Goal: Task Accomplishment & Management: Use online tool/utility

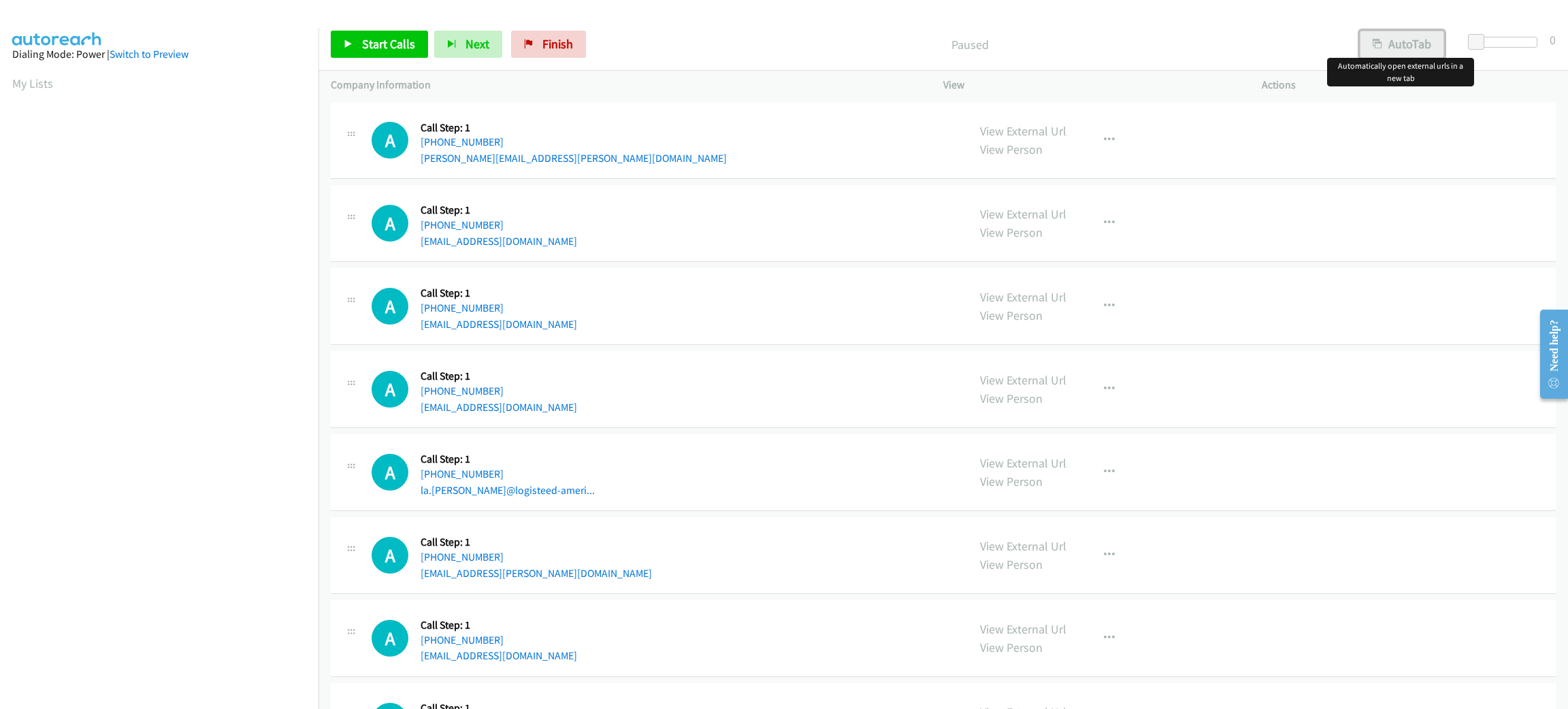
click at [1392, 41] on button "AutoTab" at bounding box center [1401, 44] width 84 height 27
click at [1483, 39] on span at bounding box center [1478, 42] width 16 height 16
click at [839, 110] on div "A Callback Scheduled Call Step: 1 America/New_York [PHONE_NUMBER] [PERSON_NAME]…" at bounding box center [943, 141] width 1225 height 77
click at [790, 189] on div "A Callback Scheduled Call Step: 1 America/New_York [PHONE_NUMBER] [EMAIL_ADDRES…" at bounding box center [943, 223] width 1225 height 77
click at [359, 41] on link "Start Calls" at bounding box center [379, 44] width 98 height 27
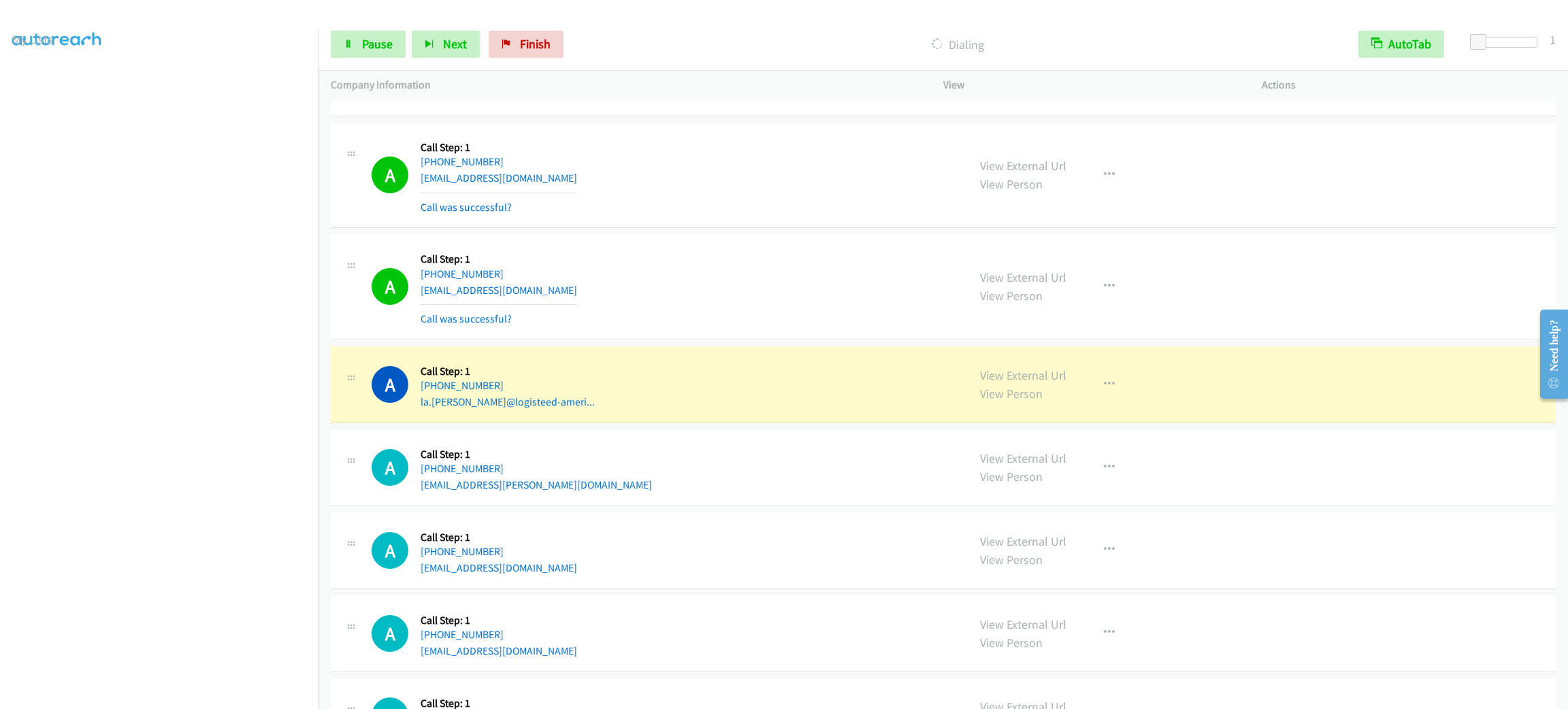
scroll to position [59, 0]
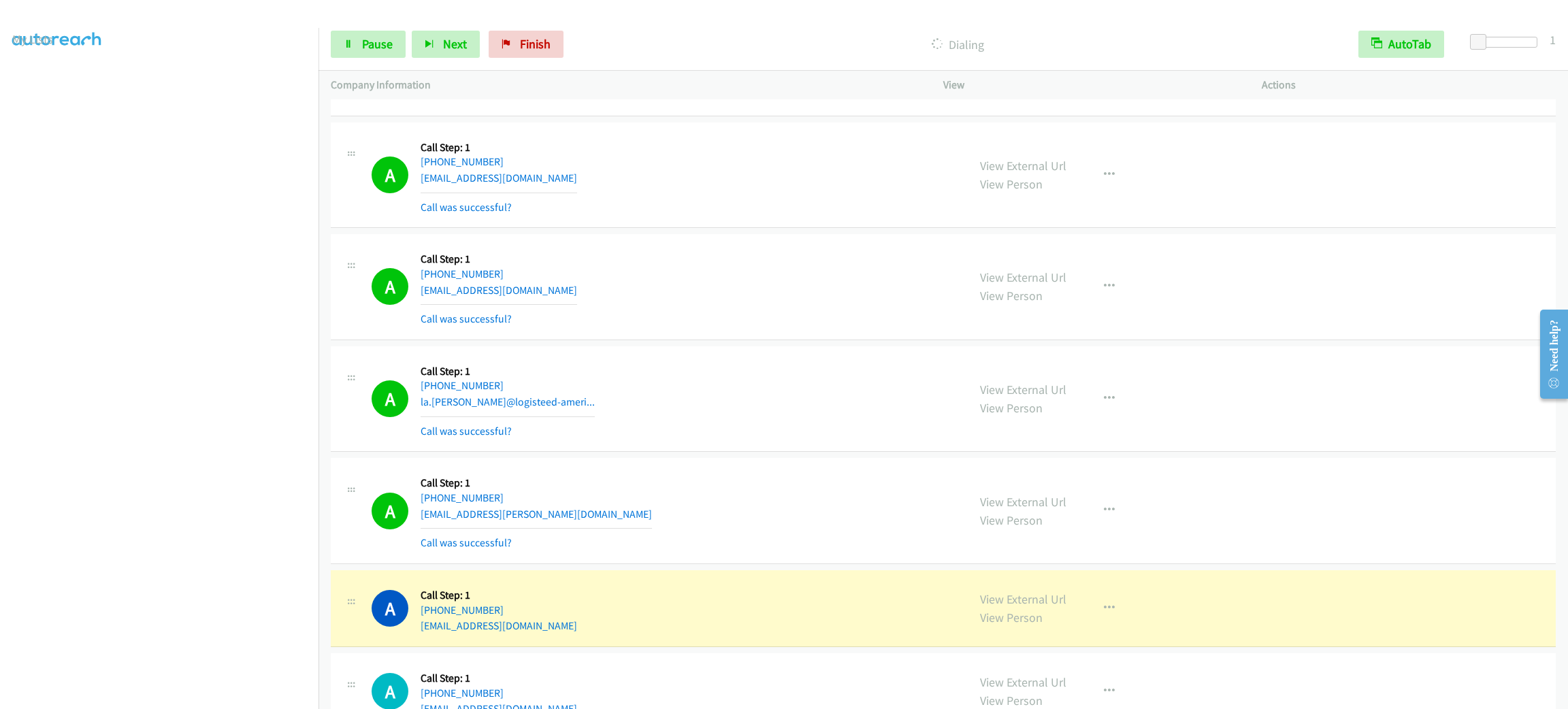
click at [181, 696] on section at bounding box center [159, 386] width 294 height 651
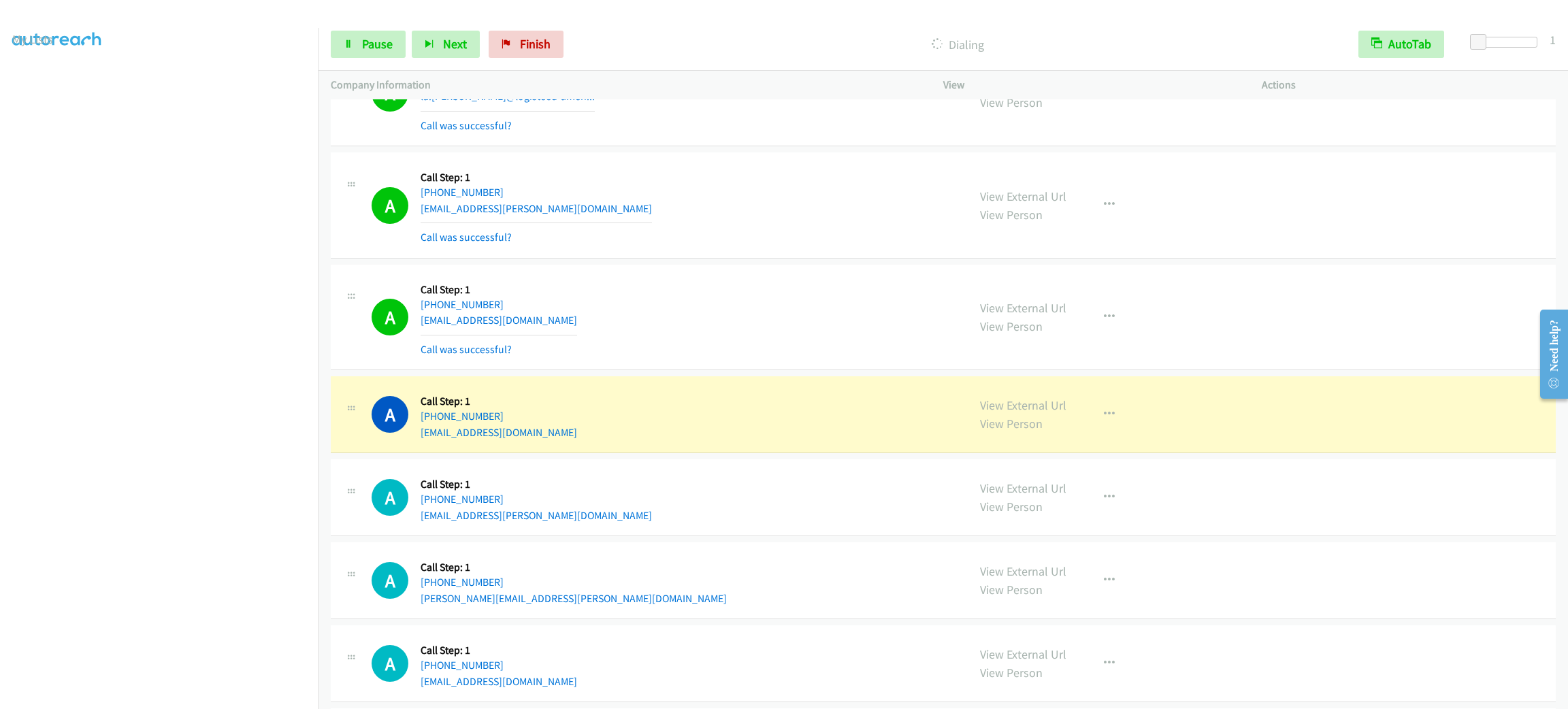
scroll to position [715, 0]
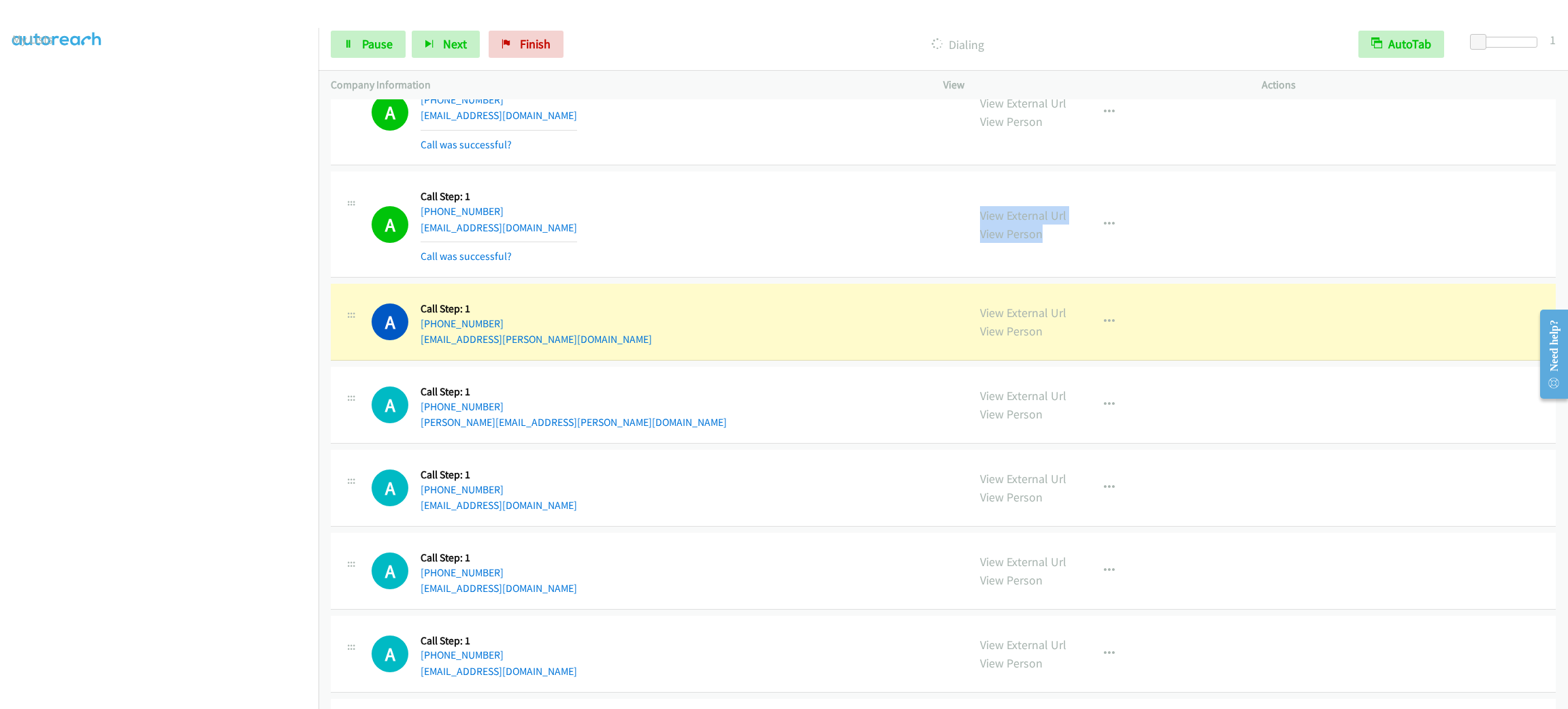
drag, startPoint x: 963, startPoint y: 216, endPoint x: 1057, endPoint y: 256, distance: 102.2
click at [1057, 256] on div "View External Url View Person View External Url Email Schedule/Manage Callback …" at bounding box center [1132, 224] width 330 height 81
click at [1044, 248] on div "View External Url View Person View External Url Email Schedule/Manage Callback …" at bounding box center [1132, 224] width 330 height 81
drag, startPoint x: 996, startPoint y: 235, endPoint x: 953, endPoint y: 219, distance: 45.9
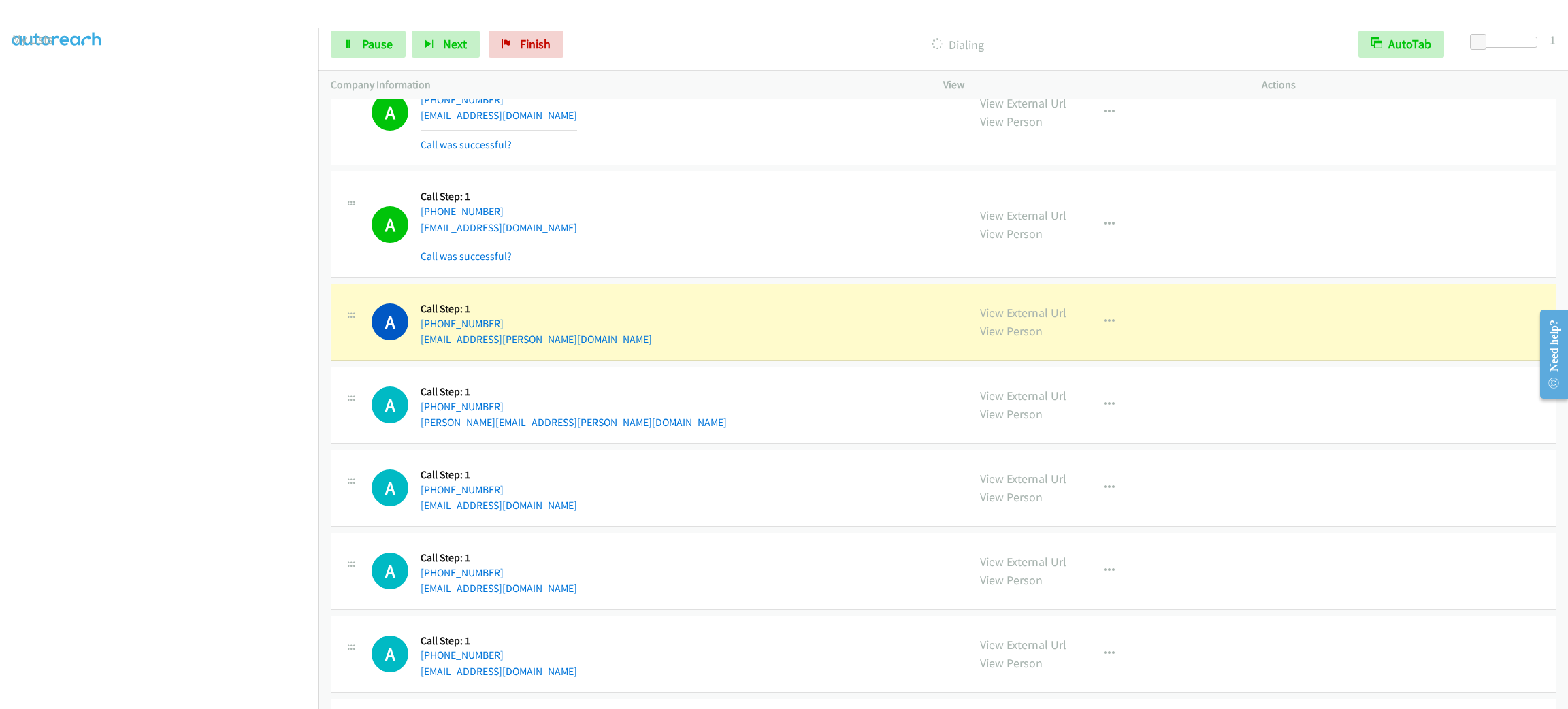
click at [953, 219] on div "A Callback Scheduled Call Step: 1 [GEOGRAPHIC_DATA]/[GEOGRAPHIC_DATA] [PHONE_NU…" at bounding box center [943, 224] width 1225 height 106
click at [953, 219] on div "A Callback Scheduled Call Step: 1 [GEOGRAPHIC_DATA]/[GEOGRAPHIC_DATA] [PHONE_NU…" at bounding box center [649, 224] width 637 height 81
drag, startPoint x: 957, startPoint y: 204, endPoint x: 1057, endPoint y: 236, distance: 105.0
click at [1057, 236] on div "A Callback Scheduled Call Step: 1 [GEOGRAPHIC_DATA]/[GEOGRAPHIC_DATA] [PHONE_NU…" at bounding box center [943, 224] width 1225 height 106
click at [1057, 236] on div "View External Url View Person" at bounding box center [1023, 224] width 86 height 37
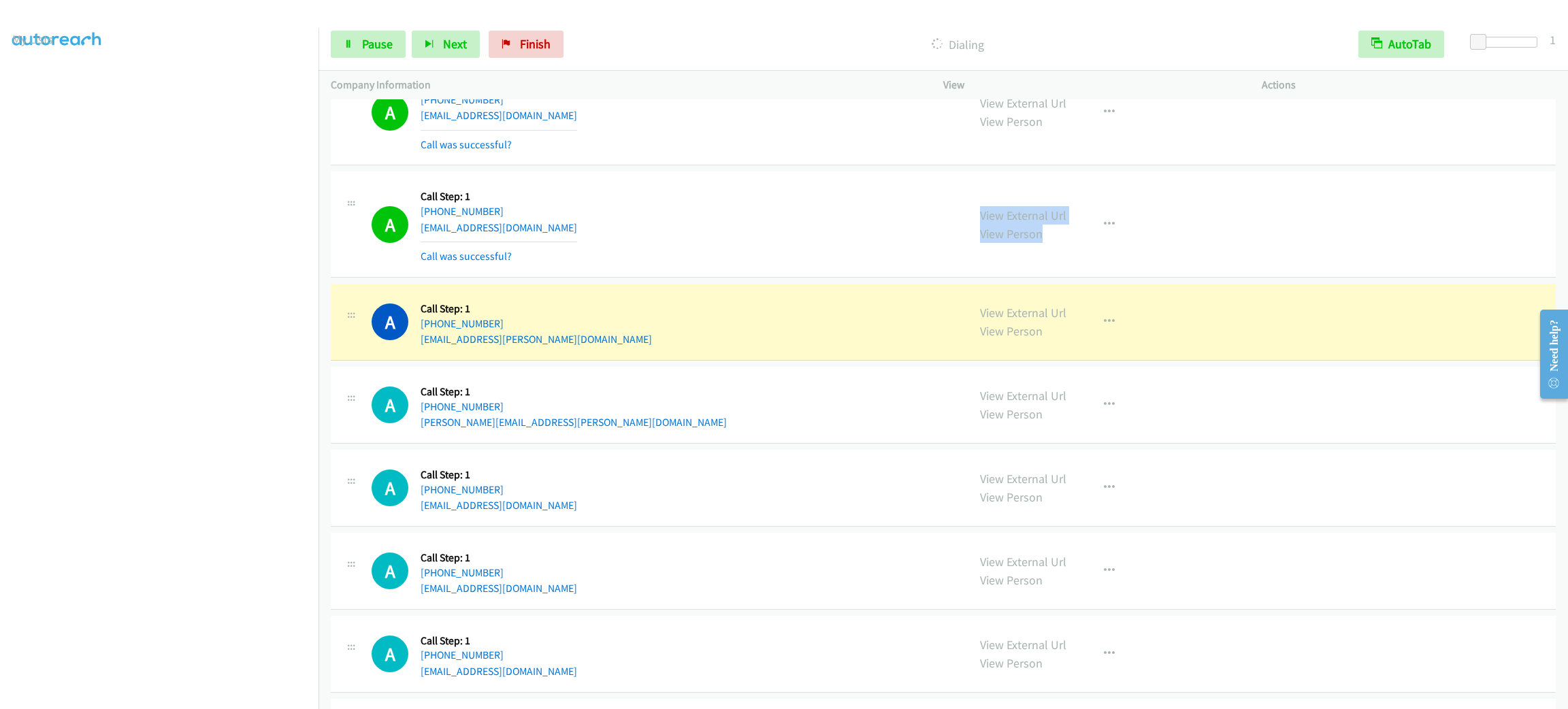
drag, startPoint x: 1046, startPoint y: 236, endPoint x: 970, endPoint y: 207, distance: 81.3
click at [970, 207] on div "View External Url View Person View External Url Email Schedule/Manage Callback …" at bounding box center [1132, 224] width 330 height 81
click at [648, 364] on td "A Callback Scheduled Call Step: 1 America/New_York [PHONE_NUMBER] [EMAIL_ADDRES…" at bounding box center [943, 323] width 1250 height 83
drag, startPoint x: 525, startPoint y: 309, endPoint x: 428, endPoint y: 306, distance: 97.0
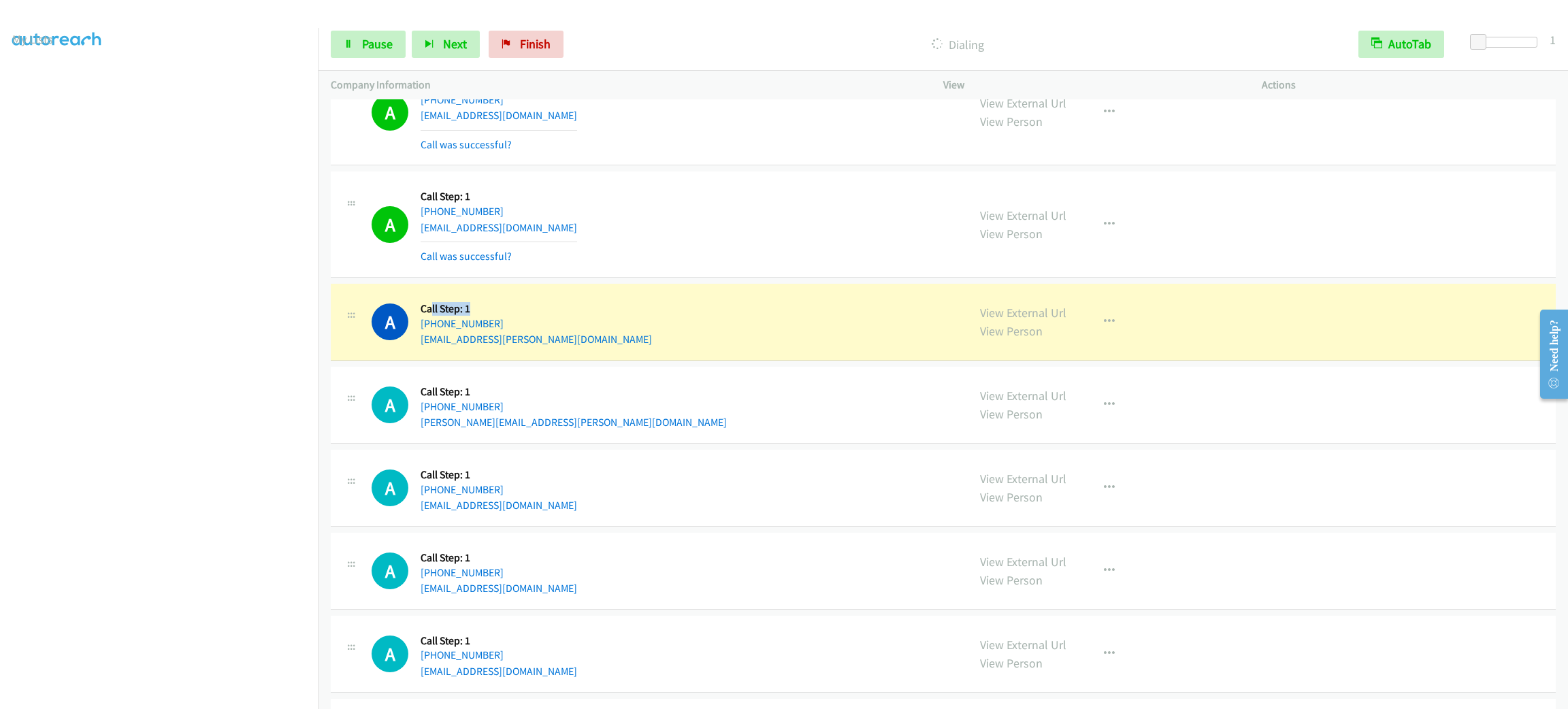
click at [428, 306] on h5 "Call Step: 1" at bounding box center [536, 309] width 231 height 13
drag, startPoint x: 421, startPoint y: 306, endPoint x: 534, endPoint y: 343, distance: 118.9
click at [534, 343] on div "A Callback Scheduled Call Step: 1 America/New_York [PHONE_NUMBER] [EMAIL_ADDRES…" at bounding box center [663, 322] width 584 height 52
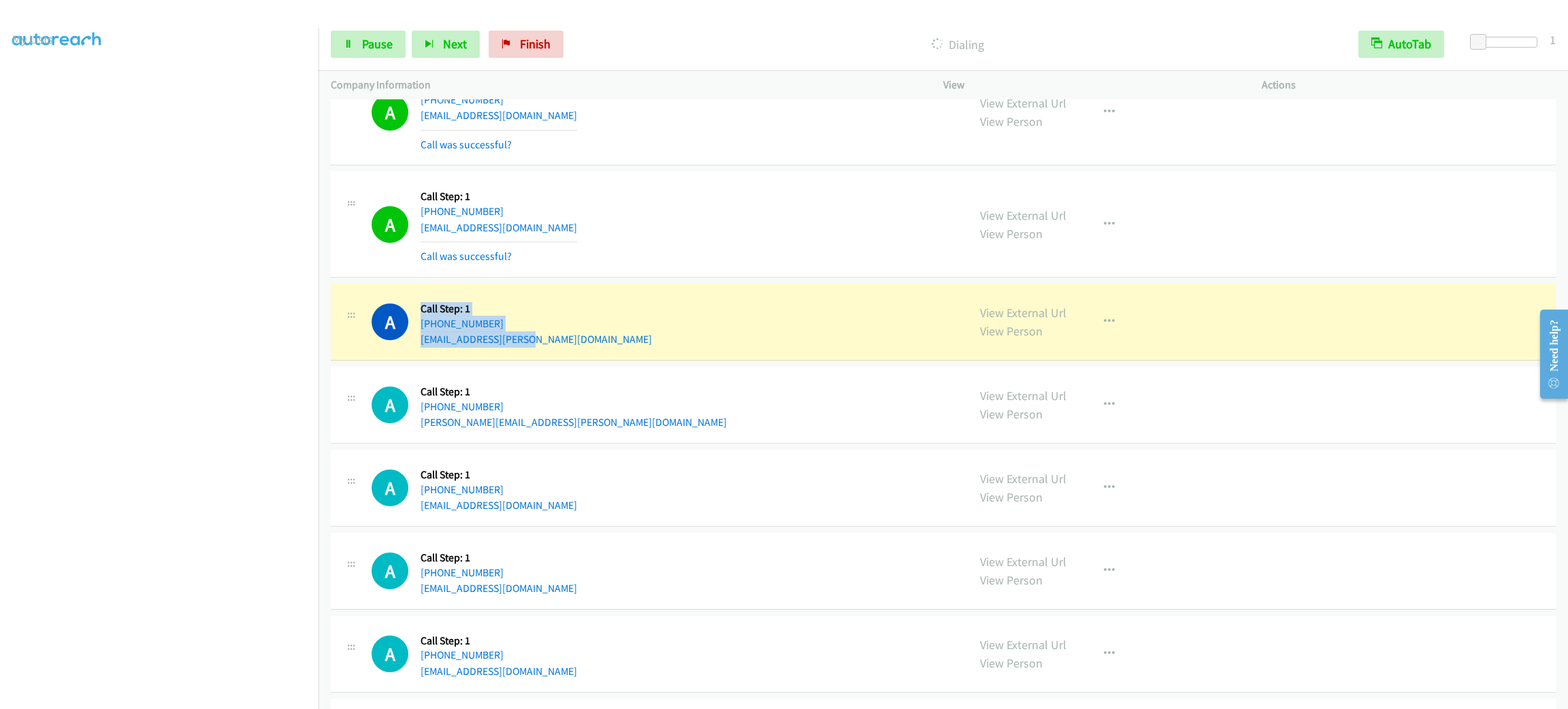
drag, startPoint x: 534, startPoint y: 343, endPoint x: 419, endPoint y: 302, distance: 122.1
click at [419, 302] on div "A Callback Scheduled Call Step: 1 America/New_York [PHONE_NUMBER] [EMAIL_ADDRES…" at bounding box center [663, 322] width 584 height 52
click at [421, 301] on div "Callback Scheduled Call Step: 1 America/New_York [PHONE_NUMBER] [EMAIL_ADDRESS]…" at bounding box center [536, 322] width 231 height 52
click at [388, 38] on span "Pause" at bounding box center [377, 44] width 30 height 16
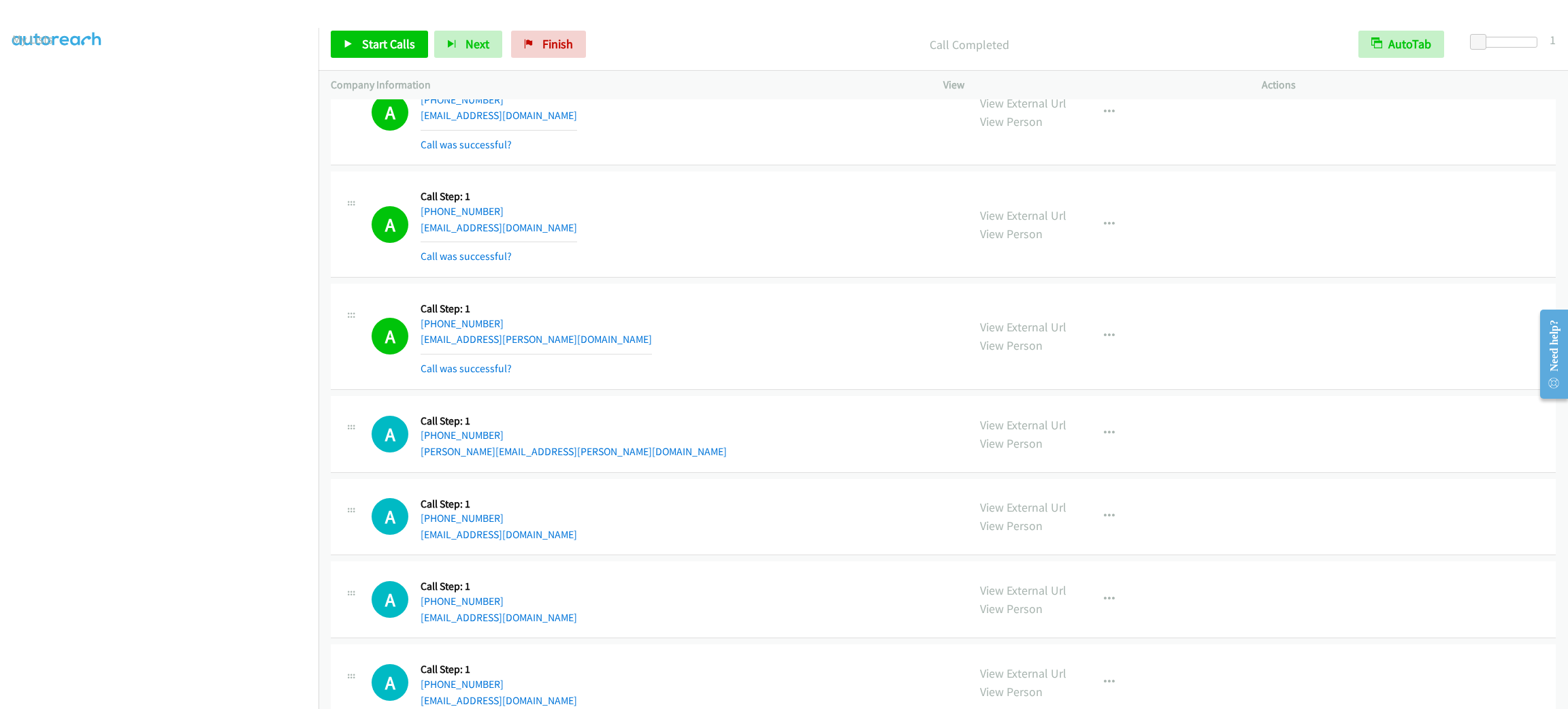
click at [403, 30] on div "Start Calls Pause Next Finish" at bounding box center [461, 44] width 261 height 27
click at [405, 43] on span "Start Calls" at bounding box center [388, 44] width 53 height 16
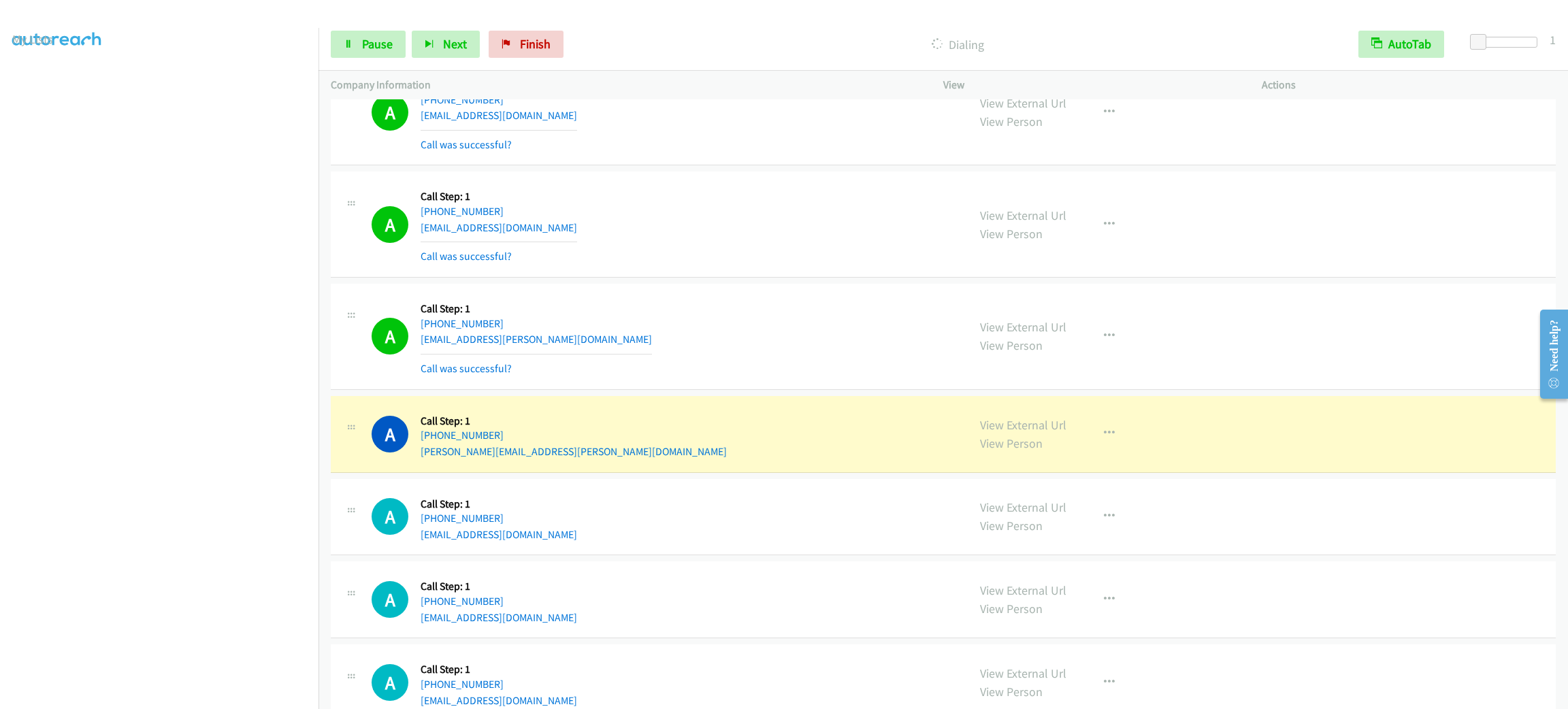
drag, startPoint x: 665, startPoint y: 434, endPoint x: 673, endPoint y: 434, distance: 8.0
click at [665, 434] on div "A Callback Scheduled Call Step: 1 America/New_York [PHONE_NUMBER] [PERSON_NAME]…" at bounding box center [663, 434] width 584 height 52
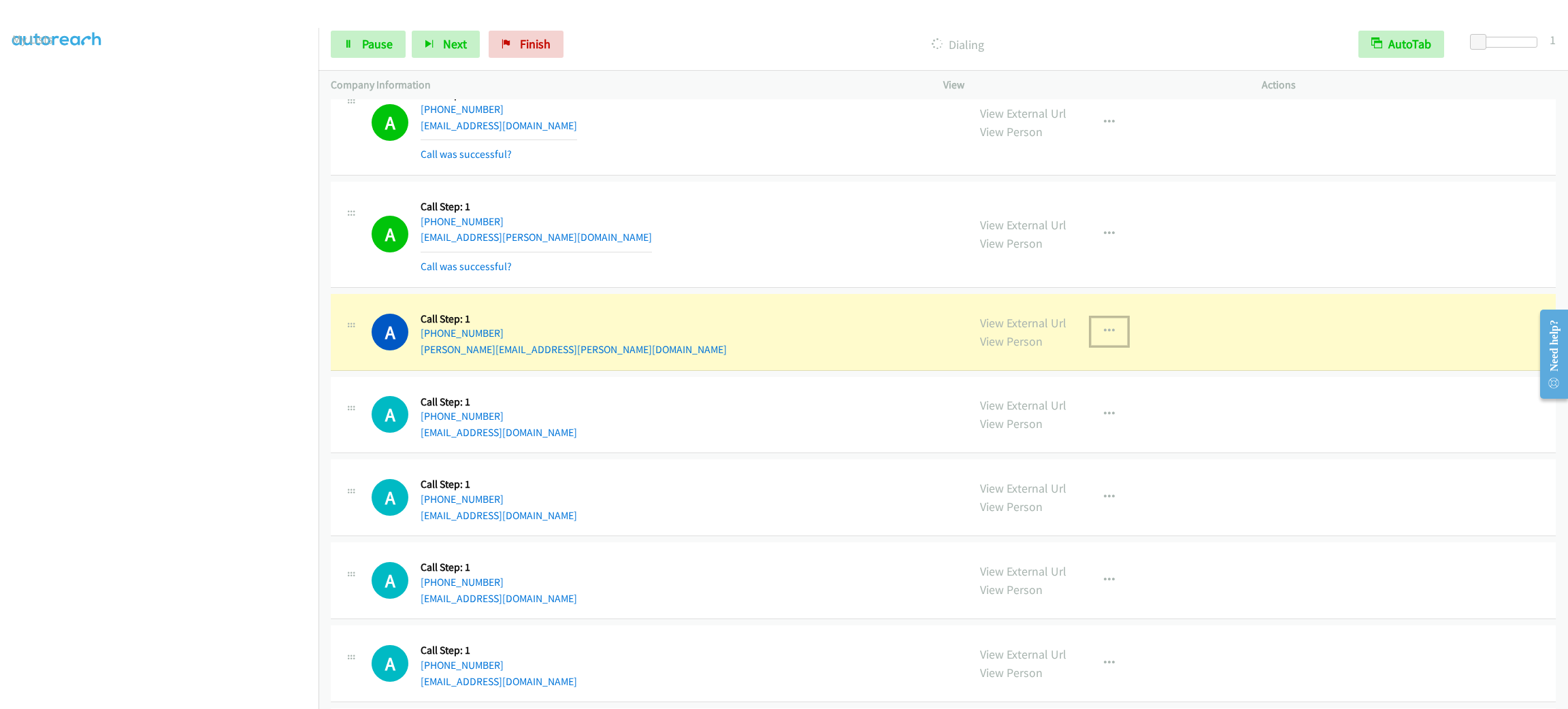
click at [1110, 345] on button "button" at bounding box center [1109, 331] width 37 height 27
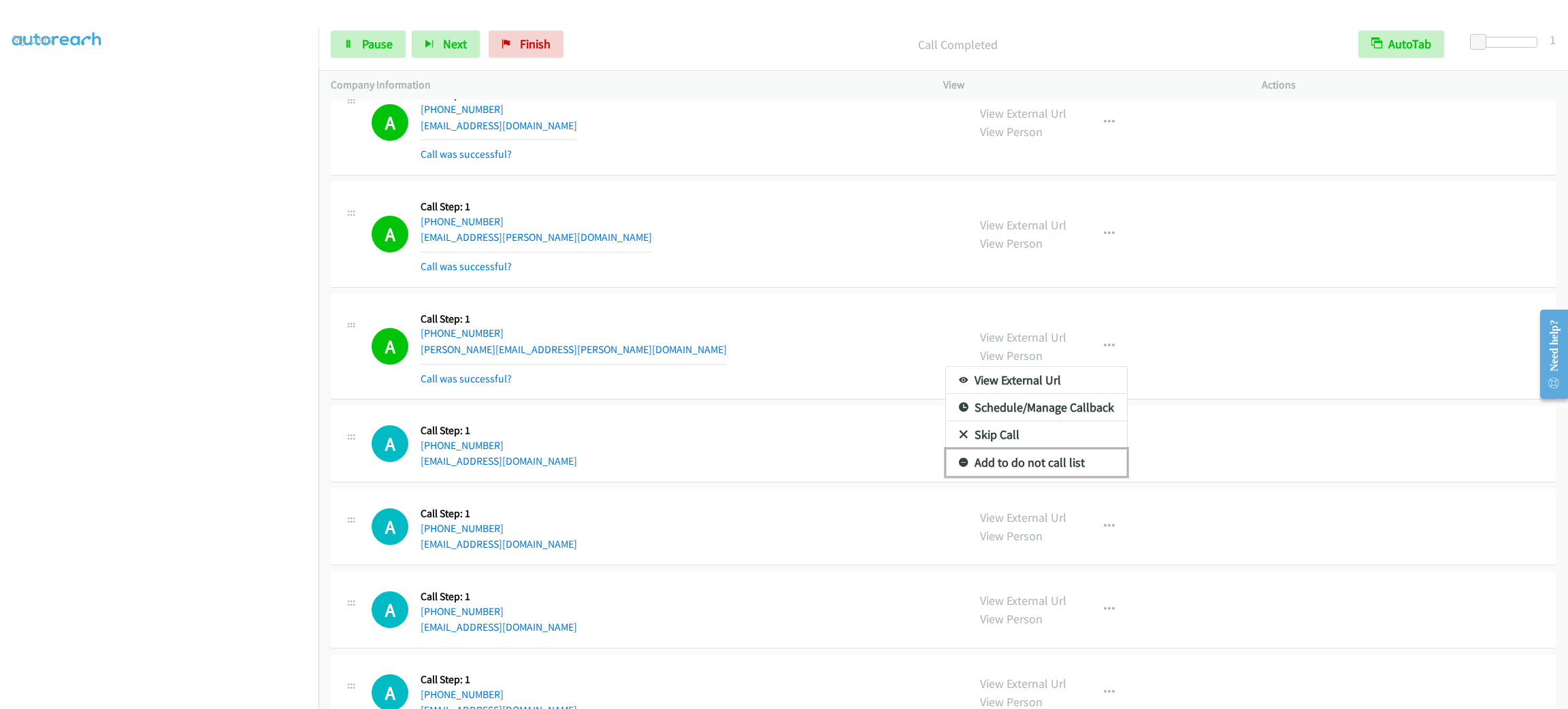
click at [1060, 469] on link "Add to do not call list" at bounding box center [1036, 462] width 181 height 27
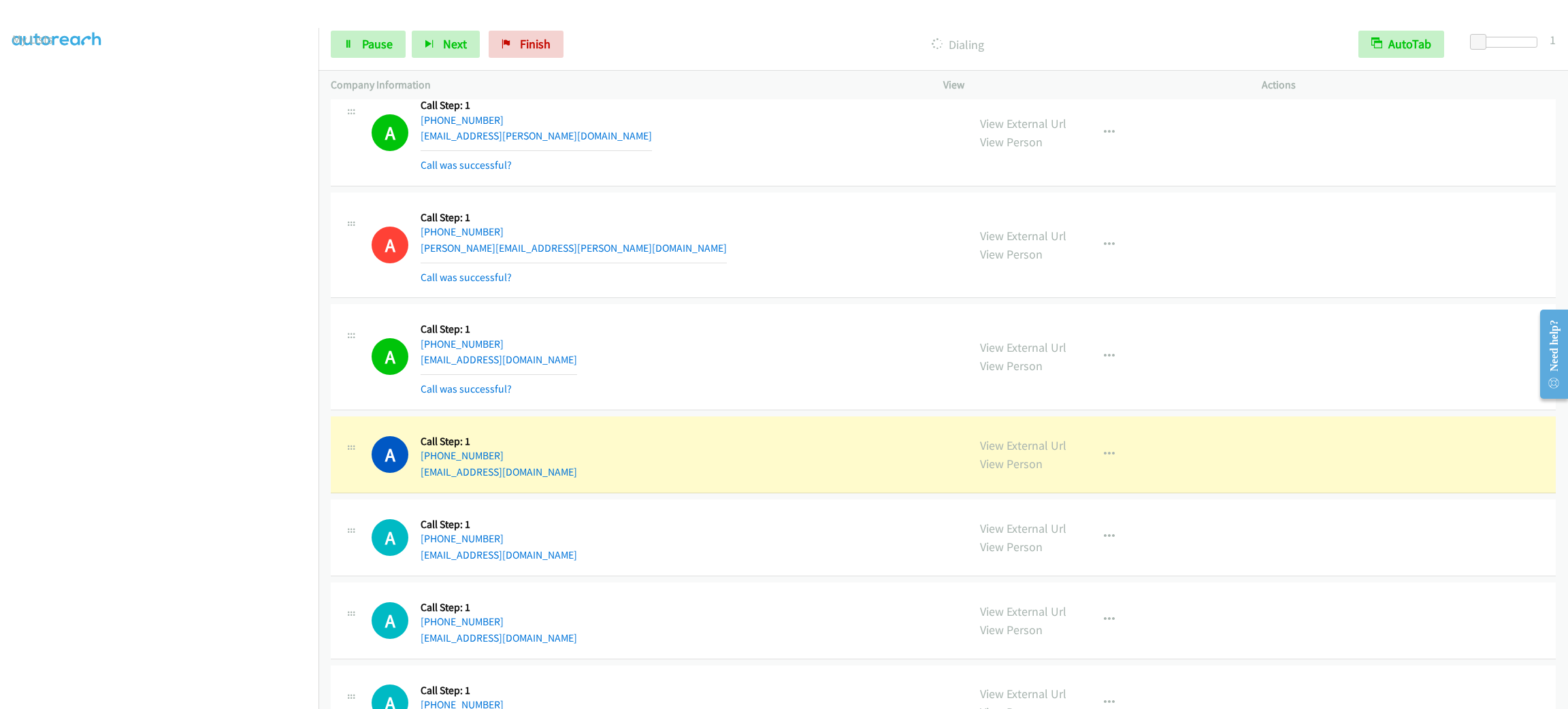
scroll to position [1224, 0]
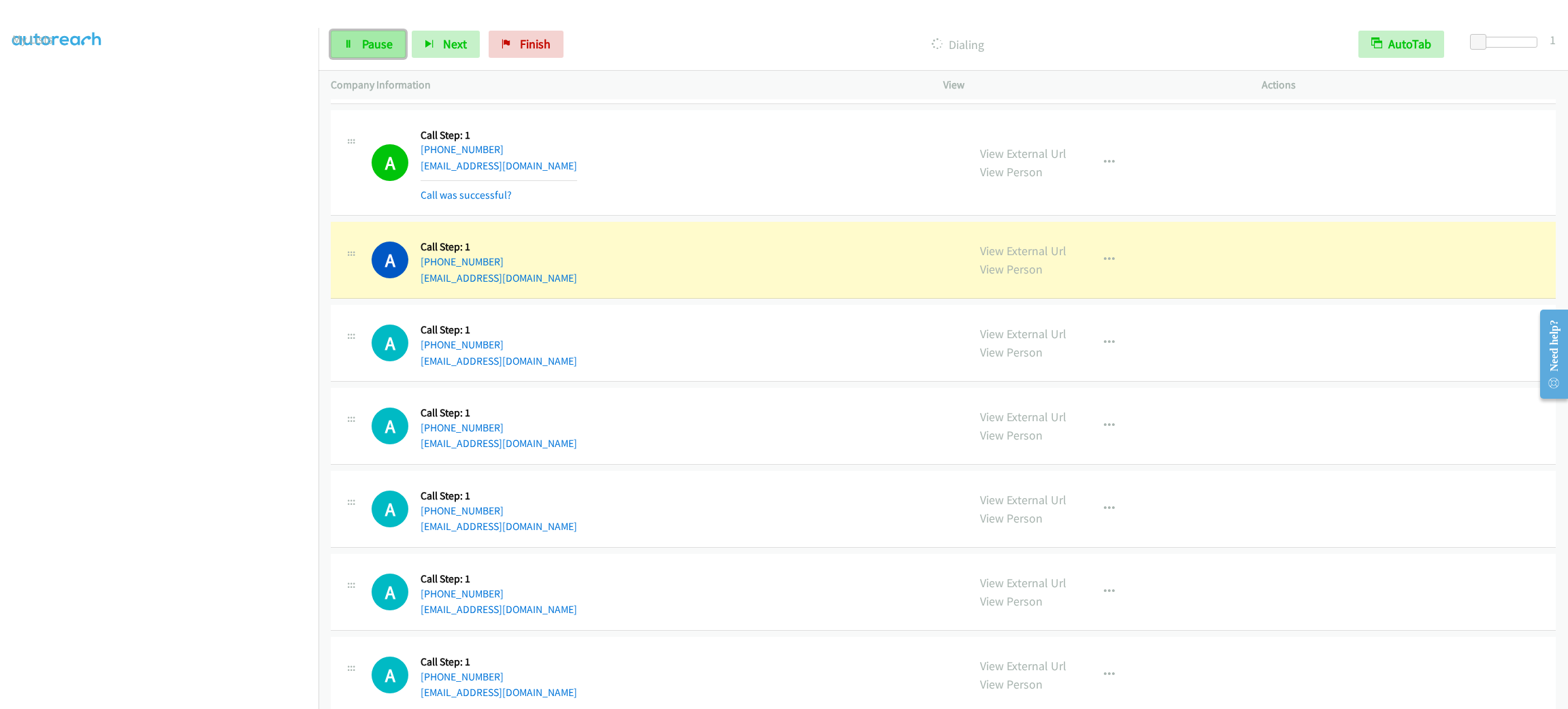
click at [384, 41] on span "Pause" at bounding box center [377, 44] width 30 height 16
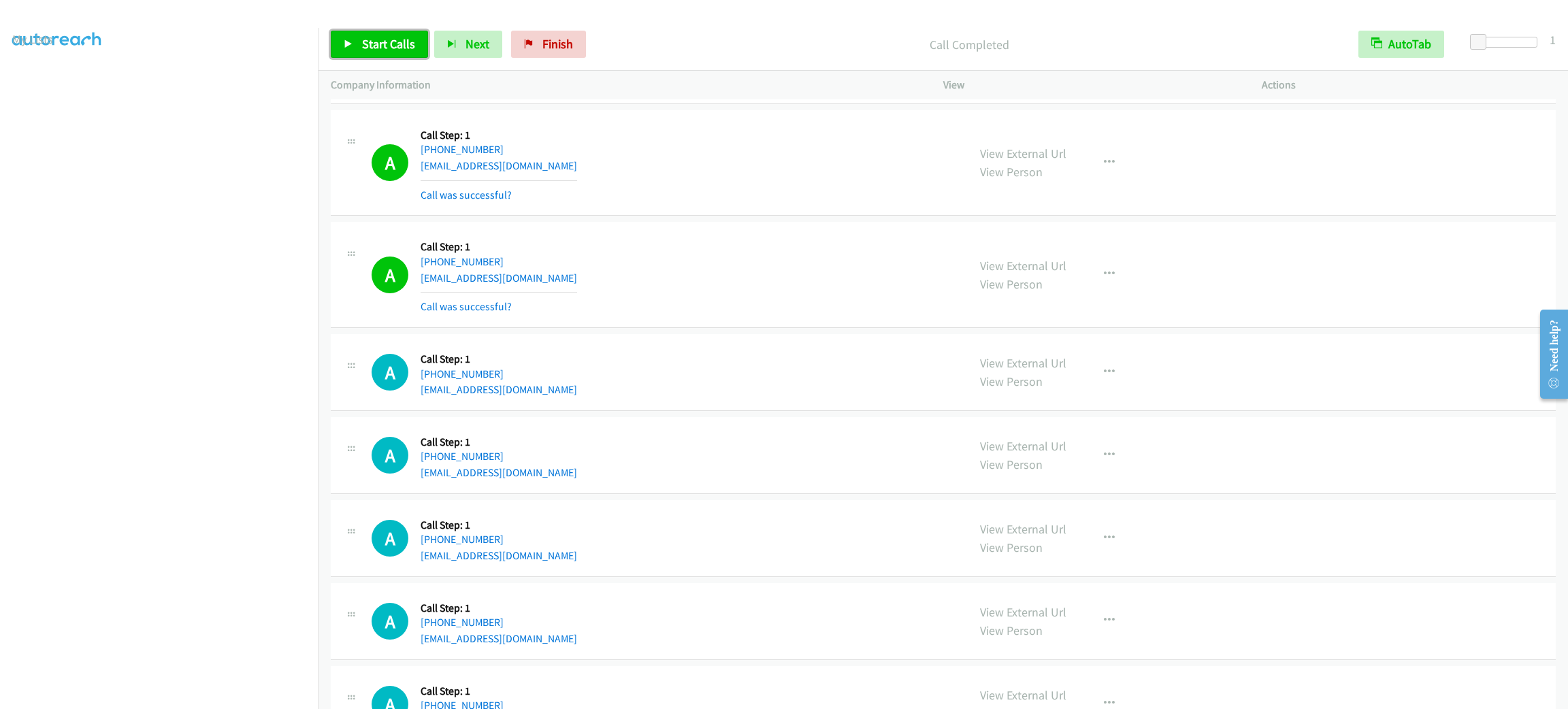
click at [410, 36] on span "Start Calls" at bounding box center [388, 44] width 53 height 16
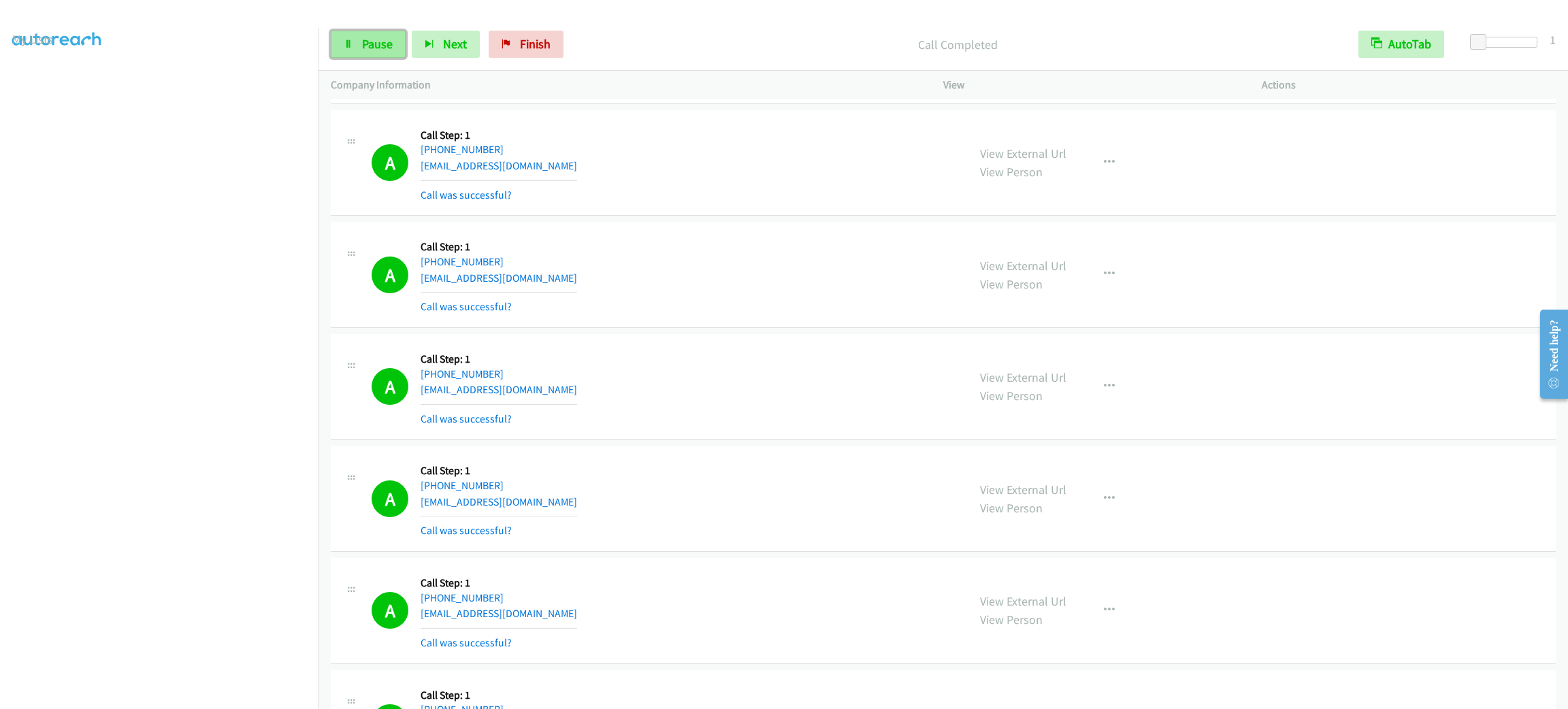
click at [372, 44] on span "Pause" at bounding box center [377, 44] width 30 height 16
click at [372, 44] on span "Start Calls" at bounding box center [388, 44] width 53 height 16
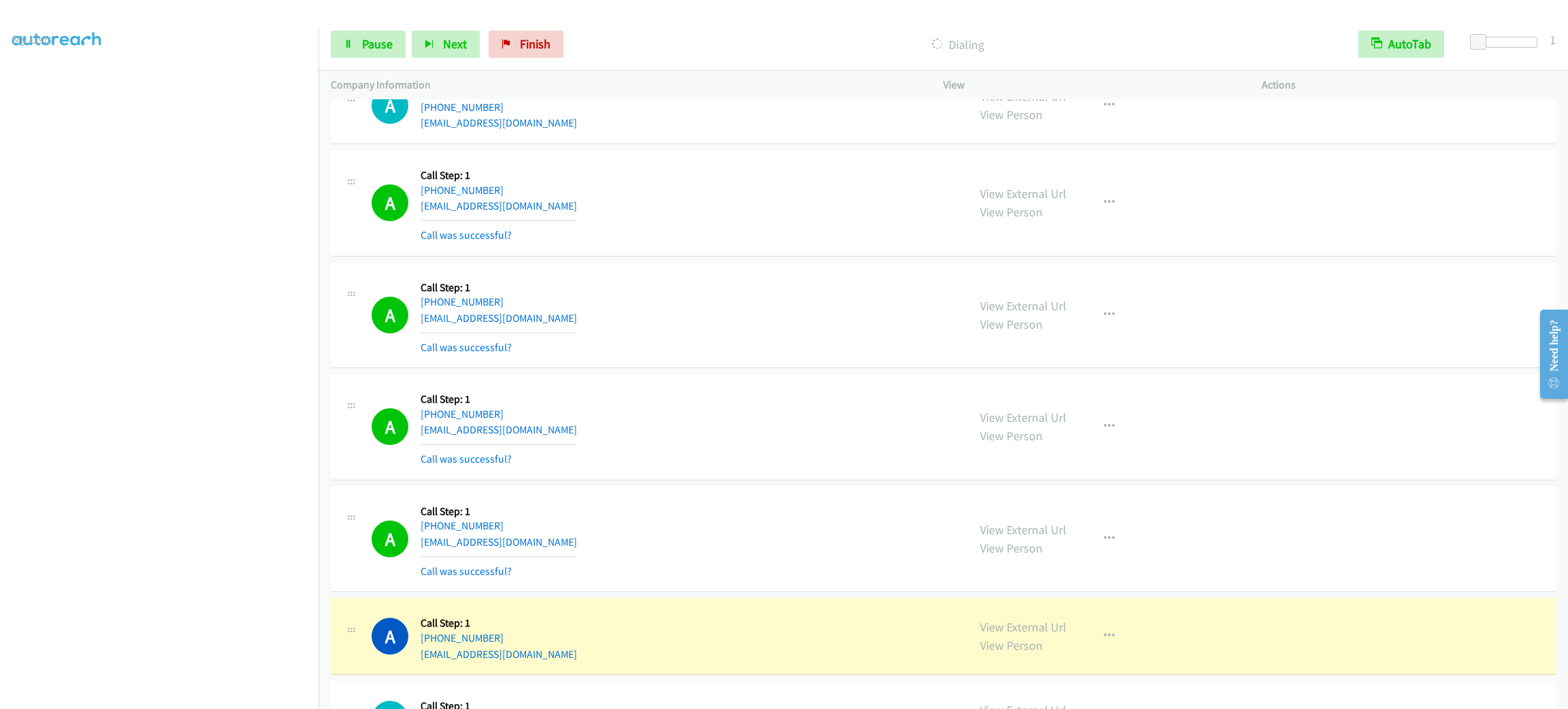
scroll to position [2143, 0]
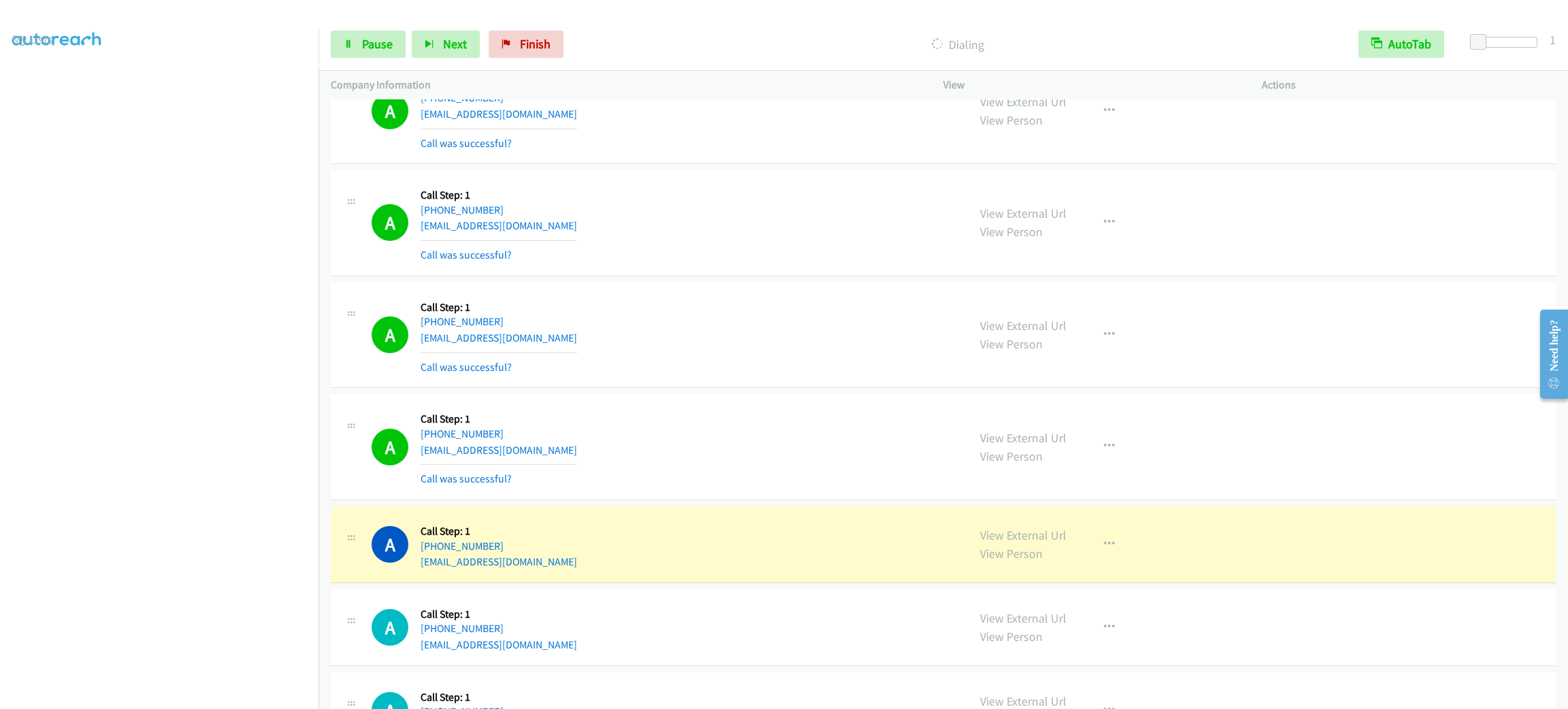
drag, startPoint x: 513, startPoint y: 226, endPoint x: 607, endPoint y: 236, distance: 94.5
click at [513, 226] on div "A Callback Scheduled Call Step: 1 [GEOGRAPHIC_DATA]/[GEOGRAPHIC_DATA] [PHONE_NU…" at bounding box center [663, 223] width 584 height 81
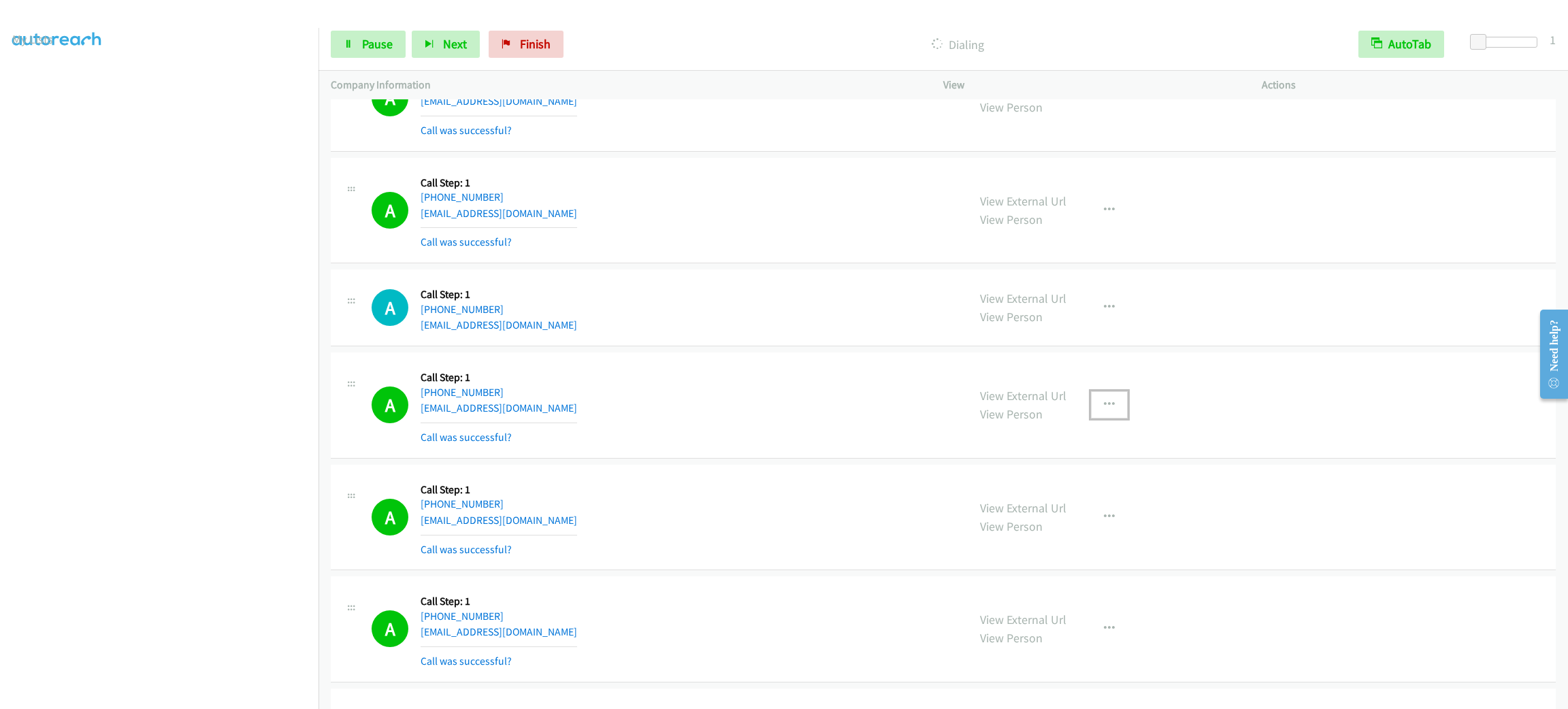
click at [1097, 399] on button "button" at bounding box center [1109, 404] width 37 height 27
drag, startPoint x: 1075, startPoint y: 522, endPoint x: 1042, endPoint y: 496, distance: 42.0
click at [1074, 522] on link "Add to do not call list" at bounding box center [1036, 521] width 181 height 27
click at [211, 700] on aside "Dialing Mode: Power | Switch to Preview My Lists" at bounding box center [159, 361] width 318 height 753
click at [673, 264] on div "A Callback Scheduled Call Step: 1 America/New_York [PHONE_NUMBER] [EMAIL_ADDRES…" at bounding box center [943, 211] width 1225 height 106
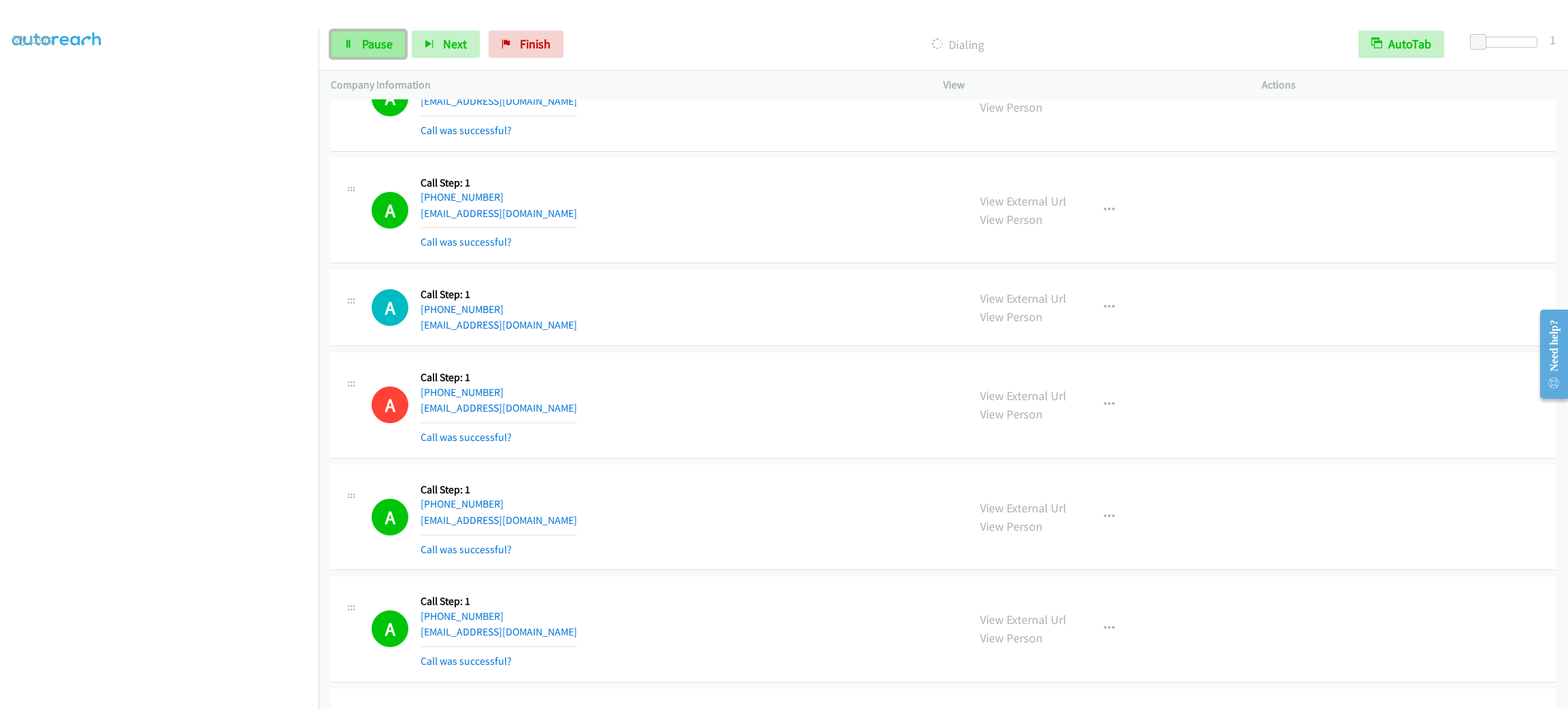
click at [390, 43] on span "Pause" at bounding box center [377, 44] width 30 height 16
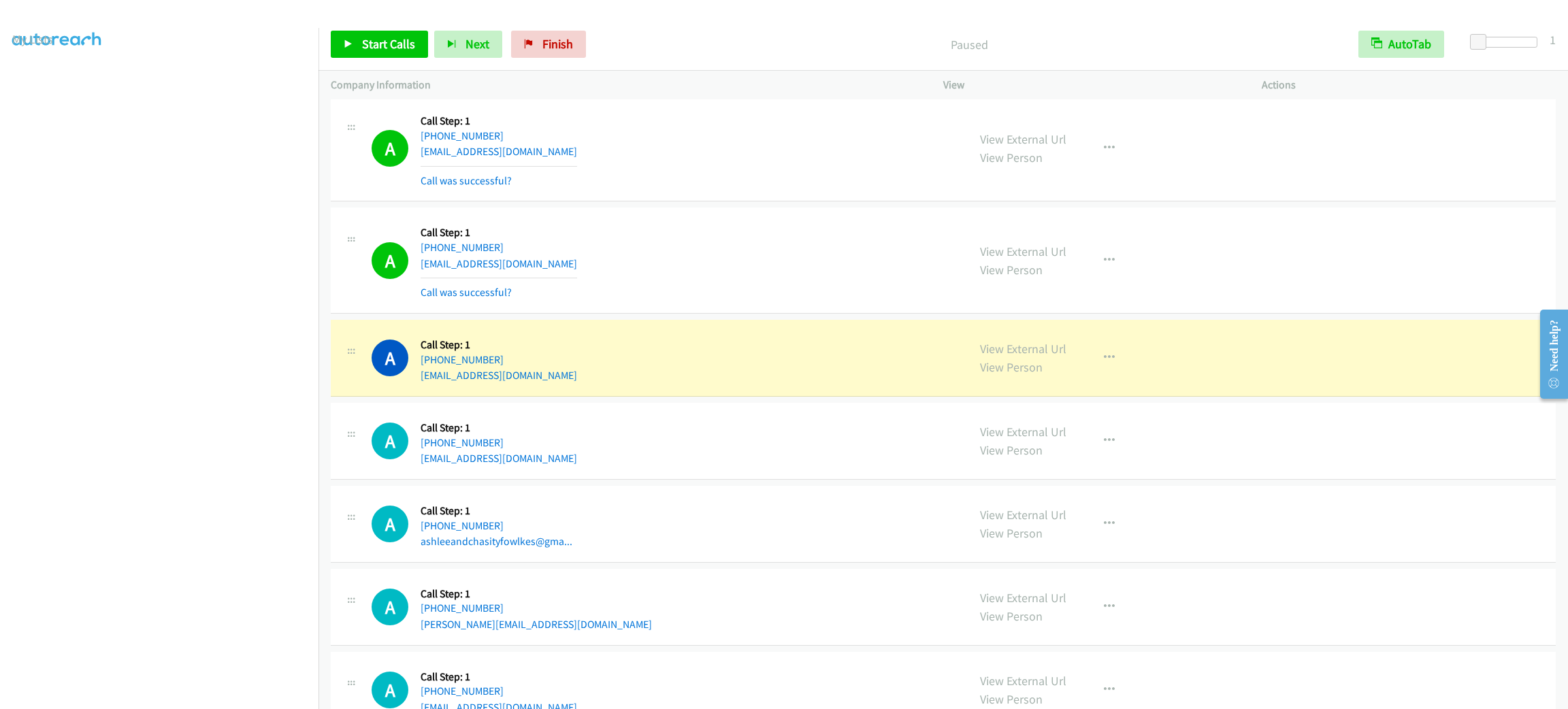
scroll to position [2655, 0]
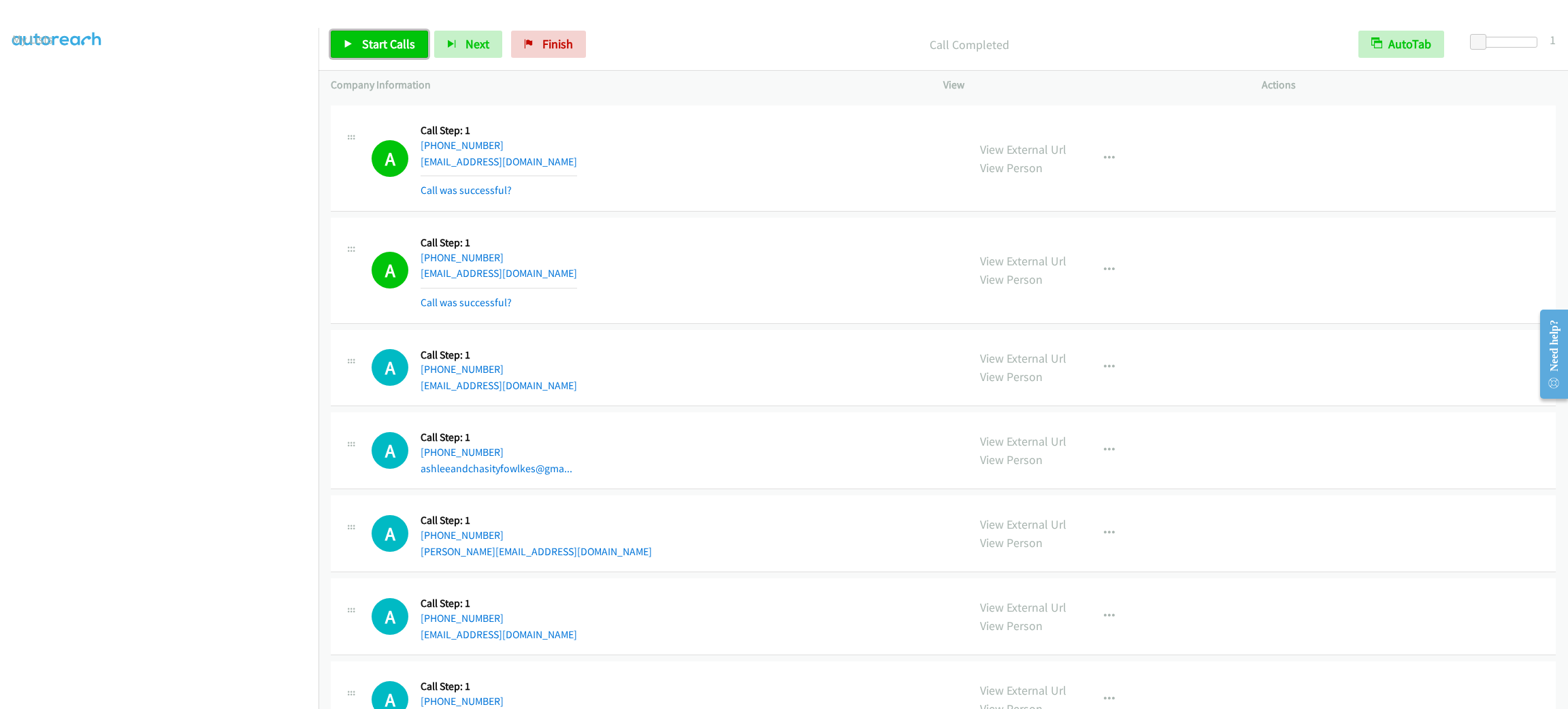
click at [373, 36] on span "Start Calls" at bounding box center [388, 44] width 53 height 16
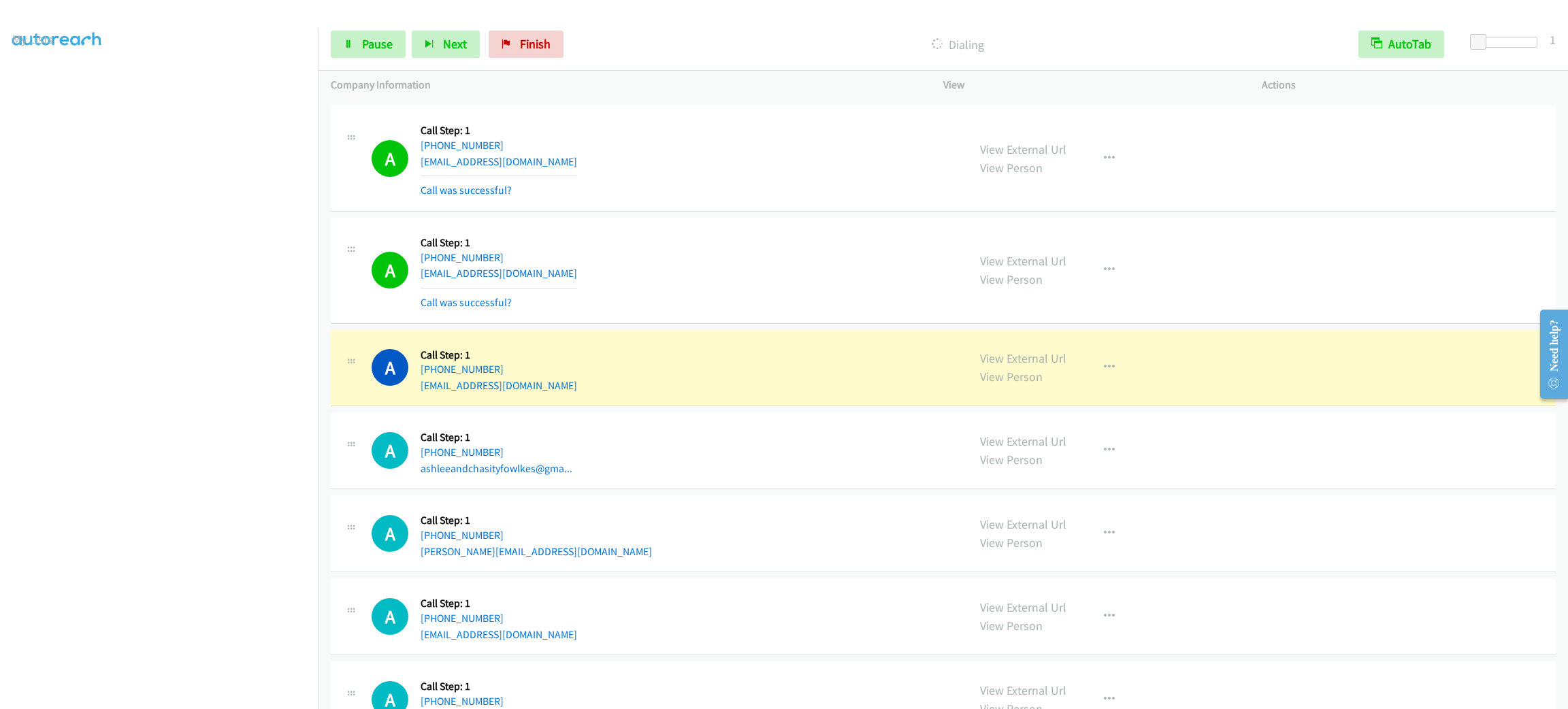
click at [215, 696] on section at bounding box center [159, 386] width 294 height 651
click at [640, 286] on div "A Callback Scheduled Call Step: 1 America/New_York [PHONE_NUMBER] [EMAIL_ADDRES…" at bounding box center [663, 271] width 584 height 81
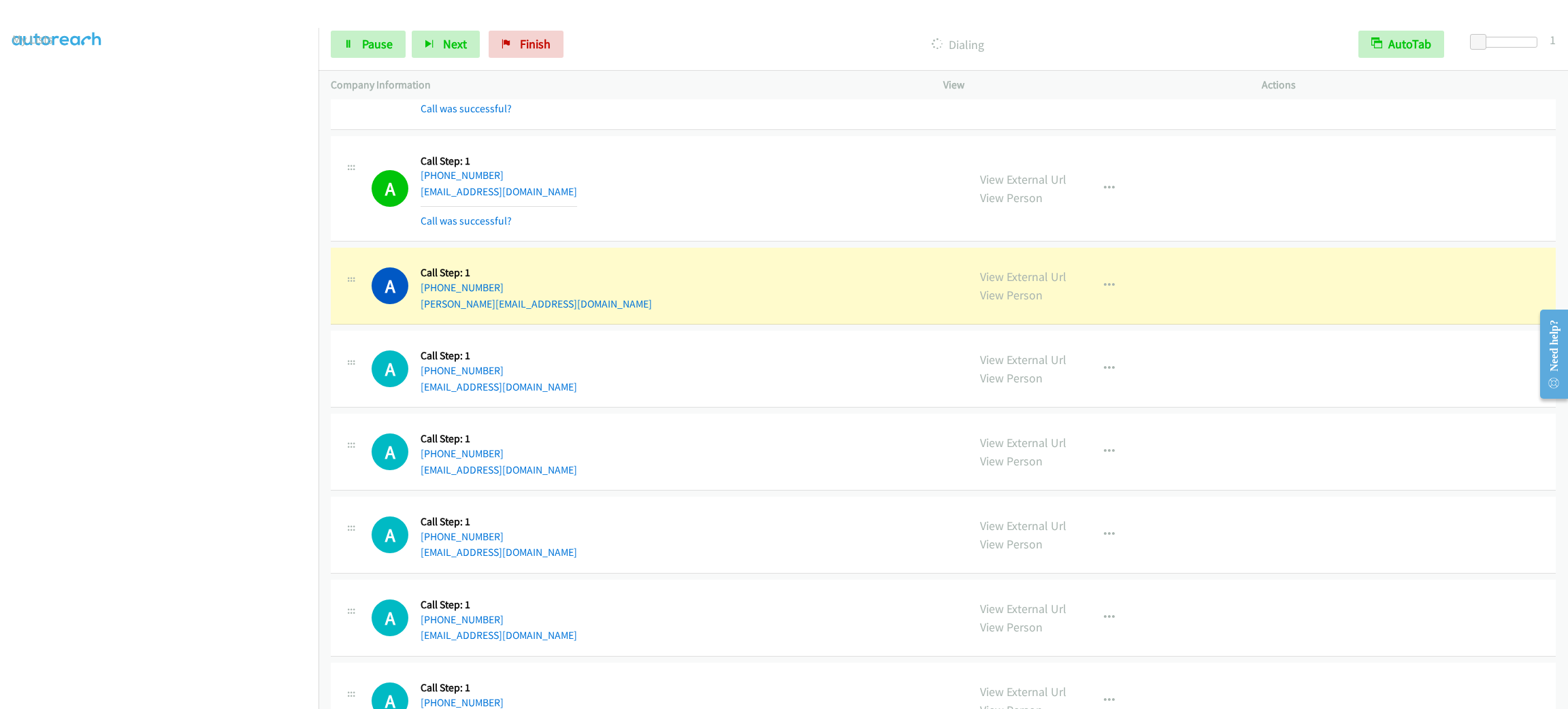
scroll to position [3399, 0]
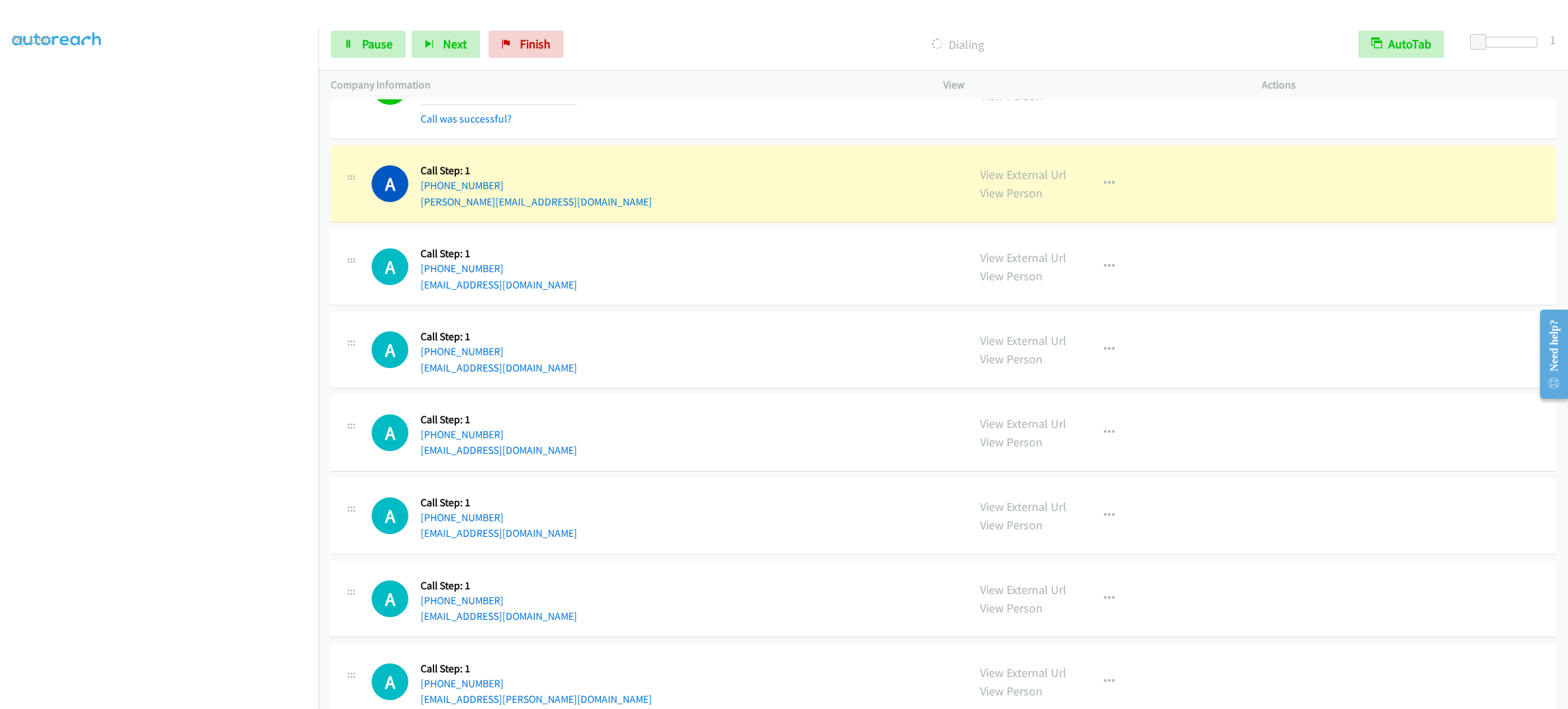
click at [636, 205] on div "A Callback Scheduled Call Step: 1 America/Los_Angeles [PHONE_NUMBER] [PERSON_NA…" at bounding box center [663, 184] width 584 height 52
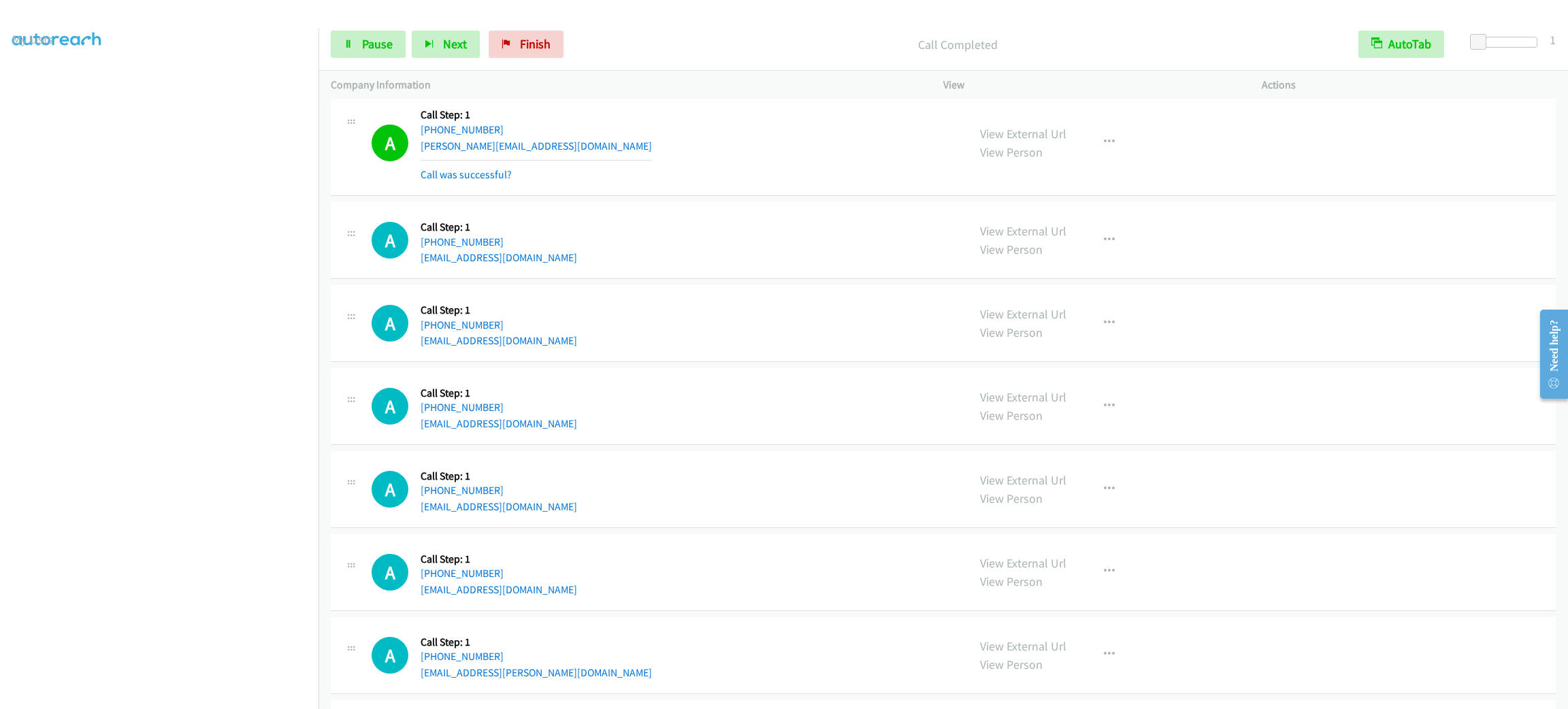
scroll to position [3556, 0]
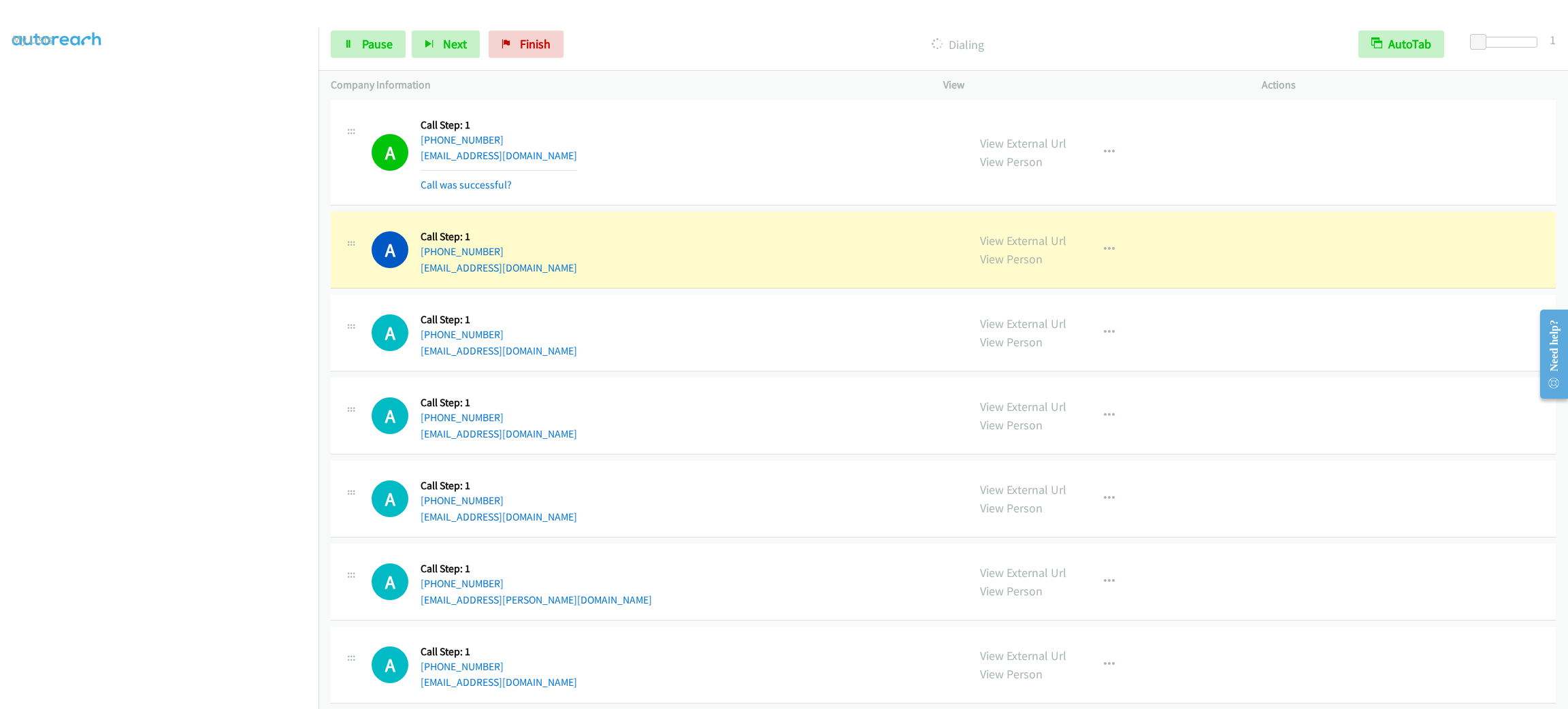
click at [1309, 280] on div "A Callback Scheduled Call Step: 1 [GEOGRAPHIC_DATA]/[GEOGRAPHIC_DATA] [PHONE_NU…" at bounding box center [943, 250] width 1225 height 77
click at [926, 267] on div "A Callback Scheduled Call Step: 1 [GEOGRAPHIC_DATA]/[GEOGRAPHIC_DATA] [PHONE_NU…" at bounding box center [663, 249] width 584 height 52
click at [1108, 263] on button "button" at bounding box center [1109, 249] width 37 height 27
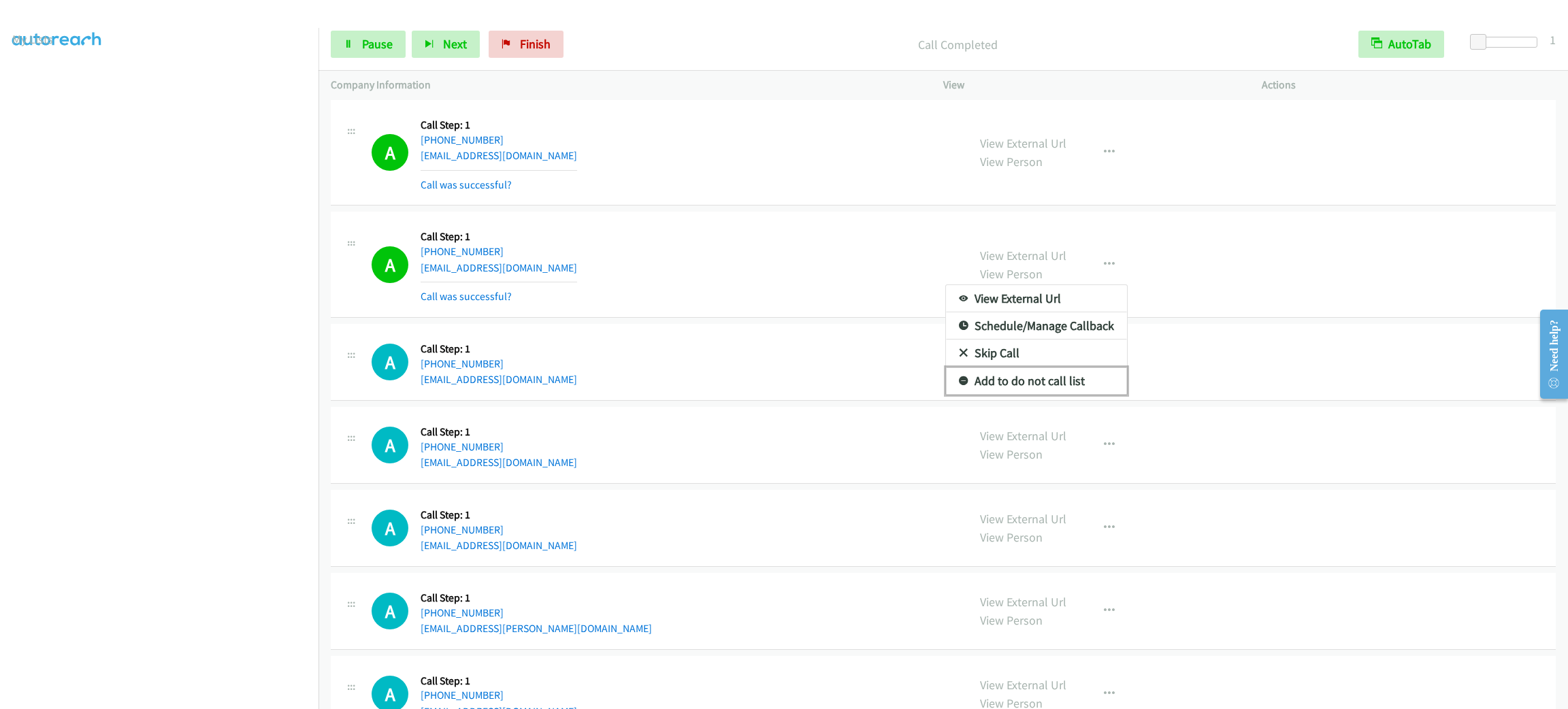
click at [1079, 379] on link "Add to do not call list" at bounding box center [1036, 381] width 181 height 27
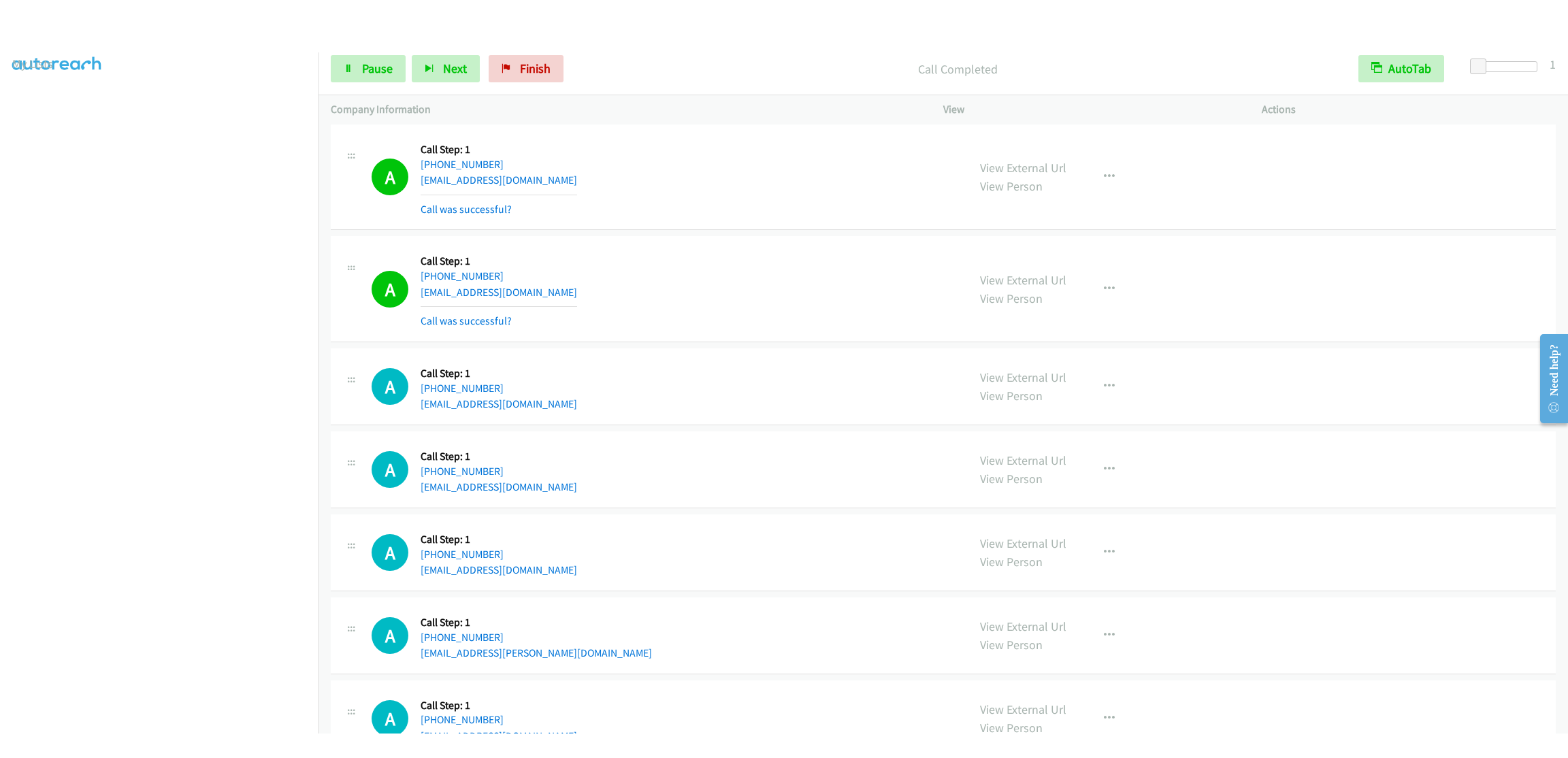
scroll to position [3658, 0]
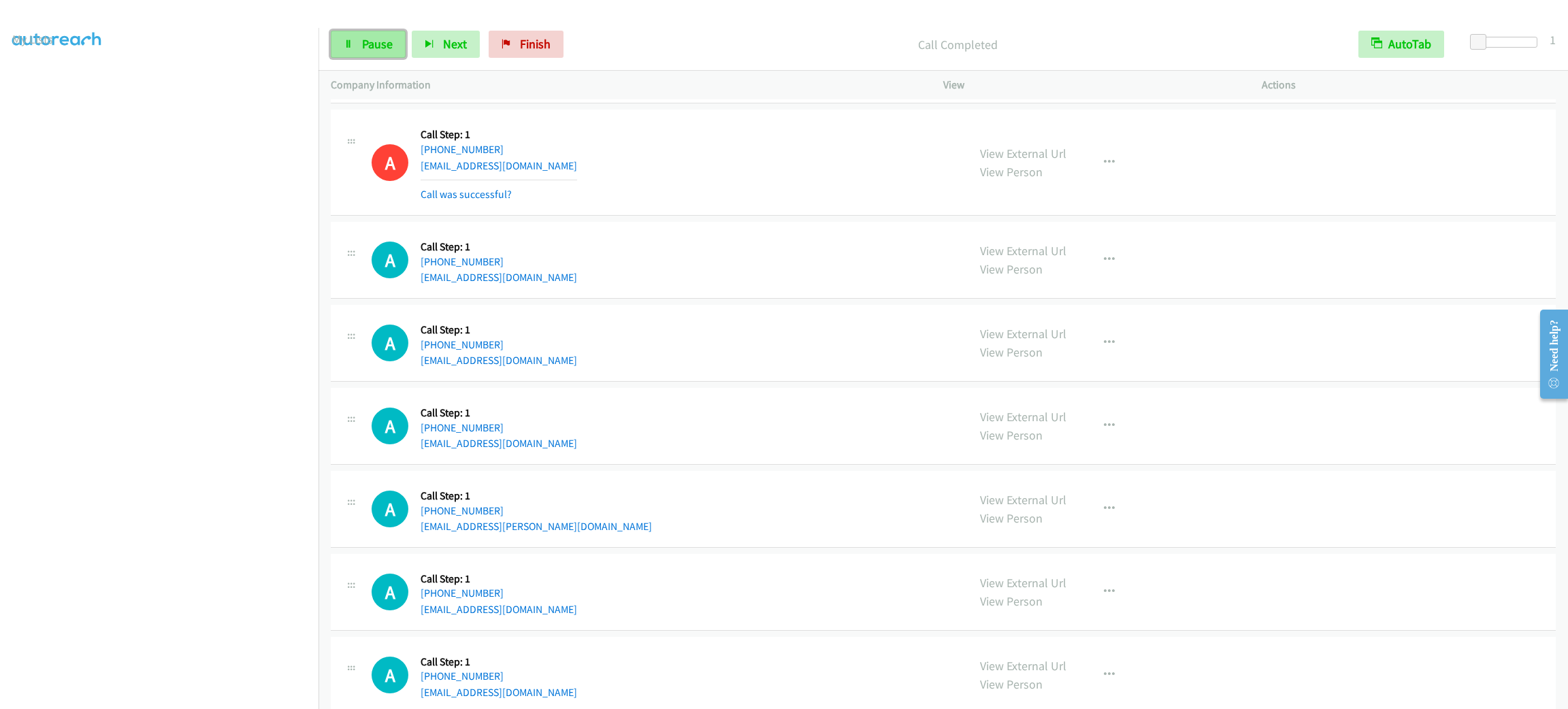
click at [342, 47] on link "Pause" at bounding box center [367, 44] width 75 height 27
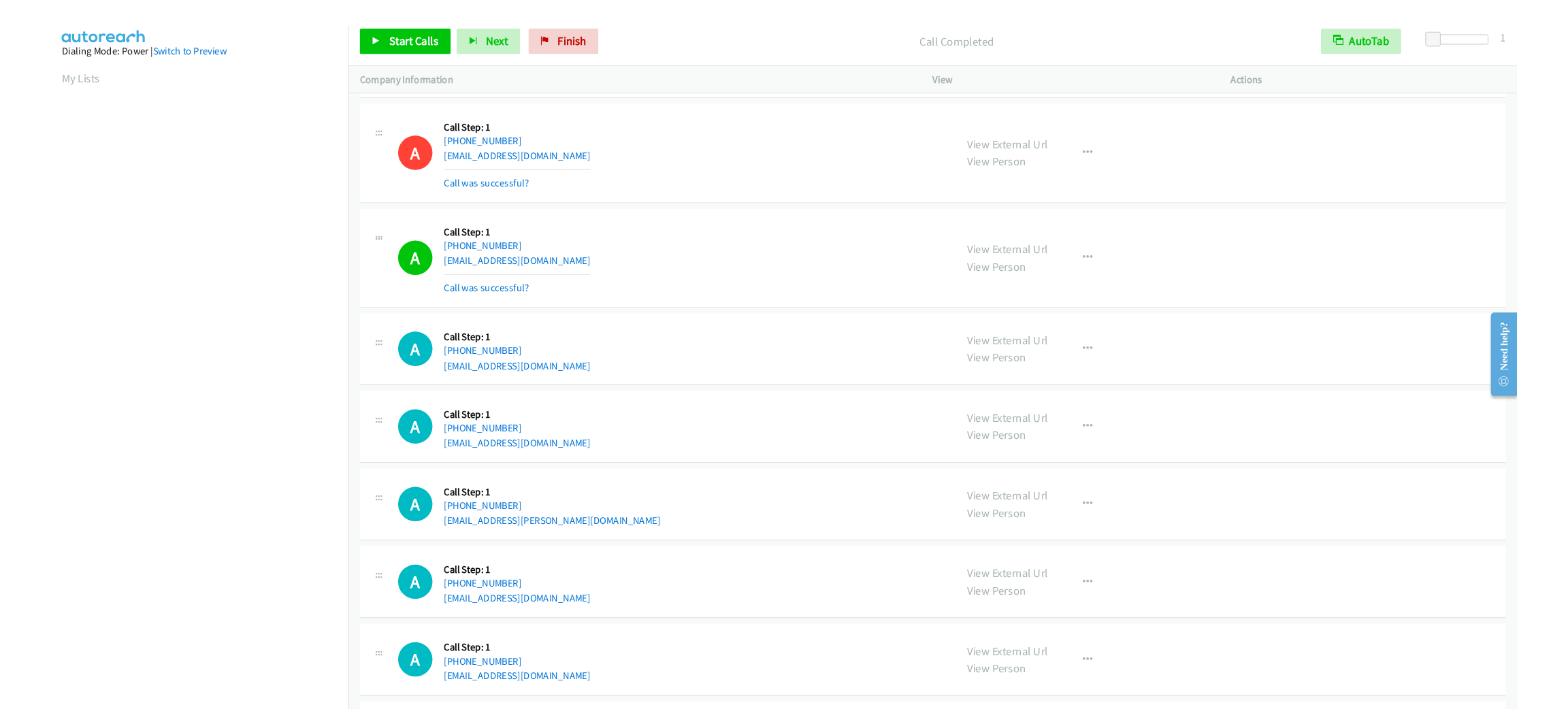
scroll to position [10, 0]
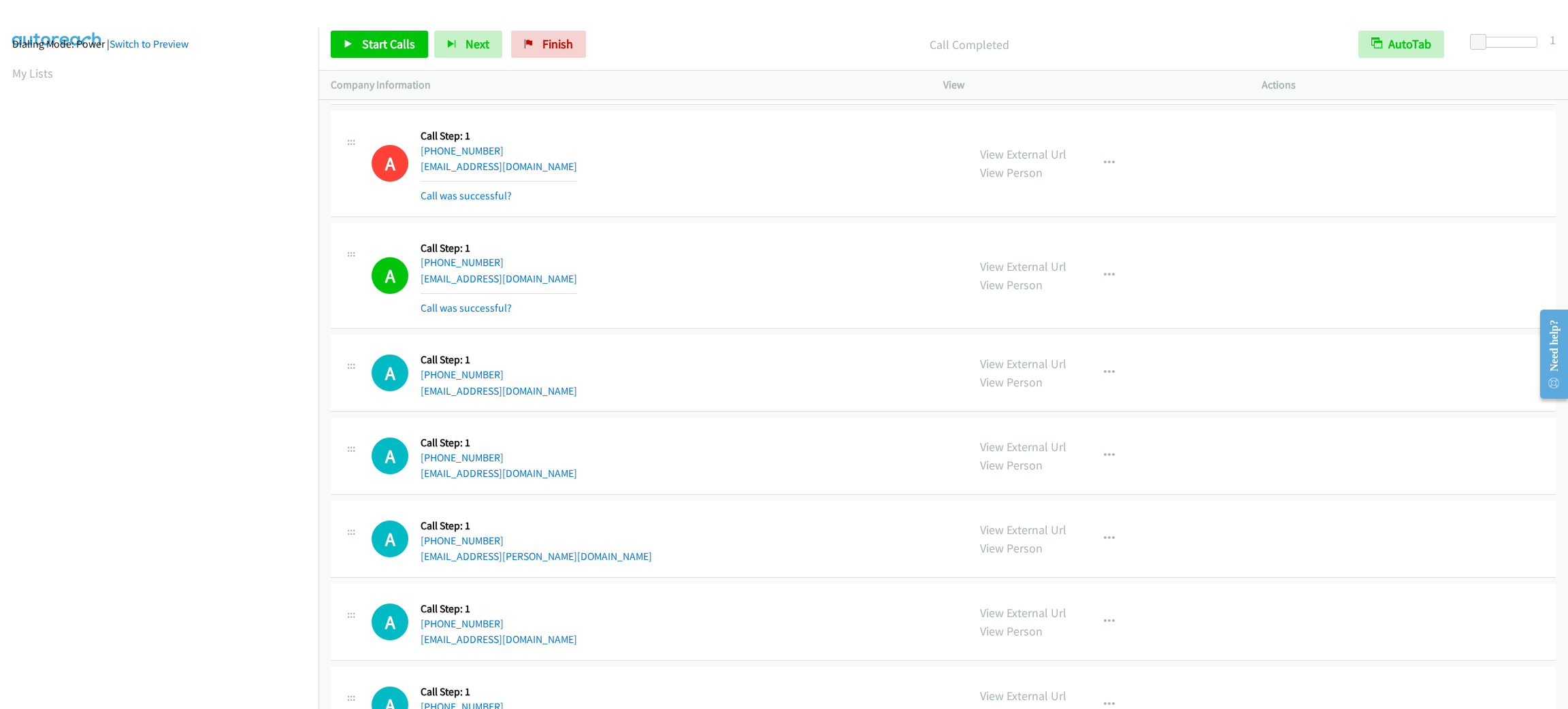
click at [741, 360] on div "A Callback Scheduled Call Step: 1 America/New_York [PHONE_NUMBER] [EMAIL_ADDRES…" at bounding box center [663, 373] width 584 height 52
click at [777, 292] on div "A Callback Scheduled Call Step: 1 [GEOGRAPHIC_DATA]/[GEOGRAPHIC_DATA] [PHONE_NU…" at bounding box center [663, 276] width 584 height 81
click at [787, 276] on div "A Callback Scheduled Call Step: 1 [GEOGRAPHIC_DATA]/[GEOGRAPHIC_DATA] [PHONE_NU…" at bounding box center [663, 276] width 584 height 81
click at [737, 204] on div "A Callback Scheduled Call Step: 1 [GEOGRAPHIC_DATA]/[GEOGRAPHIC_DATA] [PHONE_NU…" at bounding box center [663, 164] width 584 height 81
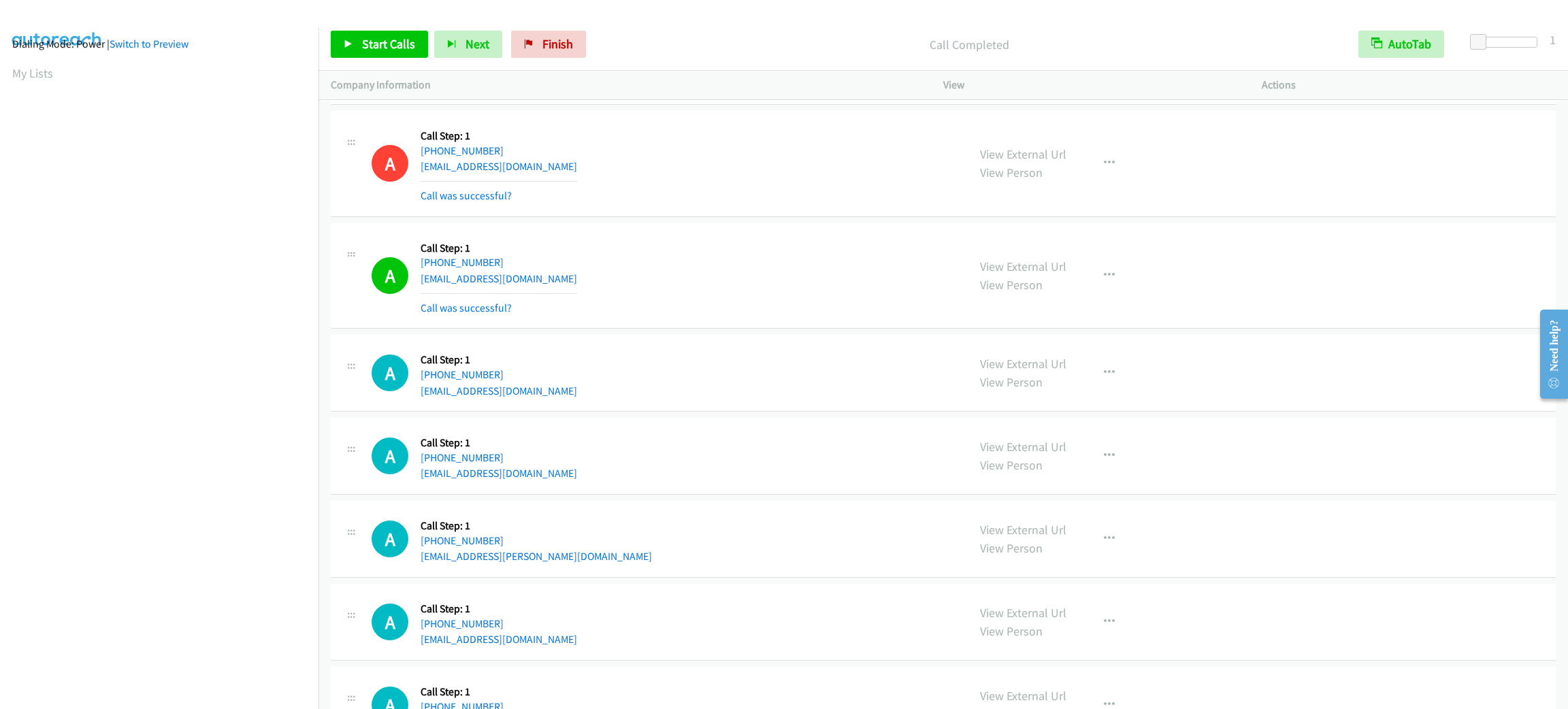
click at [737, 204] on div "A Callback Scheduled Call Step: 1 [GEOGRAPHIC_DATA]/[GEOGRAPHIC_DATA] [PHONE_NU…" at bounding box center [663, 164] width 584 height 81
click at [396, 44] on span "Start Calls" at bounding box center [388, 44] width 53 height 16
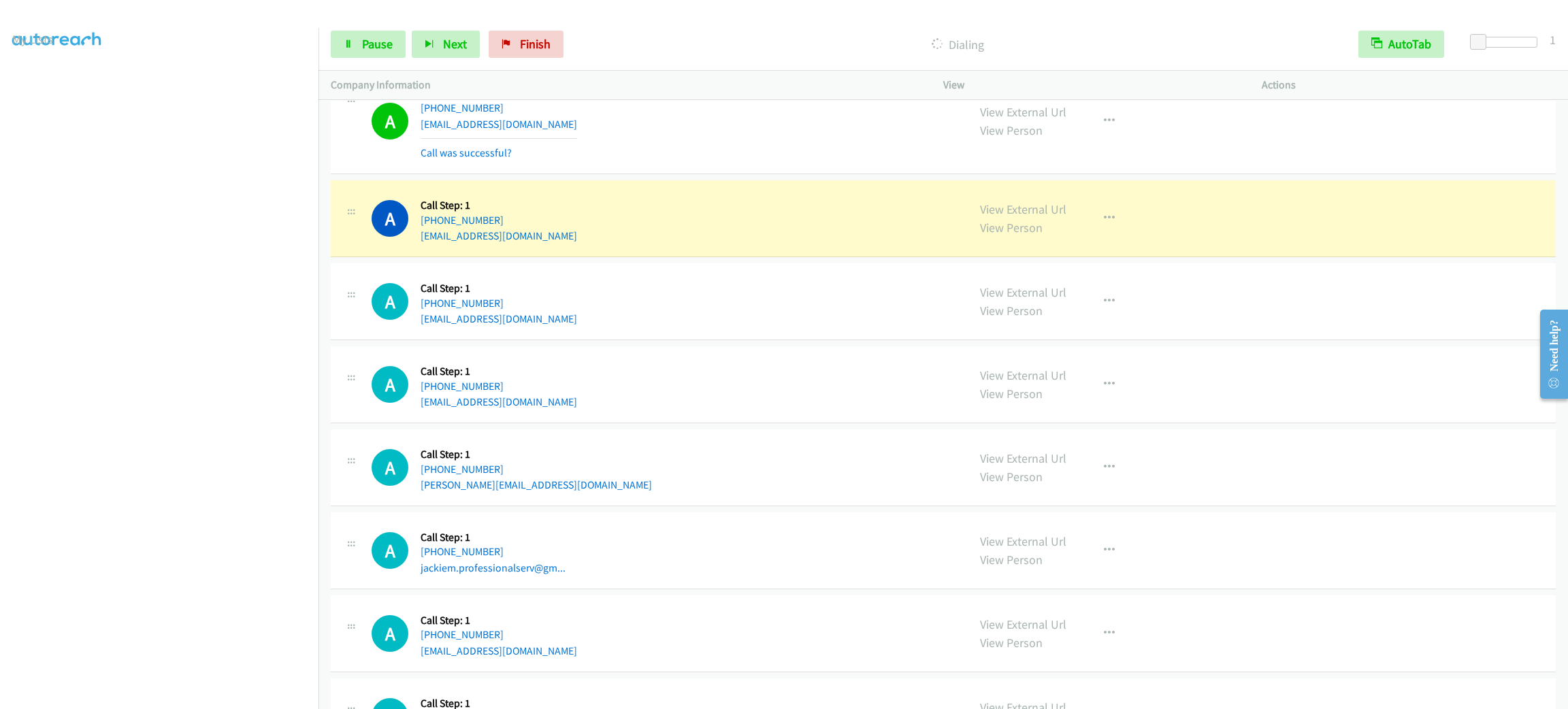
scroll to position [4456, 0]
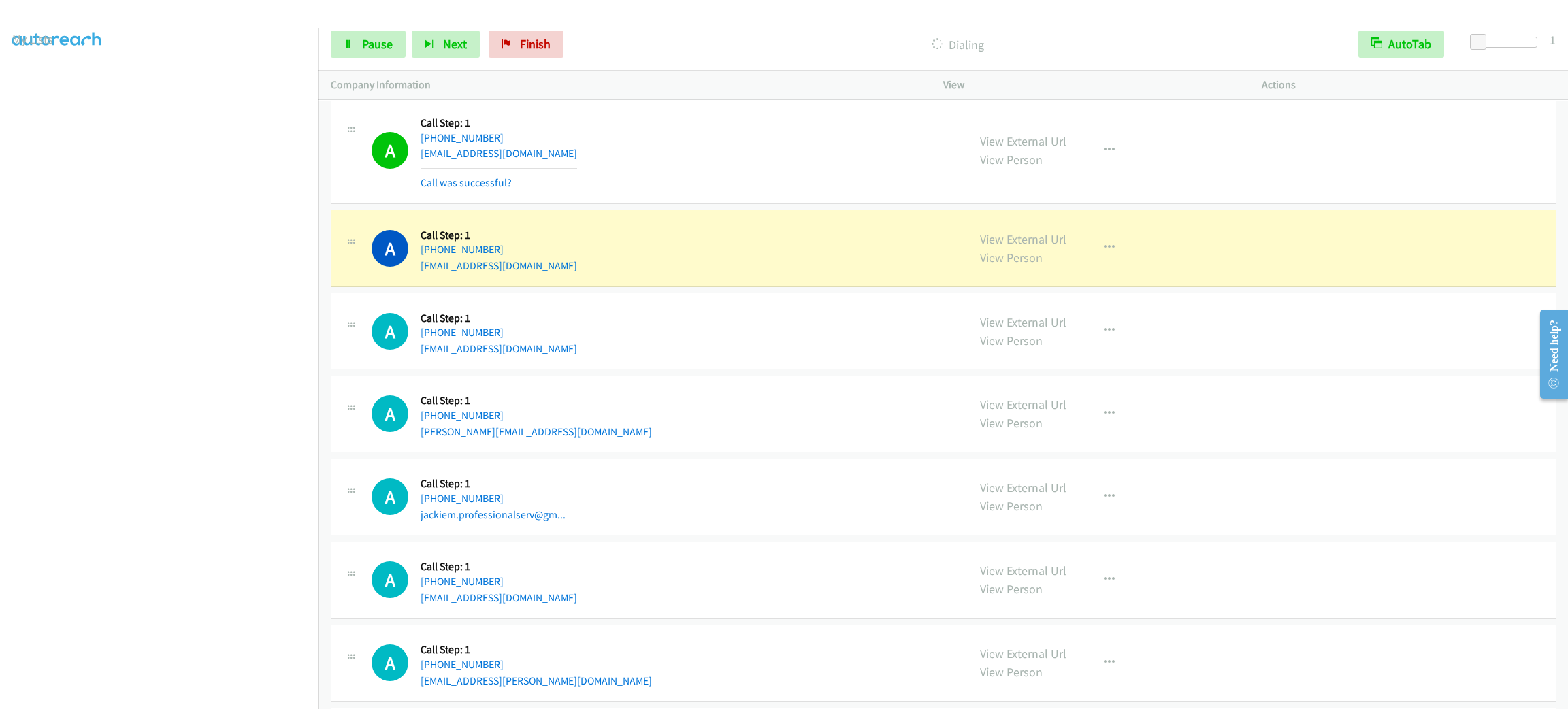
click at [262, 693] on section at bounding box center [159, 386] width 294 height 651
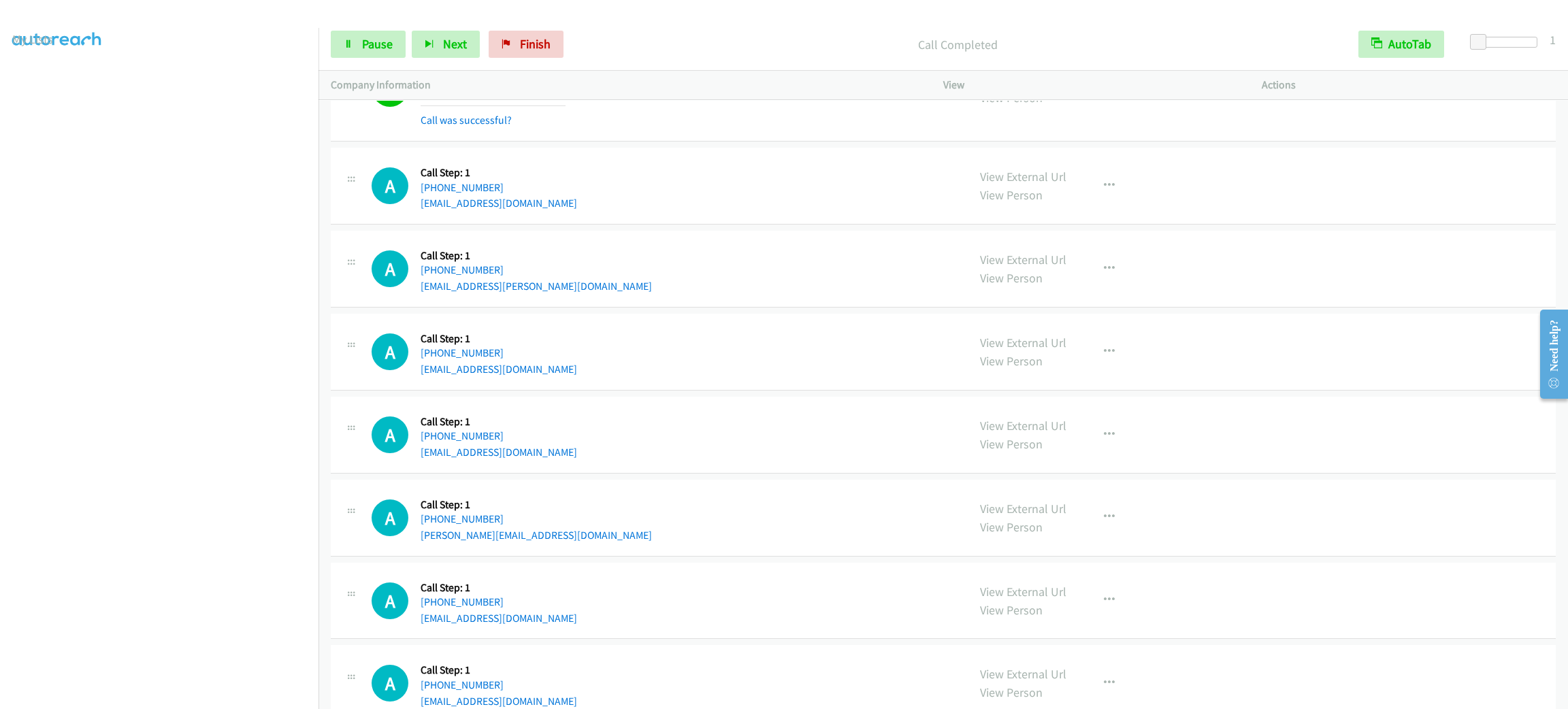
scroll to position [4980, 0]
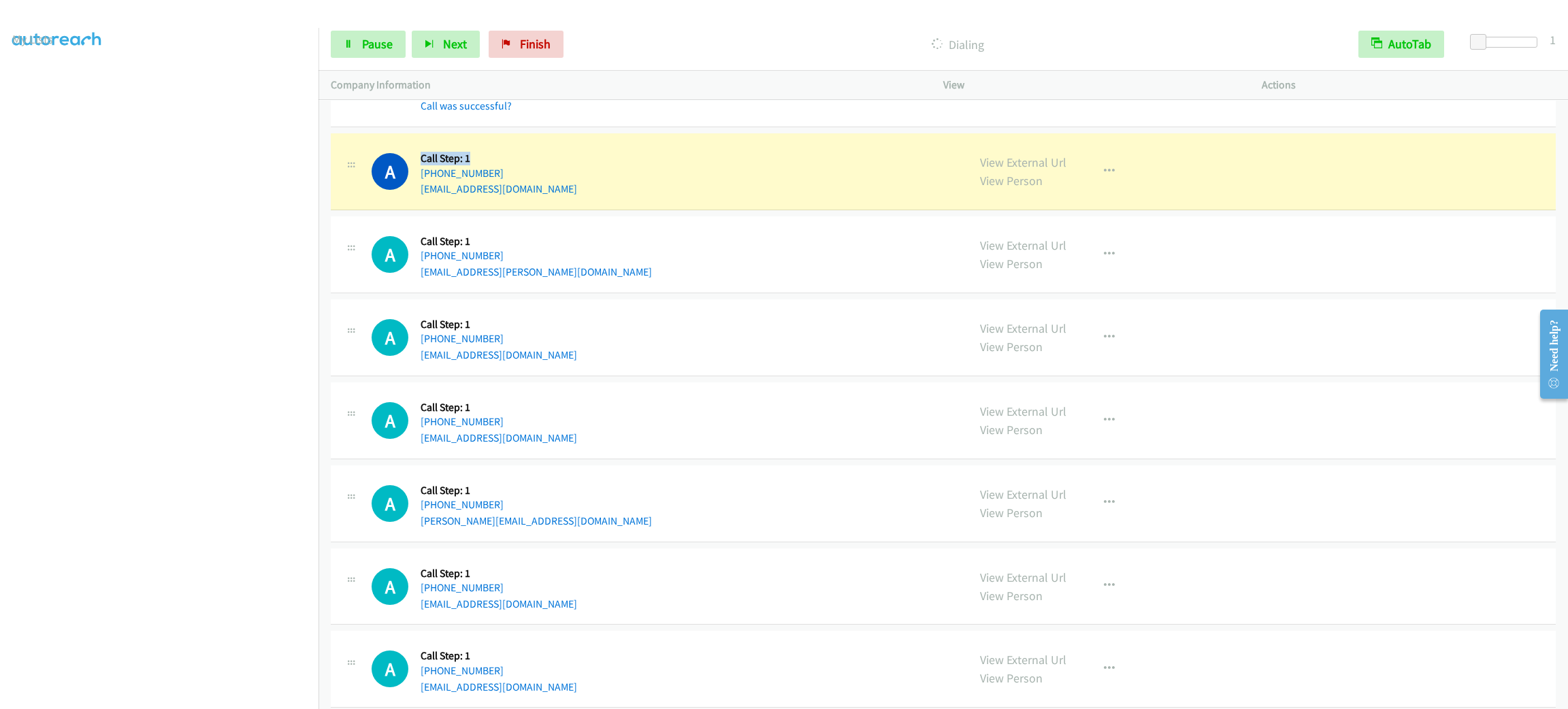
drag, startPoint x: 490, startPoint y: 170, endPoint x: 419, endPoint y: 162, distance: 71.4
click at [419, 162] on div "A Callback Scheduled Call Step: 1 [GEOGRAPHIC_DATA]/[GEOGRAPHIC_DATA] [PHONE_NU…" at bounding box center [663, 171] width 584 height 52
drag, startPoint x: 418, startPoint y: 162, endPoint x: 479, endPoint y: 162, distance: 61.0
click at [479, 162] on div "A Callback Scheduled Call Step: 1 [GEOGRAPHIC_DATA]/[GEOGRAPHIC_DATA] [PHONE_NU…" at bounding box center [663, 171] width 584 height 52
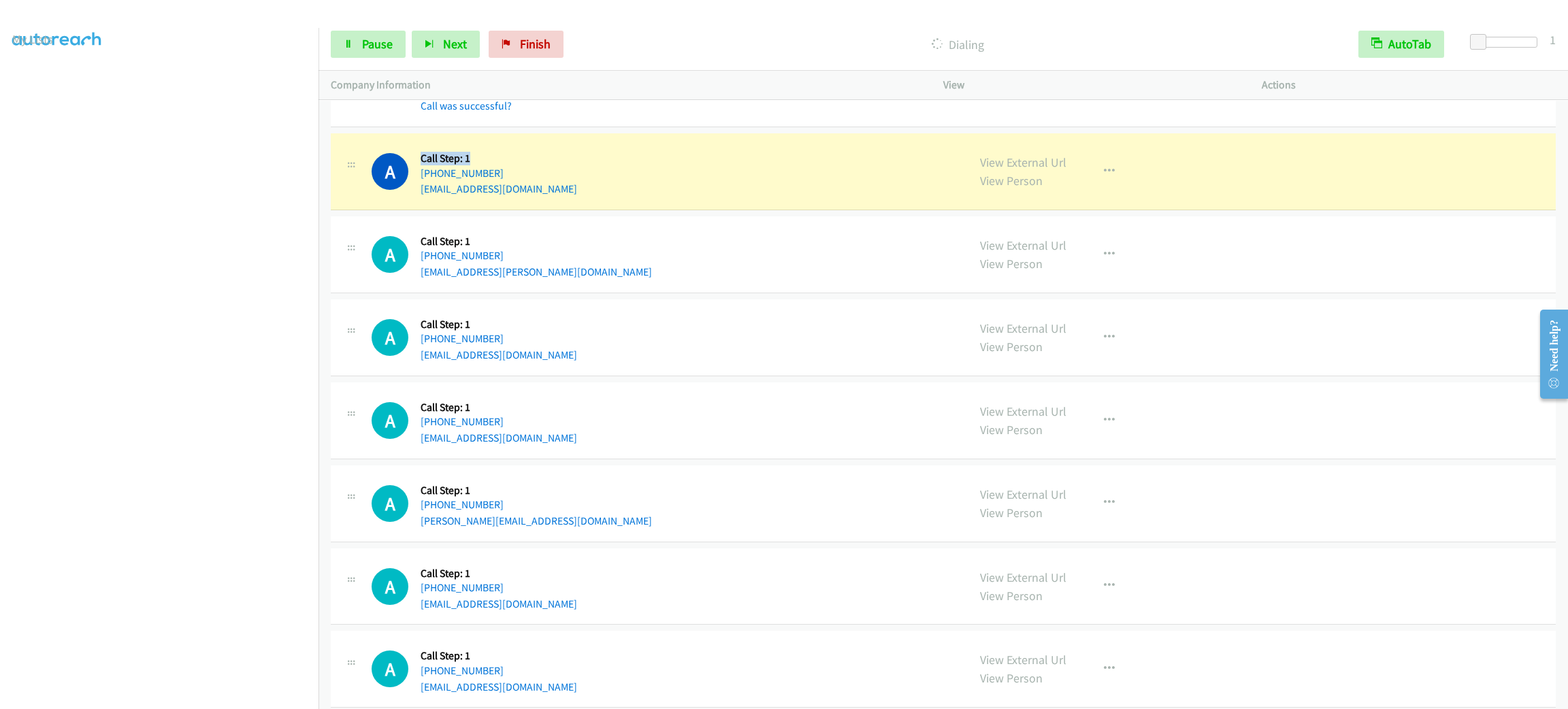
click at [479, 162] on h5 "Call Step: 1" at bounding box center [498, 158] width 156 height 13
drag, startPoint x: 480, startPoint y: 165, endPoint x: 418, endPoint y: 158, distance: 62.4
click at [418, 158] on div "A Callback Scheduled Call Step: 1 [GEOGRAPHIC_DATA]/[GEOGRAPHIC_DATA] [PHONE_NU…" at bounding box center [663, 171] width 584 height 52
drag, startPoint x: 414, startPoint y: 159, endPoint x: 490, endPoint y: 166, distance: 76.3
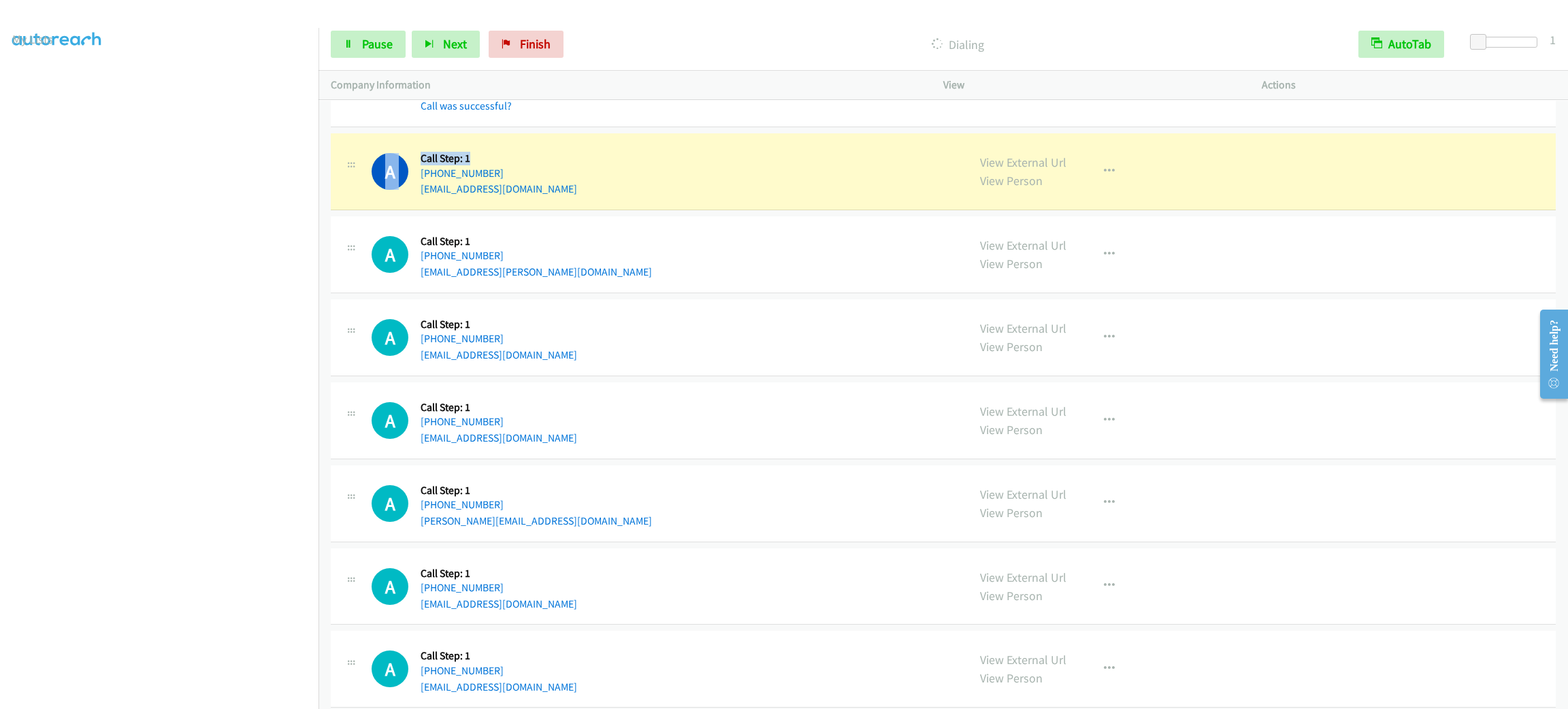
click at [490, 166] on div "A Callback Scheduled Call Step: 1 [GEOGRAPHIC_DATA]/[GEOGRAPHIC_DATA] [PHONE_NU…" at bounding box center [663, 171] width 584 height 52
click at [490, 166] on h5 "Call Step: 1" at bounding box center [498, 158] width 156 height 13
drag, startPoint x: 474, startPoint y: 165, endPoint x: 419, endPoint y: 157, distance: 55.6
click at [419, 157] on div "A Callback Scheduled Call Step: 1 [GEOGRAPHIC_DATA]/[GEOGRAPHIC_DATA] [PHONE_NU…" at bounding box center [663, 171] width 584 height 52
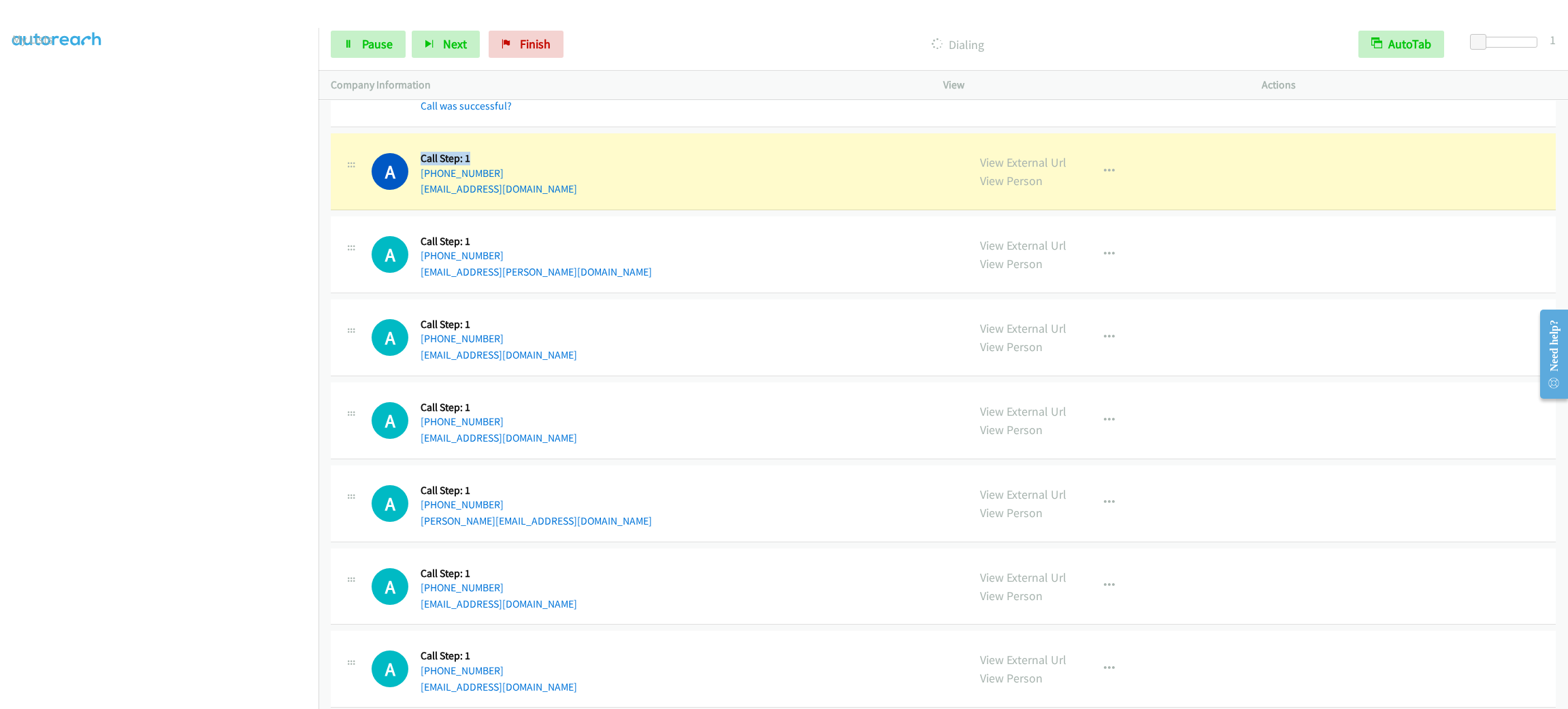
drag, startPoint x: 418, startPoint y: 157, endPoint x: 500, endPoint y: 164, distance: 82.3
click at [500, 164] on div "A Callback Scheduled Call Step: 1 [GEOGRAPHIC_DATA]/[GEOGRAPHIC_DATA] [PHONE_NU…" at bounding box center [663, 171] width 584 height 52
click at [500, 164] on h5 "Call Step: 1" at bounding box center [498, 158] width 156 height 13
drag, startPoint x: 486, startPoint y: 166, endPoint x: 418, endPoint y: 161, distance: 68.2
click at [418, 161] on div "A Callback Scheduled Call Step: 1 [GEOGRAPHIC_DATA]/[GEOGRAPHIC_DATA] [PHONE_NU…" at bounding box center [663, 171] width 584 height 52
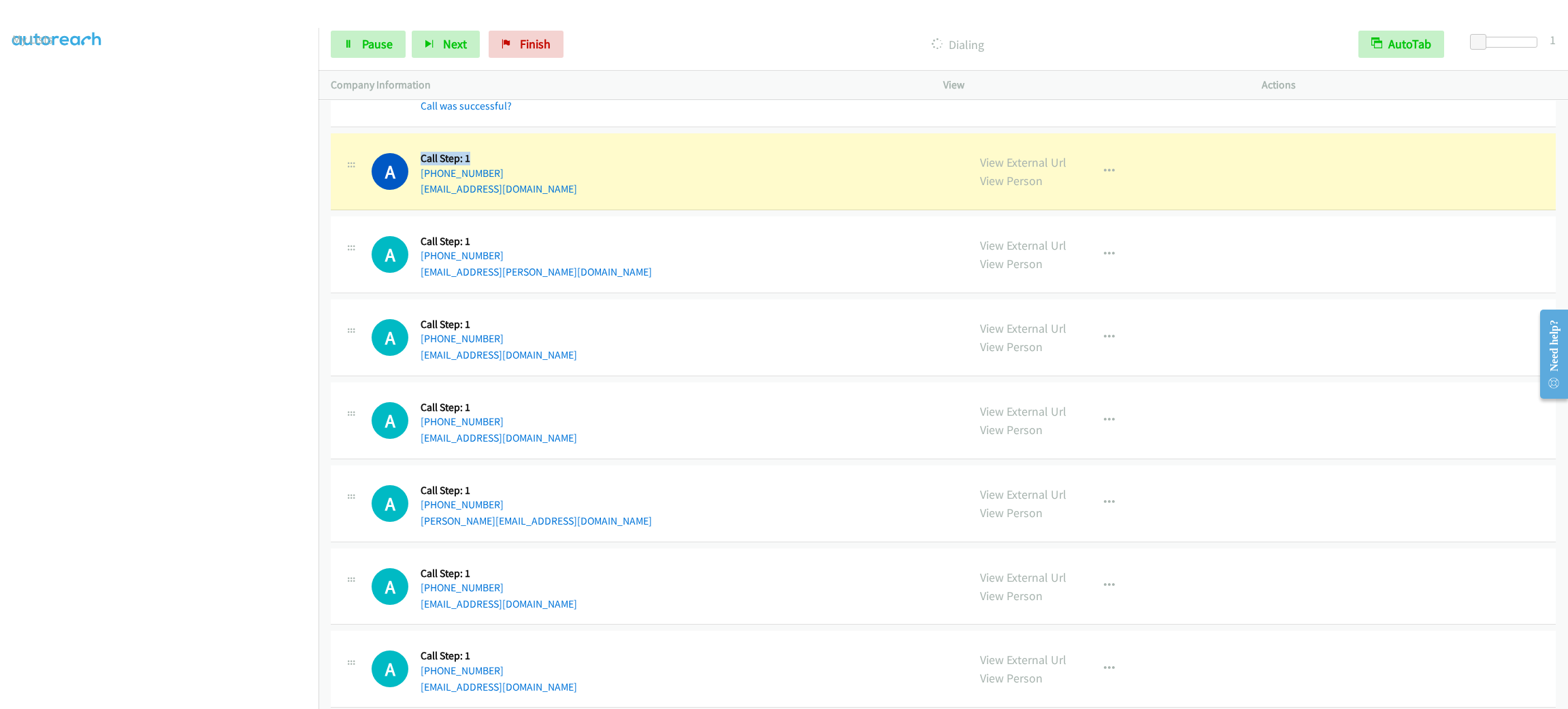
click at [418, 161] on div "A Callback Scheduled Call Step: 1 [GEOGRAPHIC_DATA]/[GEOGRAPHIC_DATA] [PHONE_NU…" at bounding box center [663, 171] width 584 height 52
drag, startPoint x: 418, startPoint y: 159, endPoint x: 483, endPoint y: 168, distance: 65.6
click at [483, 168] on div "A Callback Scheduled Call Step: 1 [GEOGRAPHIC_DATA]/[GEOGRAPHIC_DATA] [PHONE_NU…" at bounding box center [663, 171] width 584 height 52
click at [483, 166] on h5 "Call Step: 1" at bounding box center [498, 158] width 156 height 13
drag, startPoint x: 483, startPoint y: 168, endPoint x: 416, endPoint y: 162, distance: 67.3
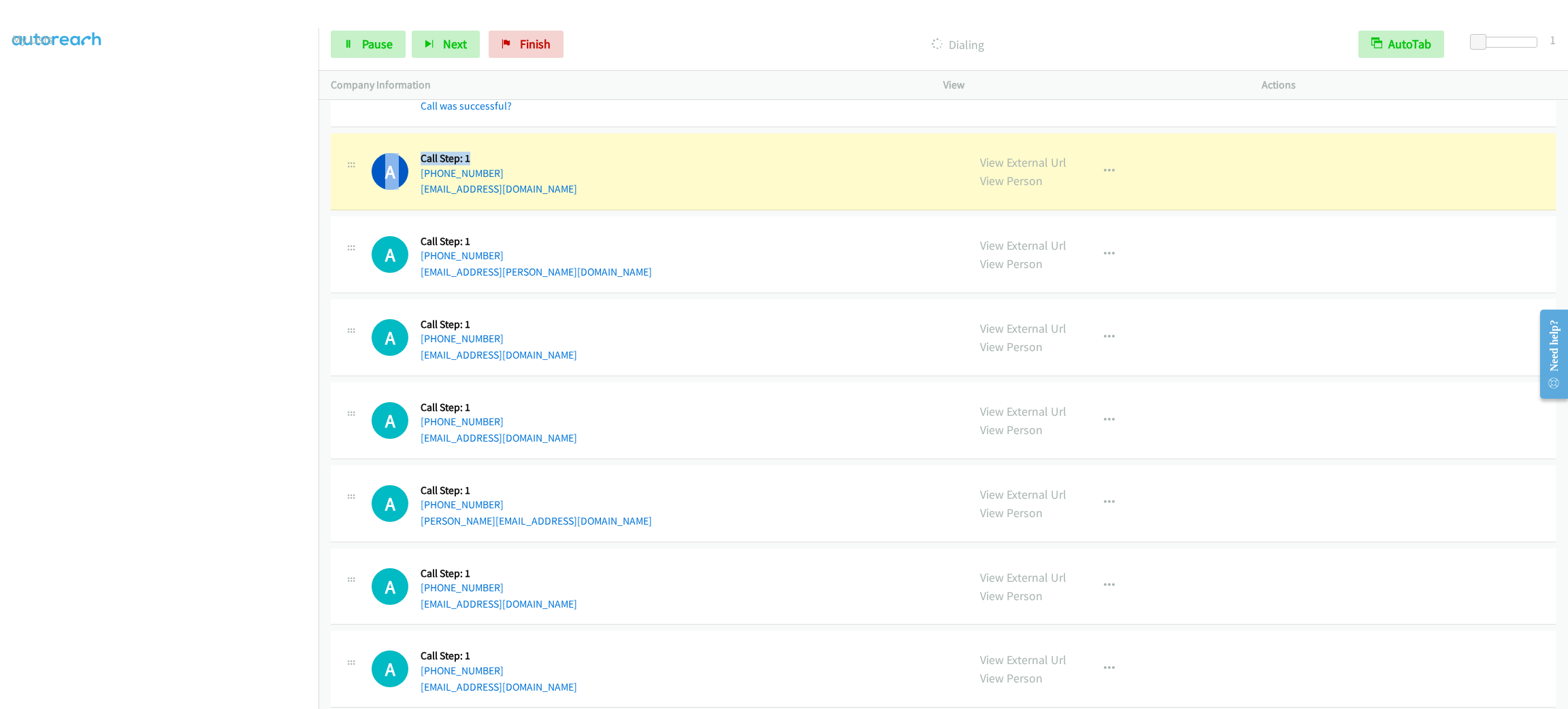
click at [416, 162] on div "A Callback Scheduled Call Step: 1 [GEOGRAPHIC_DATA]/[GEOGRAPHIC_DATA] [PHONE_NU…" at bounding box center [663, 171] width 584 height 52
drag, startPoint x: 416, startPoint y: 162, endPoint x: 495, endPoint y: 168, distance: 79.2
click at [495, 168] on div "A Callback Scheduled Call Step: 1 [GEOGRAPHIC_DATA]/[GEOGRAPHIC_DATA] [PHONE_NU…" at bounding box center [663, 171] width 584 height 52
click at [495, 166] on h5 "Call Step: 1" at bounding box center [498, 158] width 156 height 13
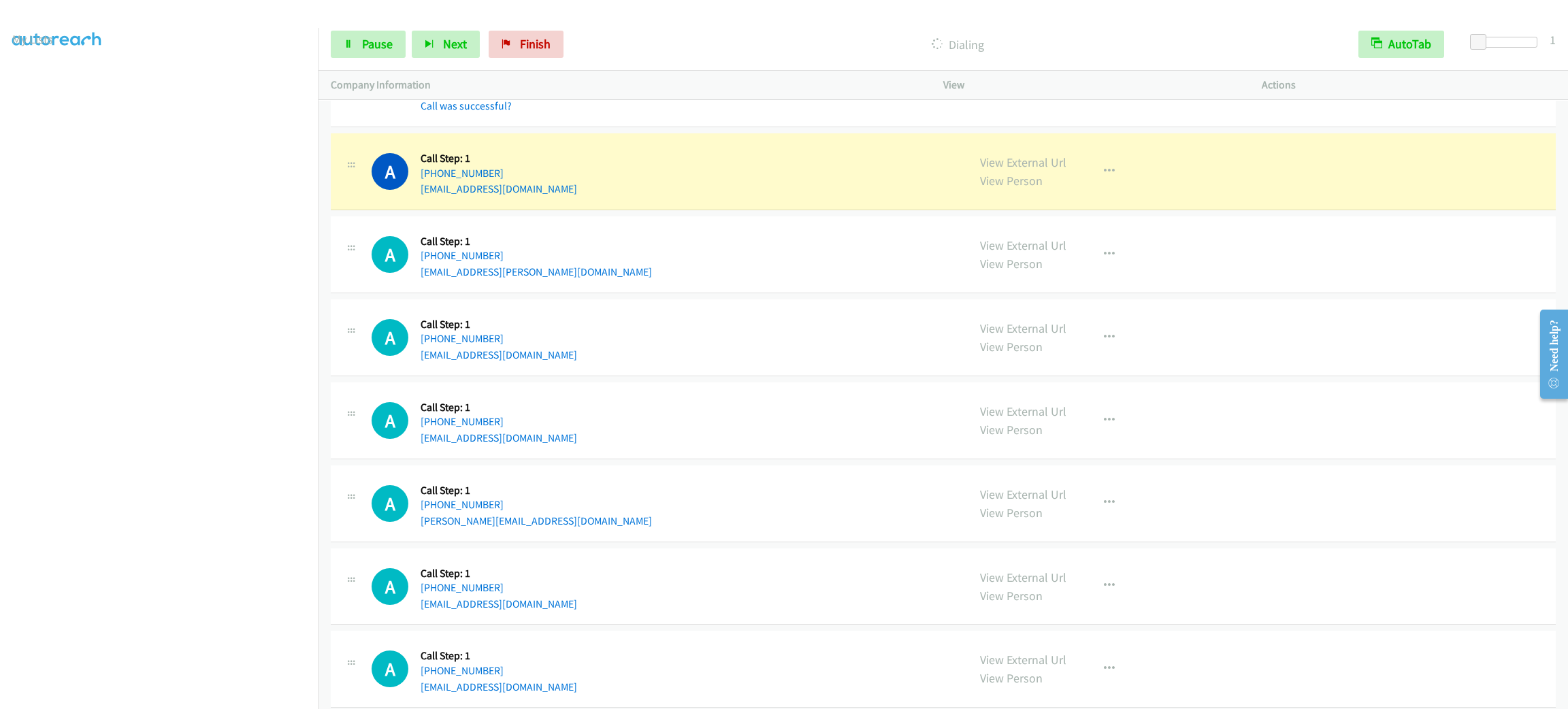
drag, startPoint x: 487, startPoint y: 167, endPoint x: 475, endPoint y: 166, distance: 12.0
click at [484, 166] on h5 "Call Step: 1" at bounding box center [498, 158] width 156 height 13
drag, startPoint x: 475, startPoint y: 166, endPoint x: 430, endPoint y: 164, distance: 45.0
click at [432, 165] on h5 "Call Step: 1" at bounding box center [498, 158] width 156 height 13
drag, startPoint x: 422, startPoint y: 162, endPoint x: 492, endPoint y: 162, distance: 70.0
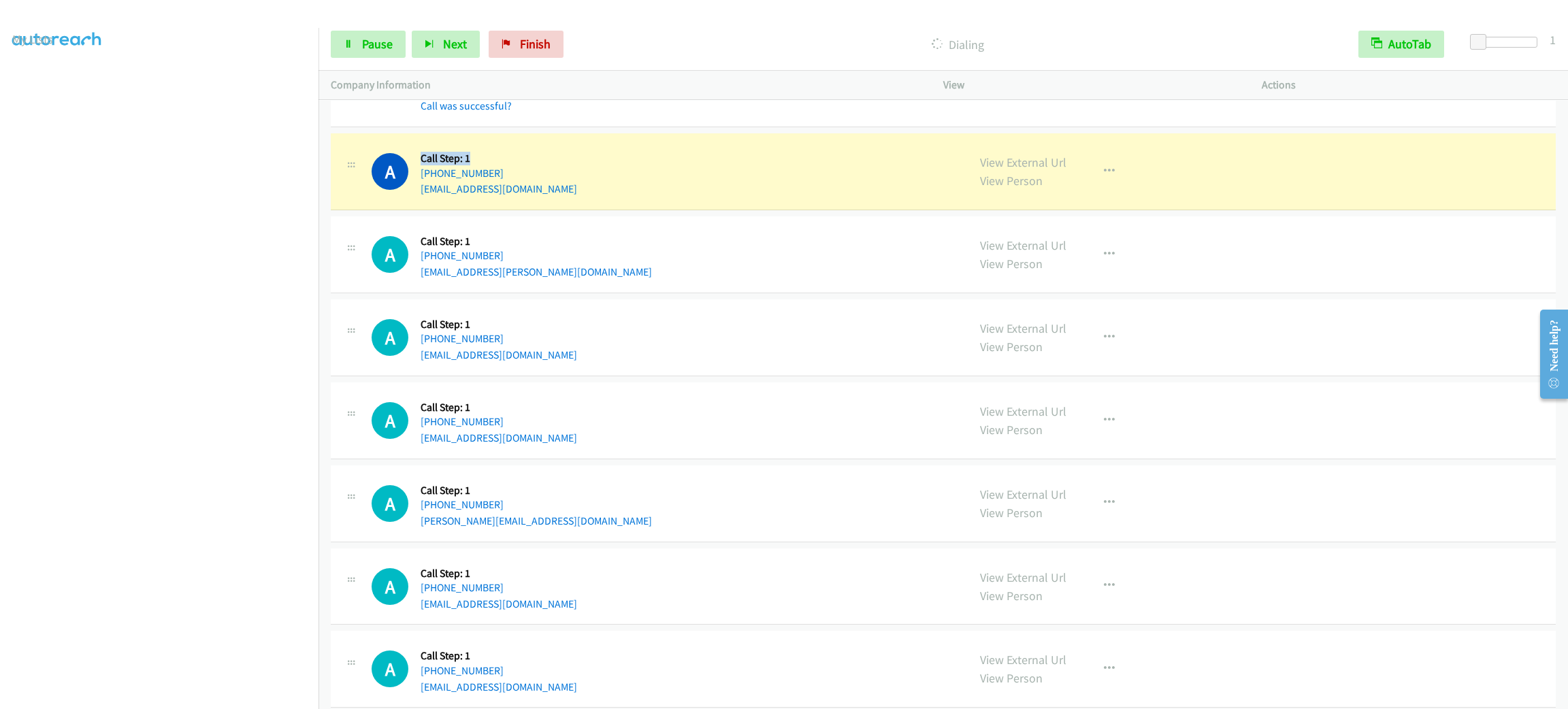
click at [492, 162] on h5 "Call Step: 1" at bounding box center [498, 158] width 156 height 13
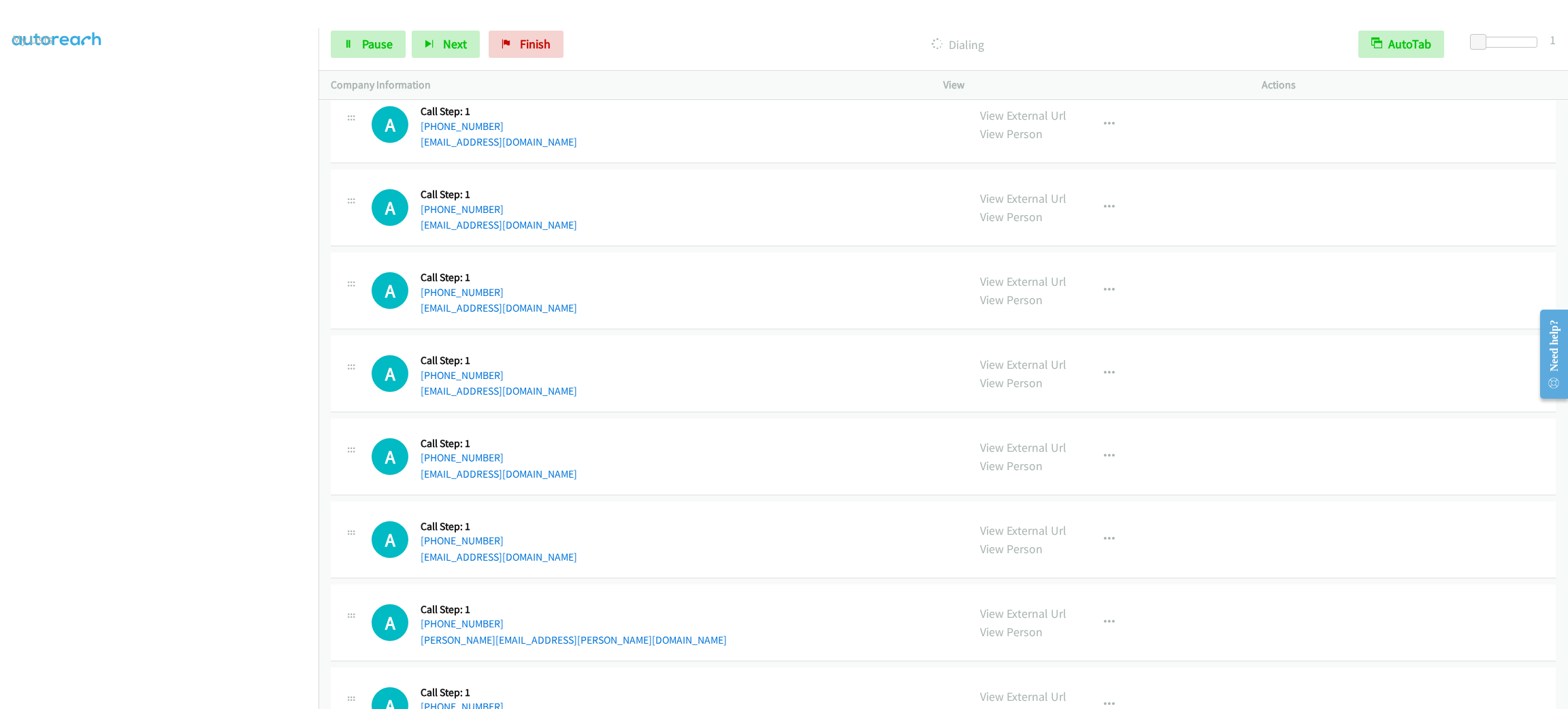
scroll to position [5456, 0]
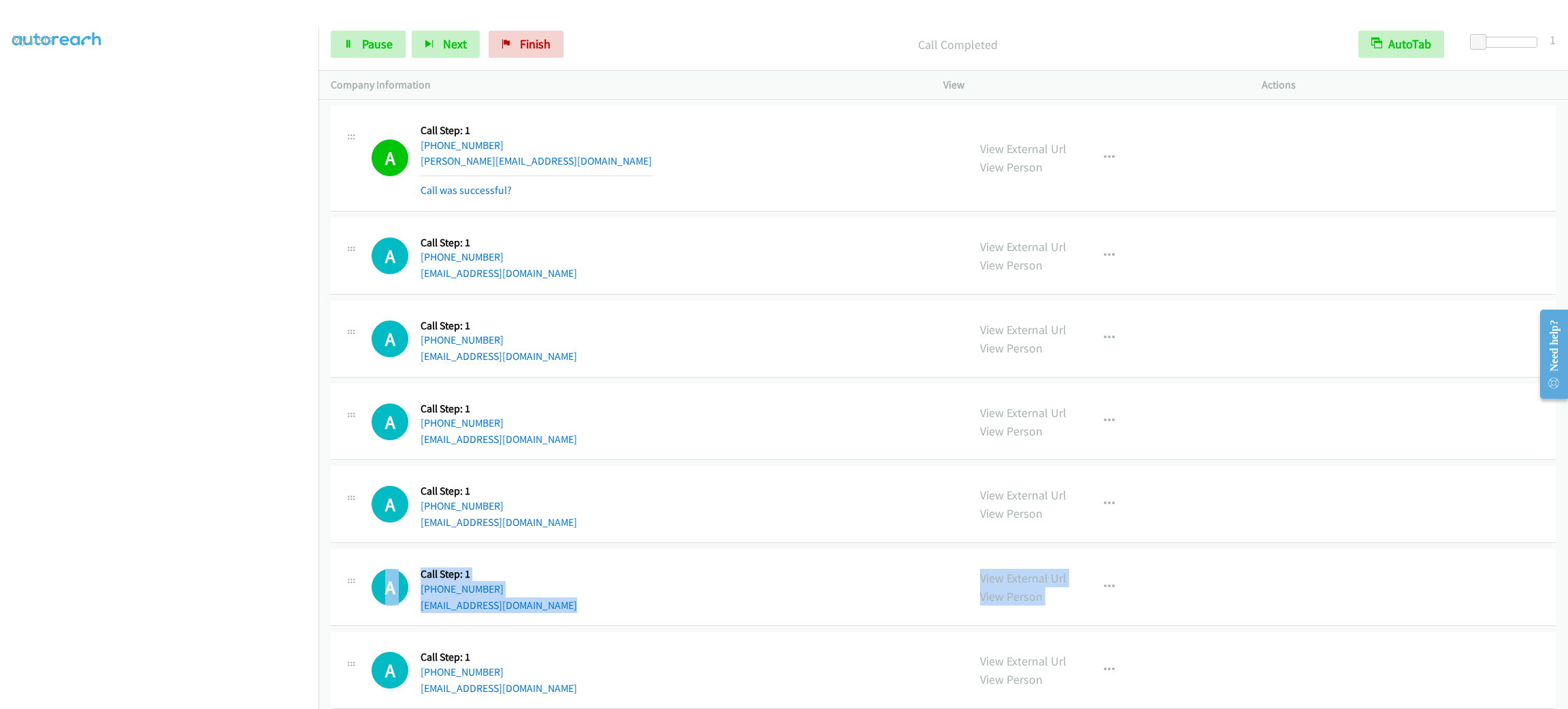
drag, startPoint x: 349, startPoint y: 588, endPoint x: 357, endPoint y: 657, distance: 69.5
click at [347, 349] on div at bounding box center [350, 331] width 16 height 37
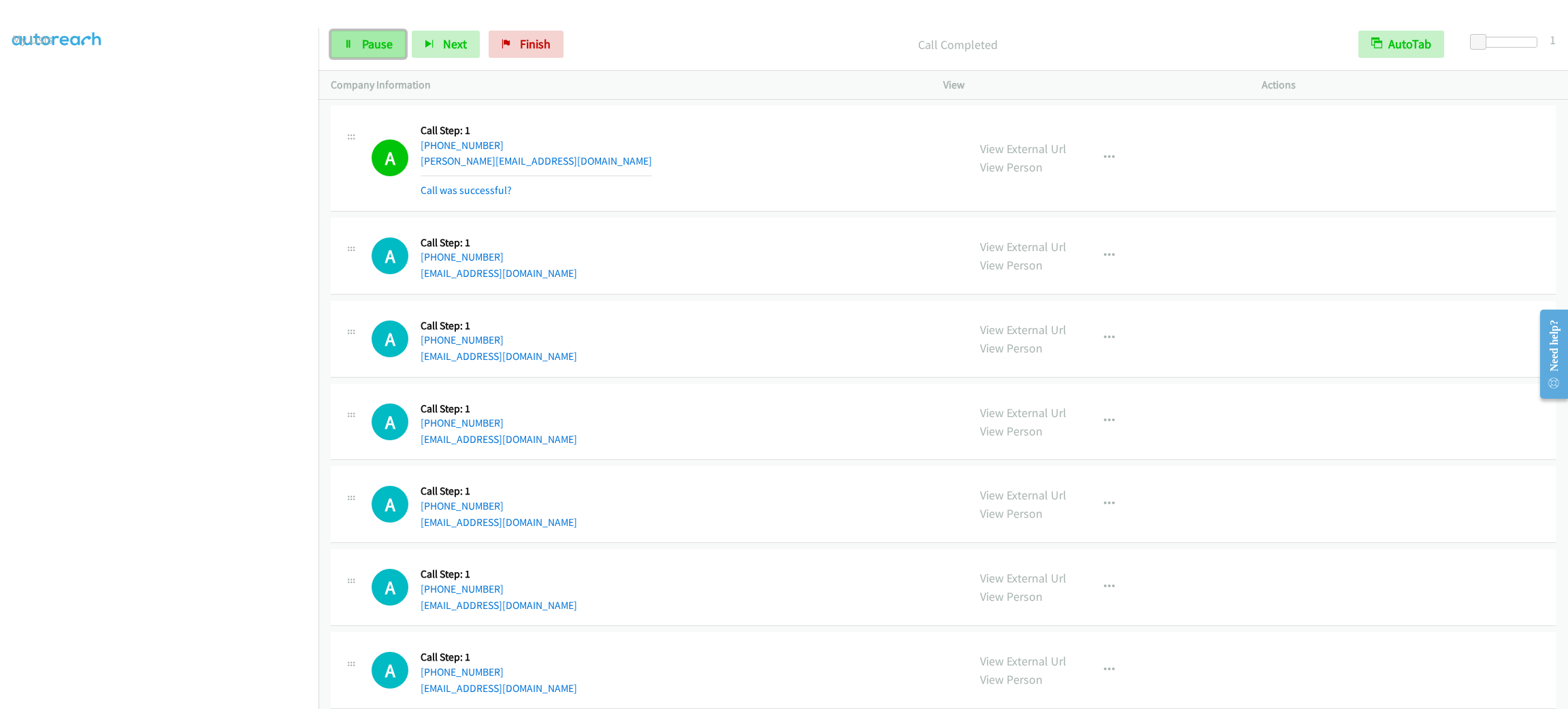
click at [377, 47] on span "Pause" at bounding box center [377, 44] width 30 height 16
click at [377, 47] on span "Start Calls" at bounding box center [388, 44] width 53 height 16
drag, startPoint x: 374, startPoint y: 37, endPoint x: 356, endPoint y: 121, distance: 85.9
click at [374, 37] on span "Pause" at bounding box center [377, 44] width 30 height 16
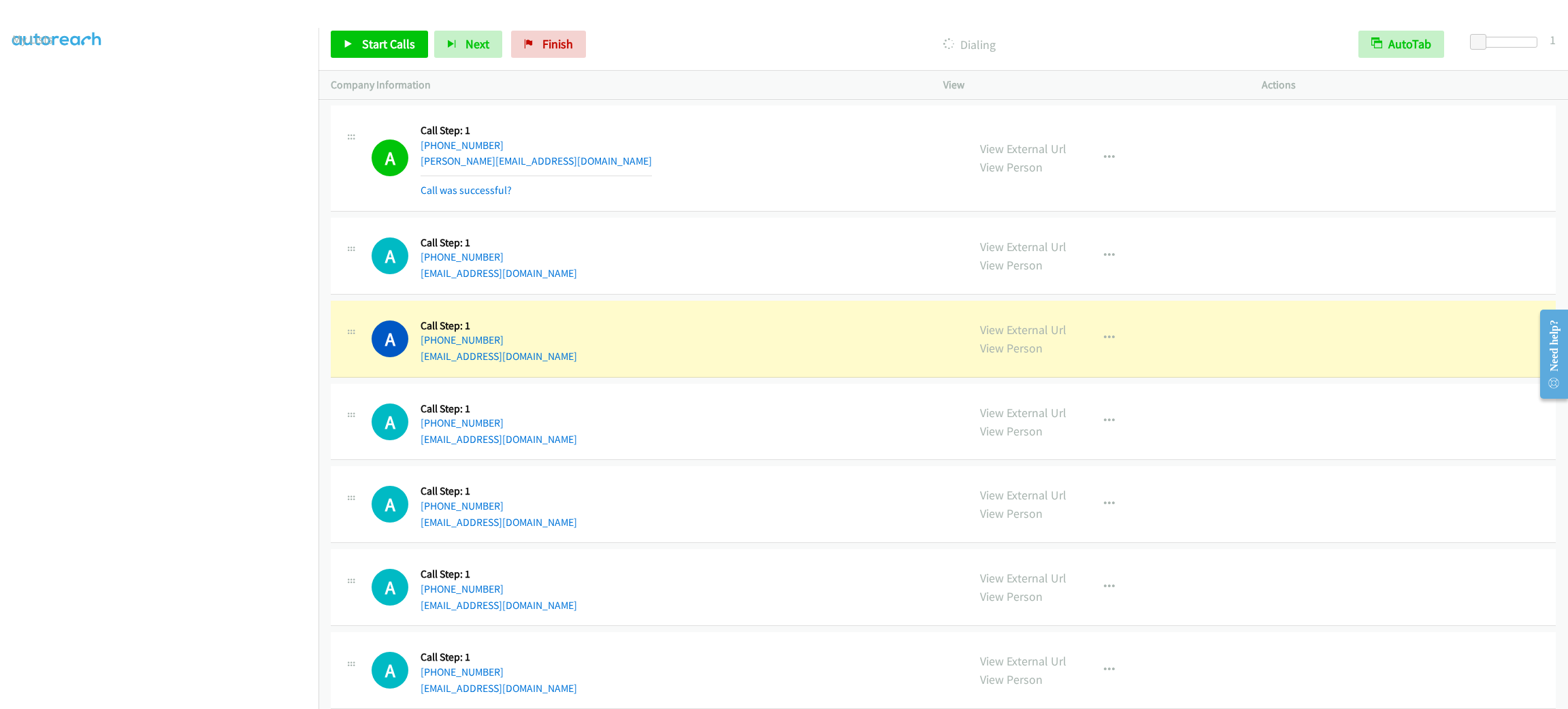
scroll to position [5252, 0]
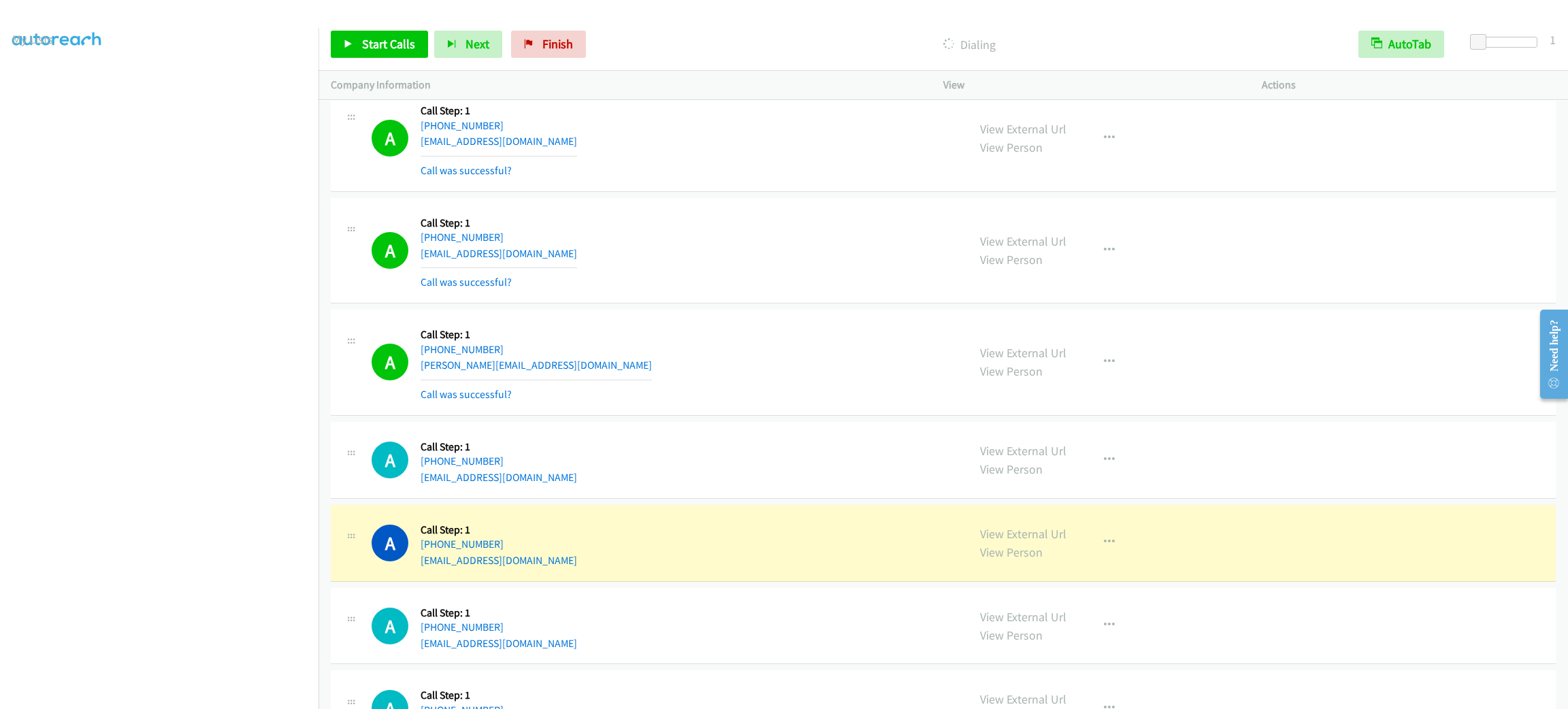
click at [1080, 265] on div "View External Url View Person View External Url Email Schedule/Manage Callback …" at bounding box center [1132, 251] width 330 height 81
click at [1094, 257] on button "button" at bounding box center [1109, 250] width 37 height 27
click at [1060, 381] on link "Add to do not call list" at bounding box center [1036, 366] width 181 height 27
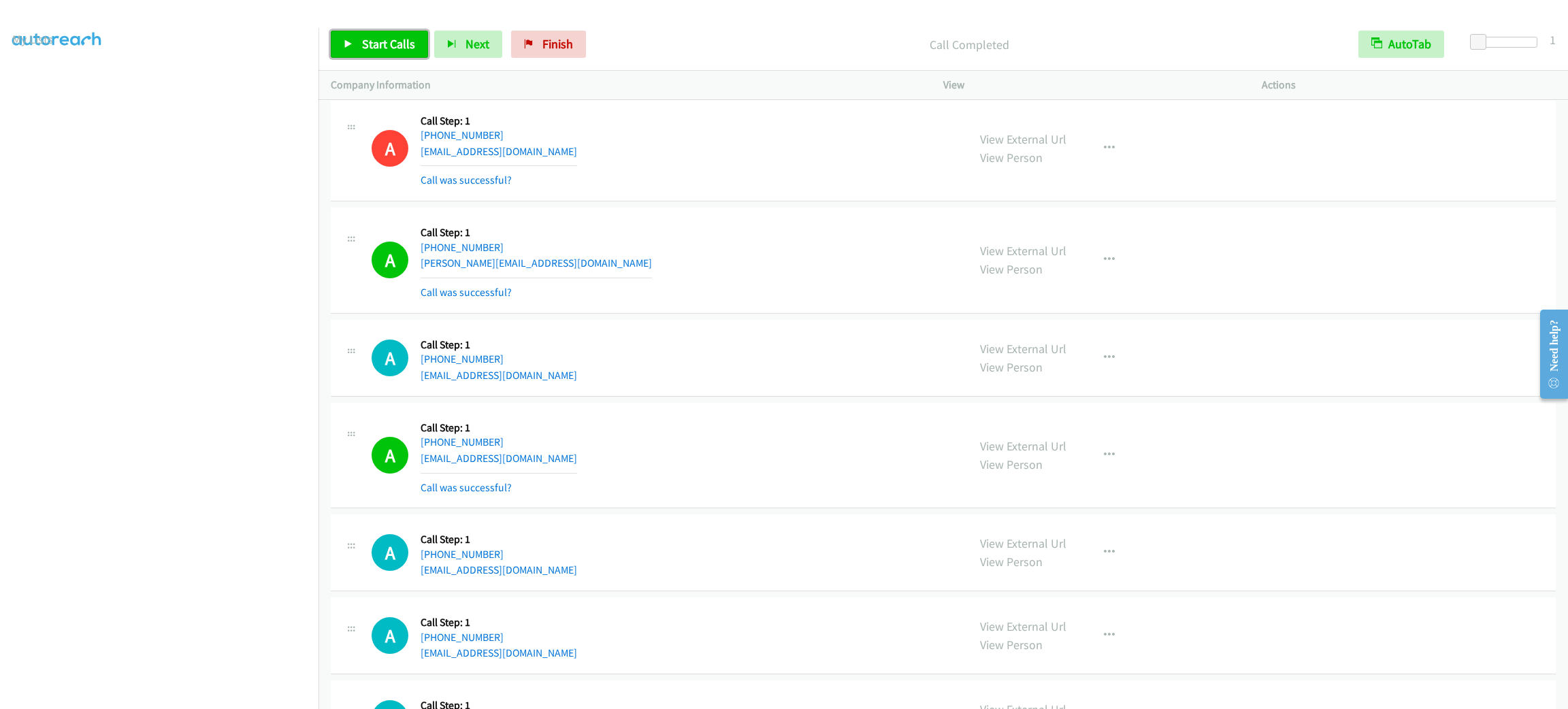
click at [385, 43] on span "Start Calls" at bounding box center [388, 44] width 53 height 16
click at [390, 46] on span "Pause" at bounding box center [377, 44] width 30 height 16
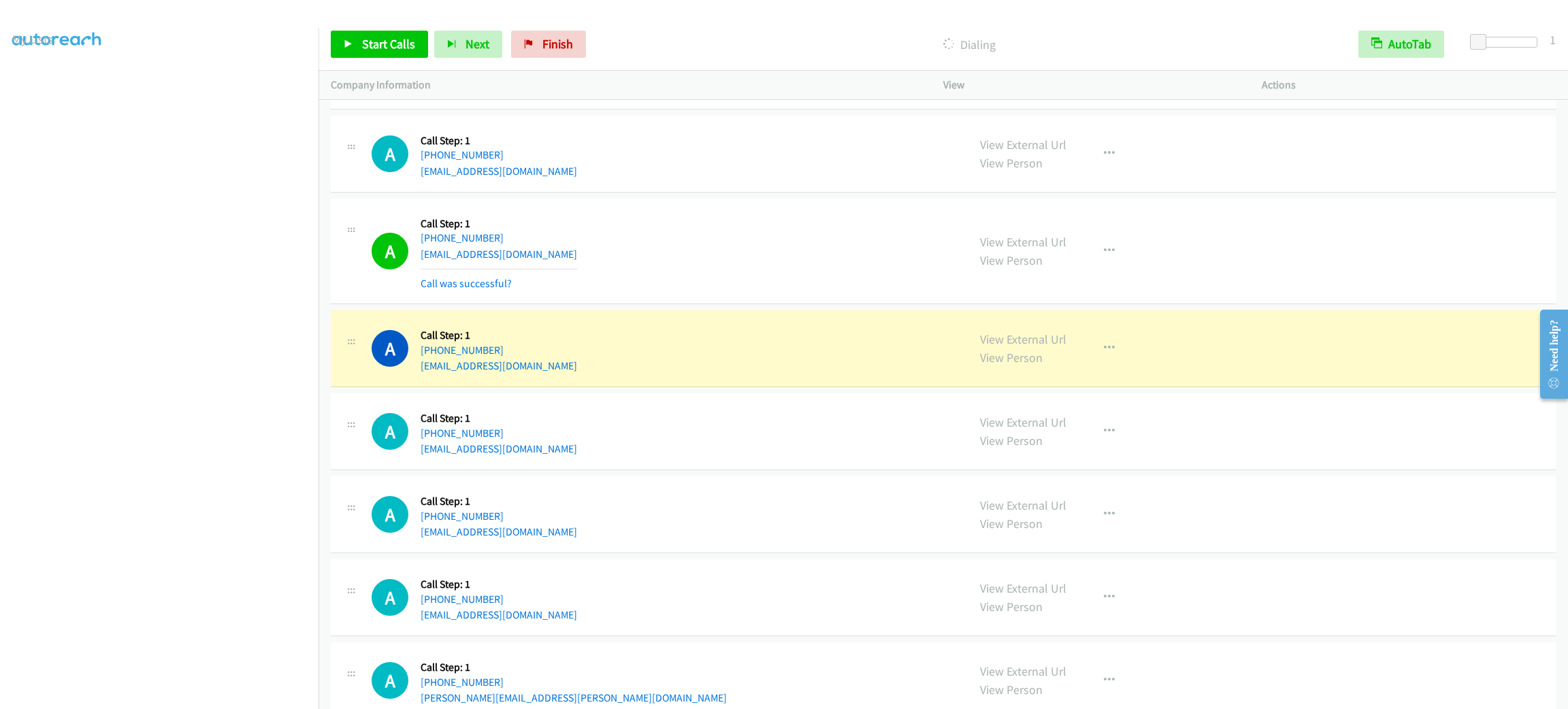
scroll to position [5660, 0]
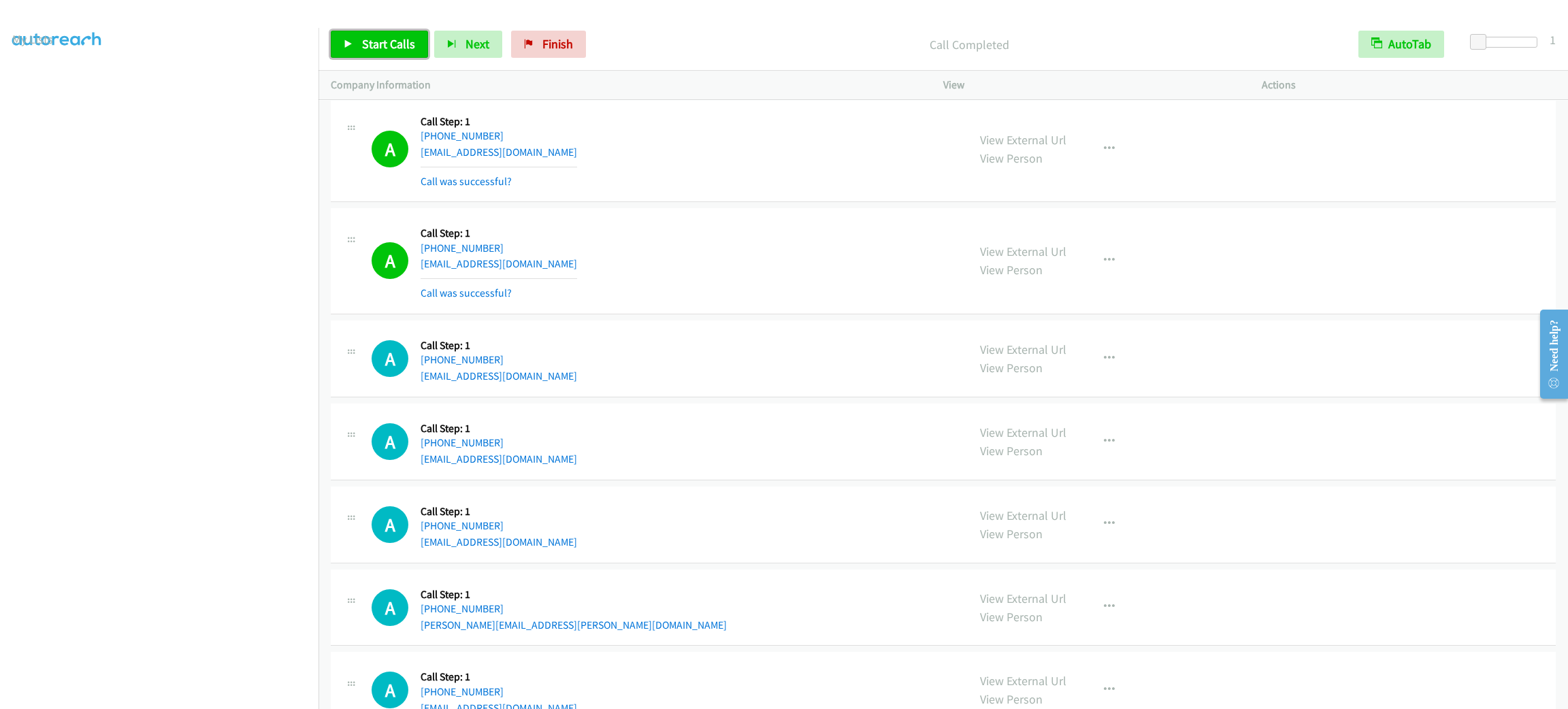
click at [357, 44] on link "Start Calls" at bounding box center [379, 44] width 98 height 27
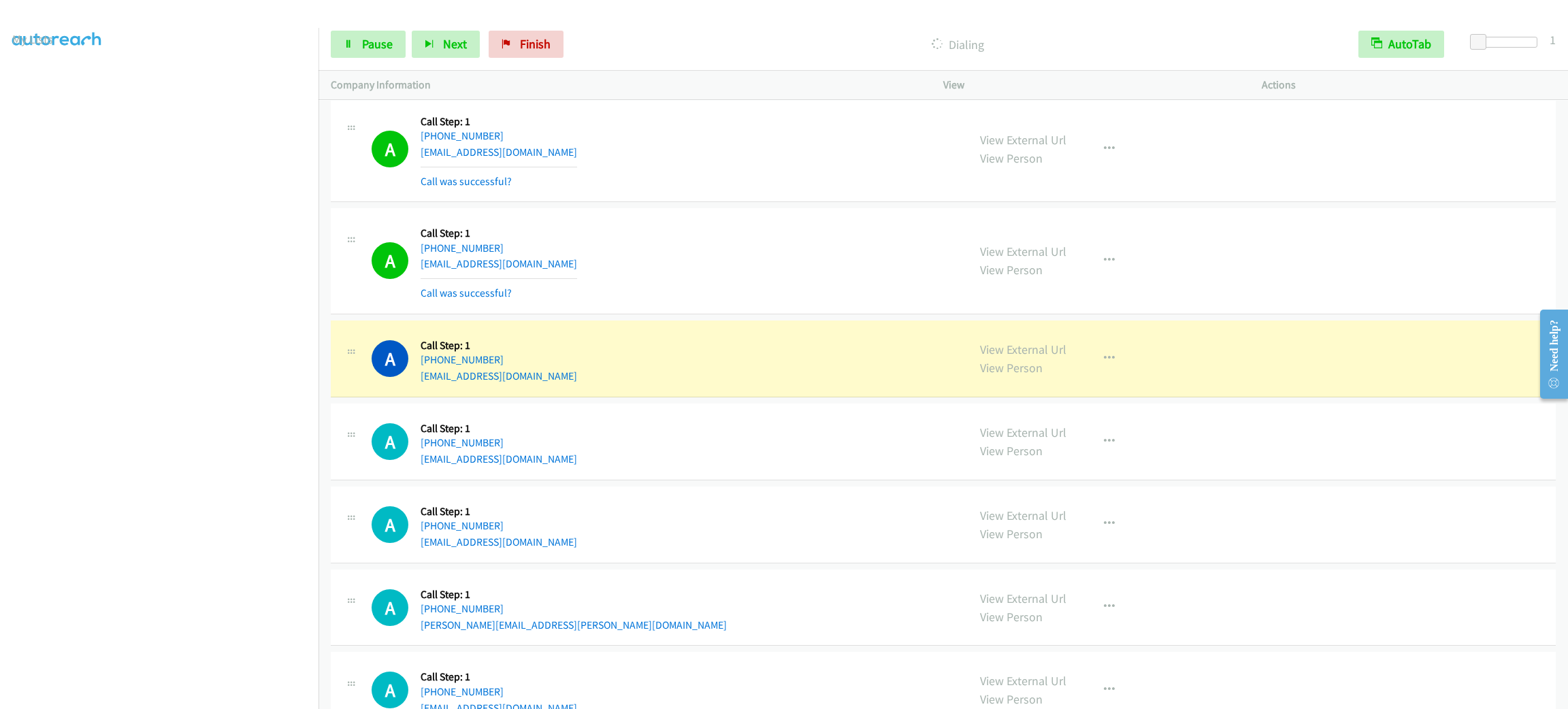
scroll to position [5762, 0]
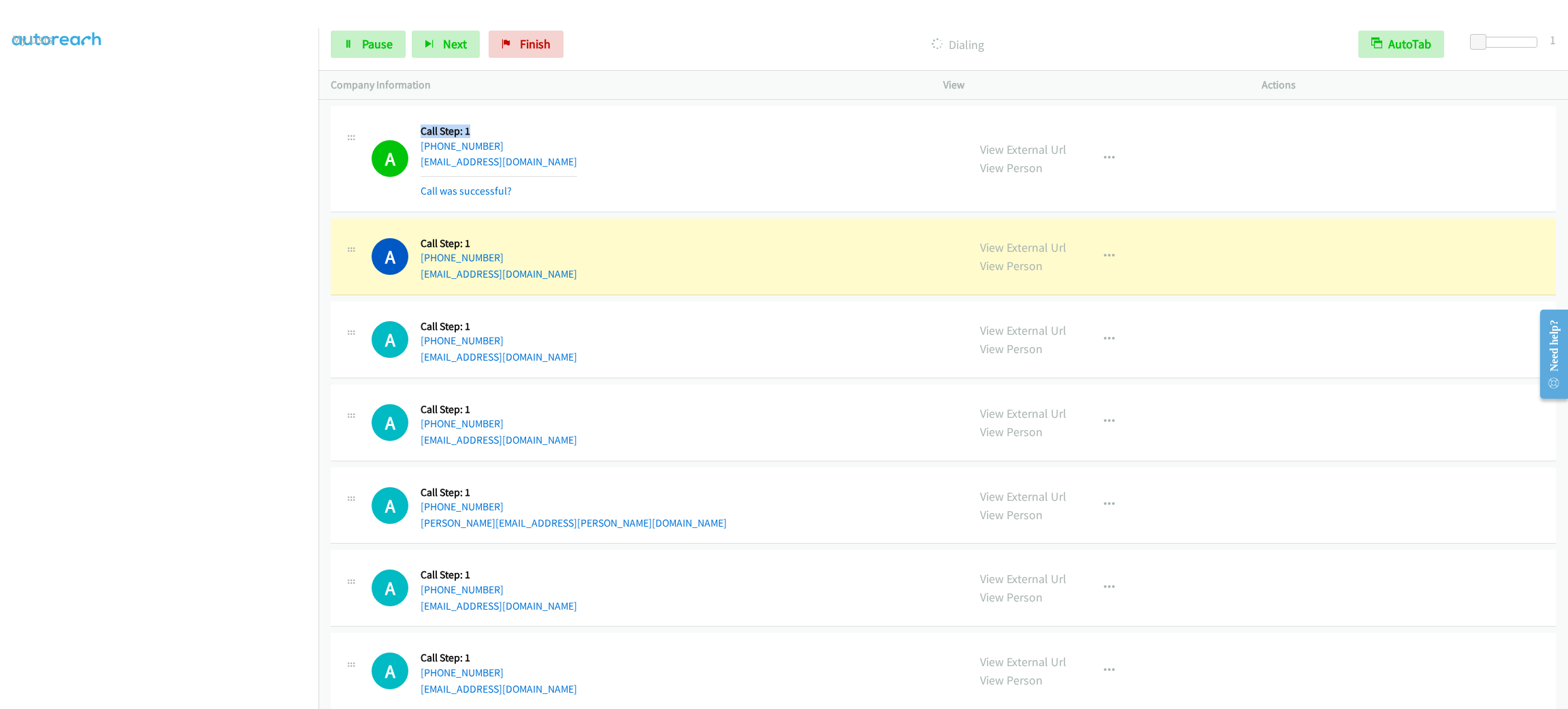
drag, startPoint x: 418, startPoint y: 139, endPoint x: 529, endPoint y: 141, distance: 111.0
click at [529, 141] on div "A Callback Scheduled Call Step: 1 [GEOGRAPHIC_DATA]/[GEOGRAPHIC_DATA] [PHONE_NU…" at bounding box center [663, 159] width 584 height 81
drag, startPoint x: 516, startPoint y: 151, endPoint x: 415, endPoint y: 141, distance: 101.5
click at [415, 141] on div "A Callback Scheduled Call Step: 1 [GEOGRAPHIC_DATA]/[GEOGRAPHIC_DATA] [PHONE_NU…" at bounding box center [663, 159] width 584 height 81
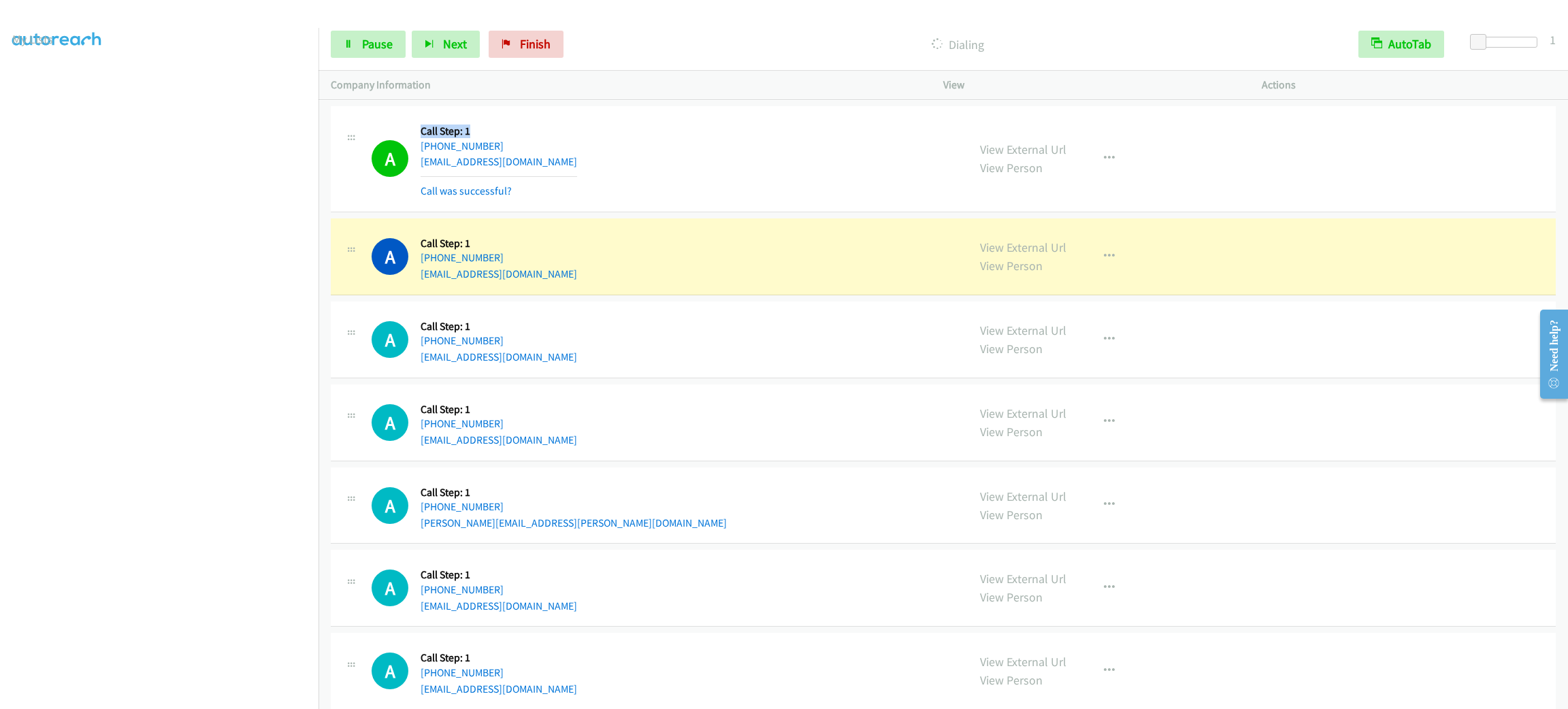
click at [416, 141] on div "A Callback Scheduled Call Step: 1 [GEOGRAPHIC_DATA]/[GEOGRAPHIC_DATA] [PHONE_NU…" at bounding box center [663, 159] width 584 height 81
drag, startPoint x: 592, startPoint y: 134, endPoint x: 393, endPoint y: 143, distance: 199.2
click at [393, 143] on div "A Callback Scheduled Call Step: 1 [GEOGRAPHIC_DATA]/[GEOGRAPHIC_DATA] [PHONE_NU…" at bounding box center [663, 159] width 584 height 81
click at [439, 133] on div "Callback Scheduled Call Step: 1 [GEOGRAPHIC_DATA]/[GEOGRAPHIC_DATA] [PHONE_NUMB…" at bounding box center [498, 159] width 156 height 81
drag, startPoint x: 419, startPoint y: 136, endPoint x: 517, endPoint y: 130, distance: 98.2
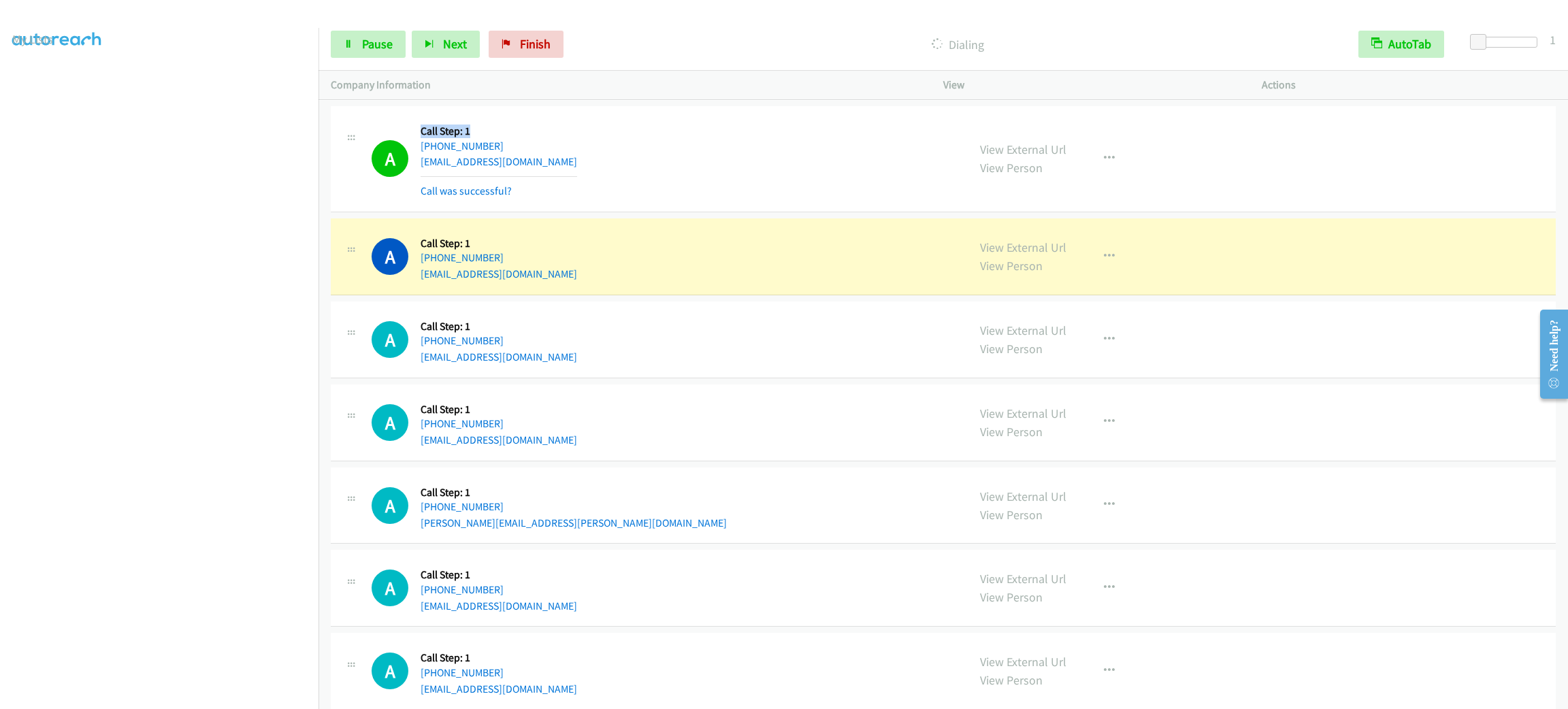
click at [517, 130] on div "A Callback Scheduled Call Step: 1 [GEOGRAPHIC_DATA]/[GEOGRAPHIC_DATA] [PHONE_NU…" at bounding box center [943, 159] width 1225 height 106
click at [422, 138] on h5 "Call Step: 1" at bounding box center [498, 132] width 156 height 13
drag, startPoint x: 422, startPoint y: 139, endPoint x: 524, endPoint y: 130, distance: 102.4
click at [524, 130] on div "A Callback Scheduled Call Step: 1 [GEOGRAPHIC_DATA]/[GEOGRAPHIC_DATA] [PHONE_NU…" at bounding box center [943, 159] width 1225 height 106
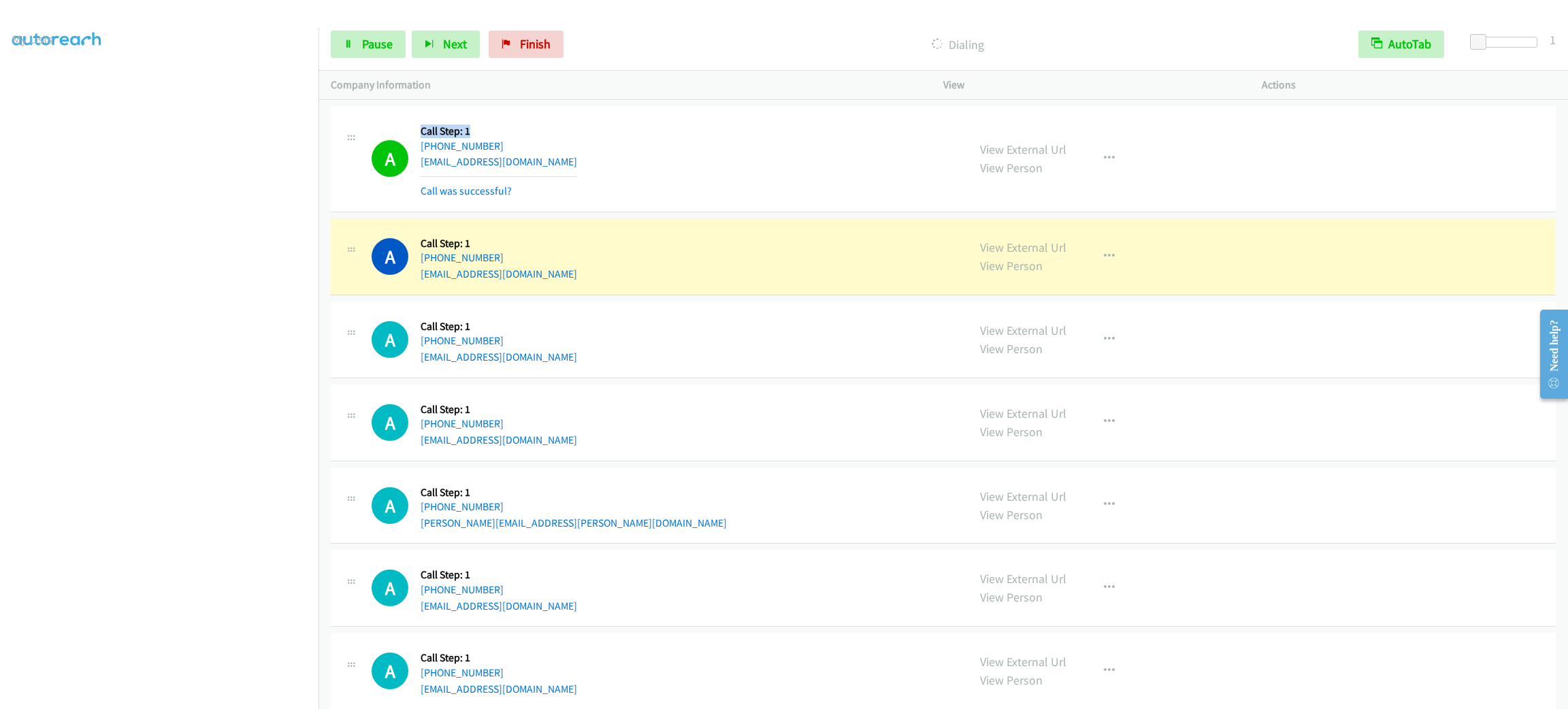
click at [524, 130] on div "A Callback Scheduled Call Step: 1 [GEOGRAPHIC_DATA]/[GEOGRAPHIC_DATA] [PHONE_NU…" at bounding box center [943, 159] width 1225 height 106
drag, startPoint x: 491, startPoint y: 149, endPoint x: 410, endPoint y: 140, distance: 81.5
click at [410, 140] on div "A Callback Scheduled Call Step: 1 [GEOGRAPHIC_DATA]/[GEOGRAPHIC_DATA] [PHONE_NU…" at bounding box center [663, 159] width 584 height 81
click at [1256, 282] on div "View External Url View Person View External Url Email Schedule/Manage Callback …" at bounding box center [1132, 257] width 330 height 52
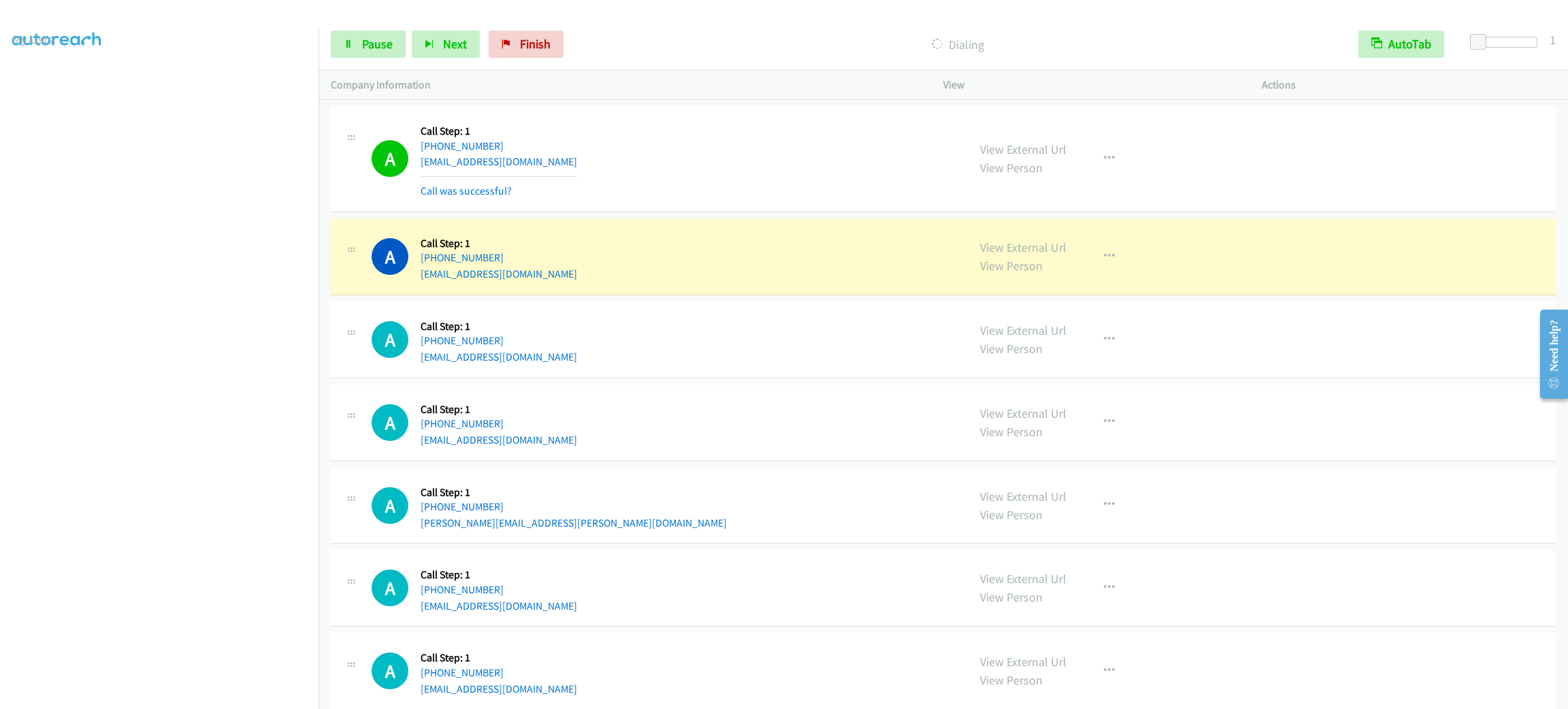
click at [1247, 295] on div "A Callback Scheduled Call Step: 1 America/New_York [PHONE_NUMBER] [EMAIL_ADDRES…" at bounding box center [943, 257] width 1225 height 77
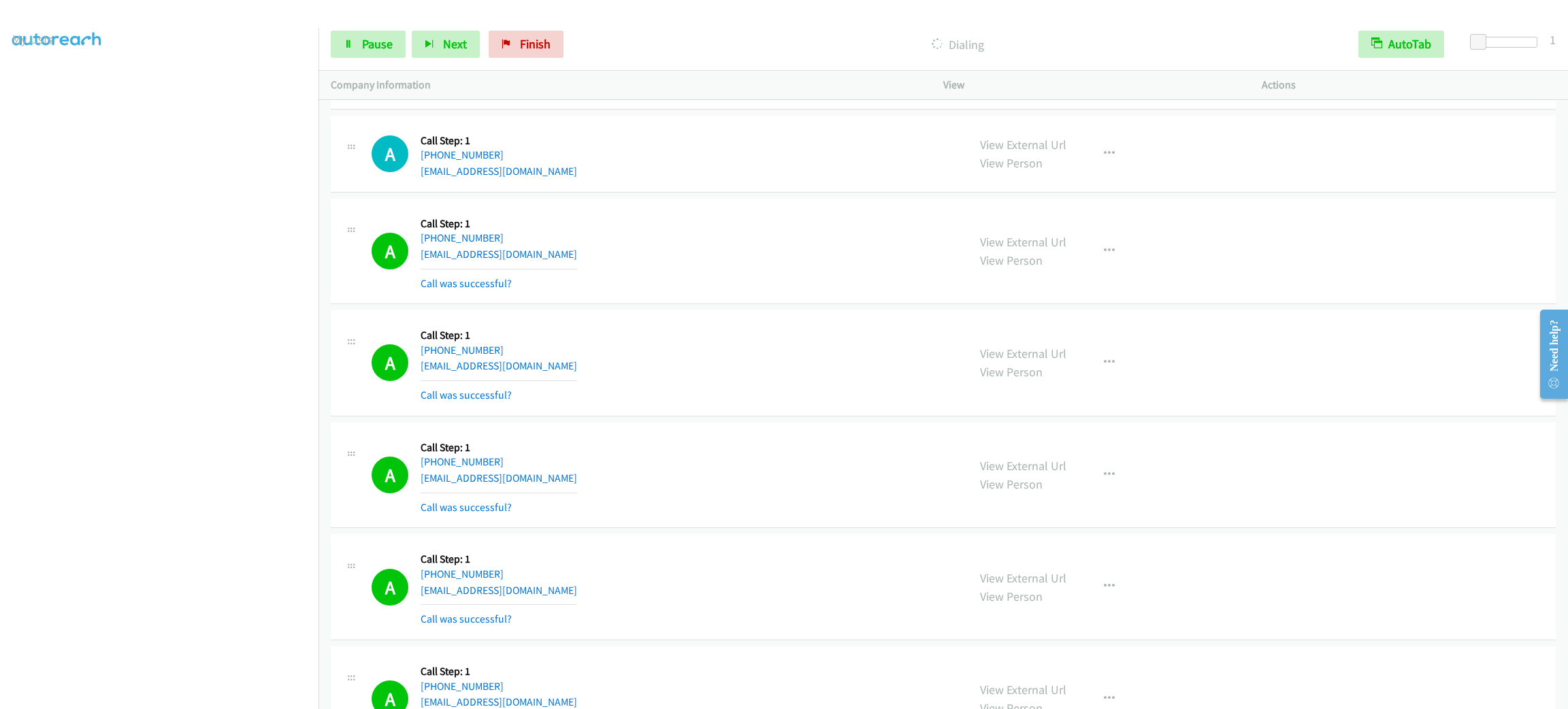
scroll to position [5354, 0]
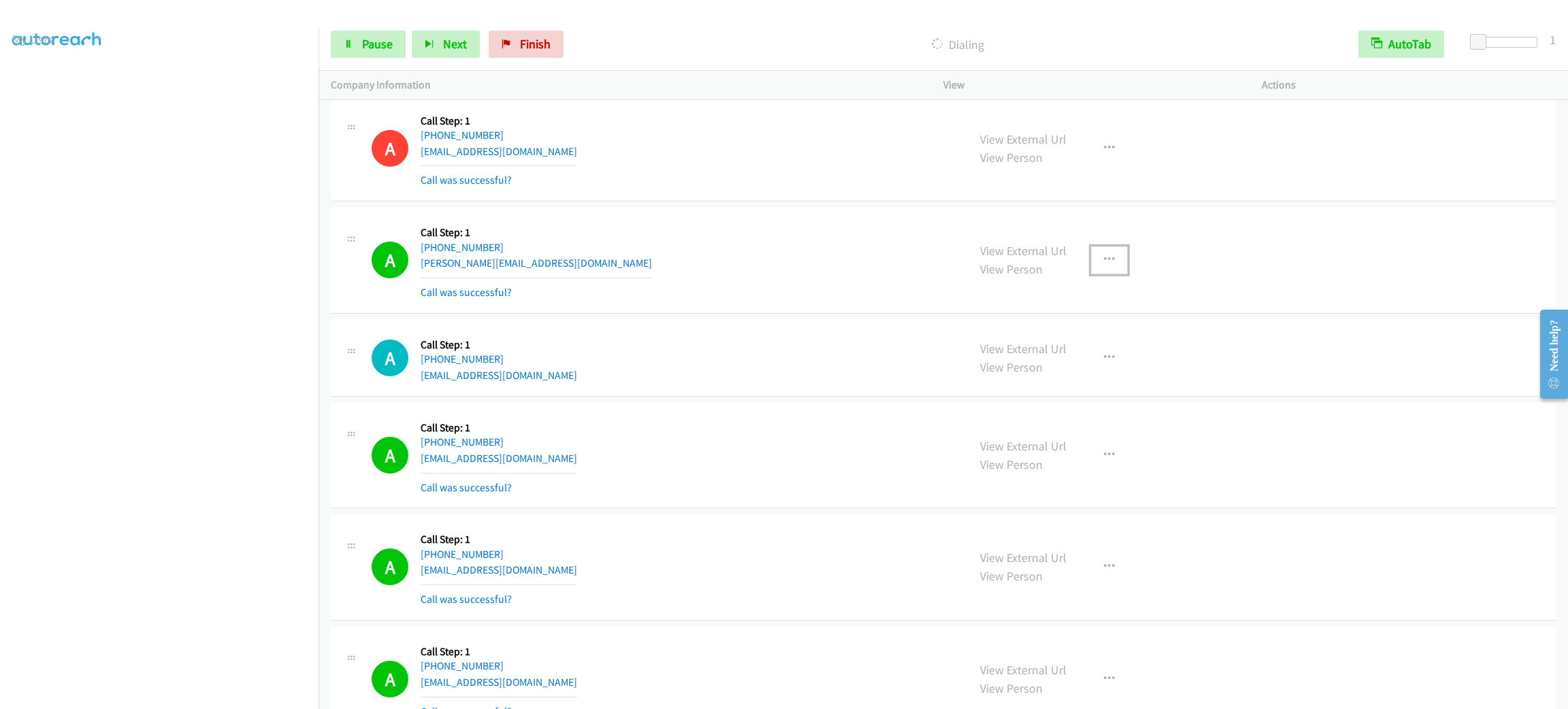
click at [1105, 265] on icon "button" at bounding box center [1110, 260] width 11 height 11
click at [1077, 390] on link "Add to do not call list" at bounding box center [1036, 376] width 181 height 27
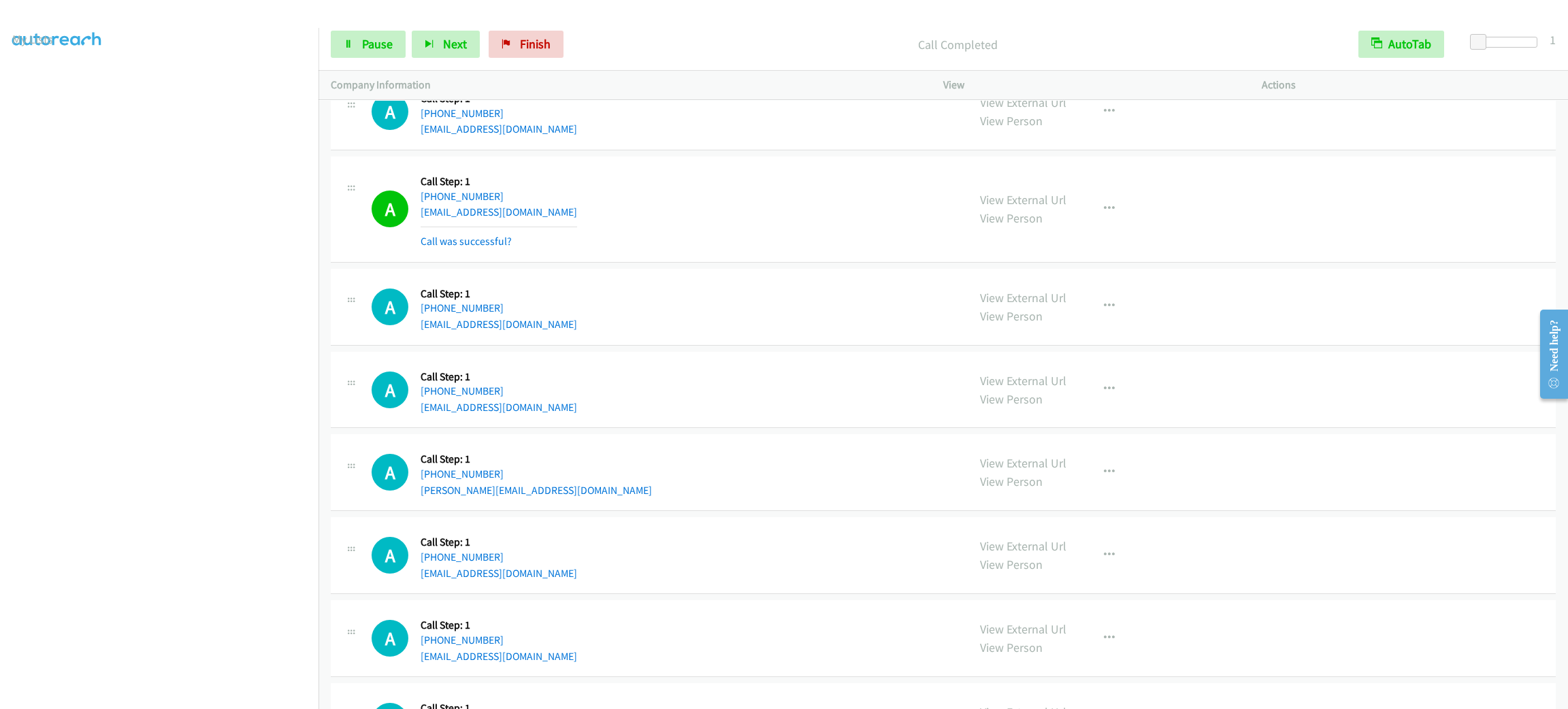
scroll to position [6680, 0]
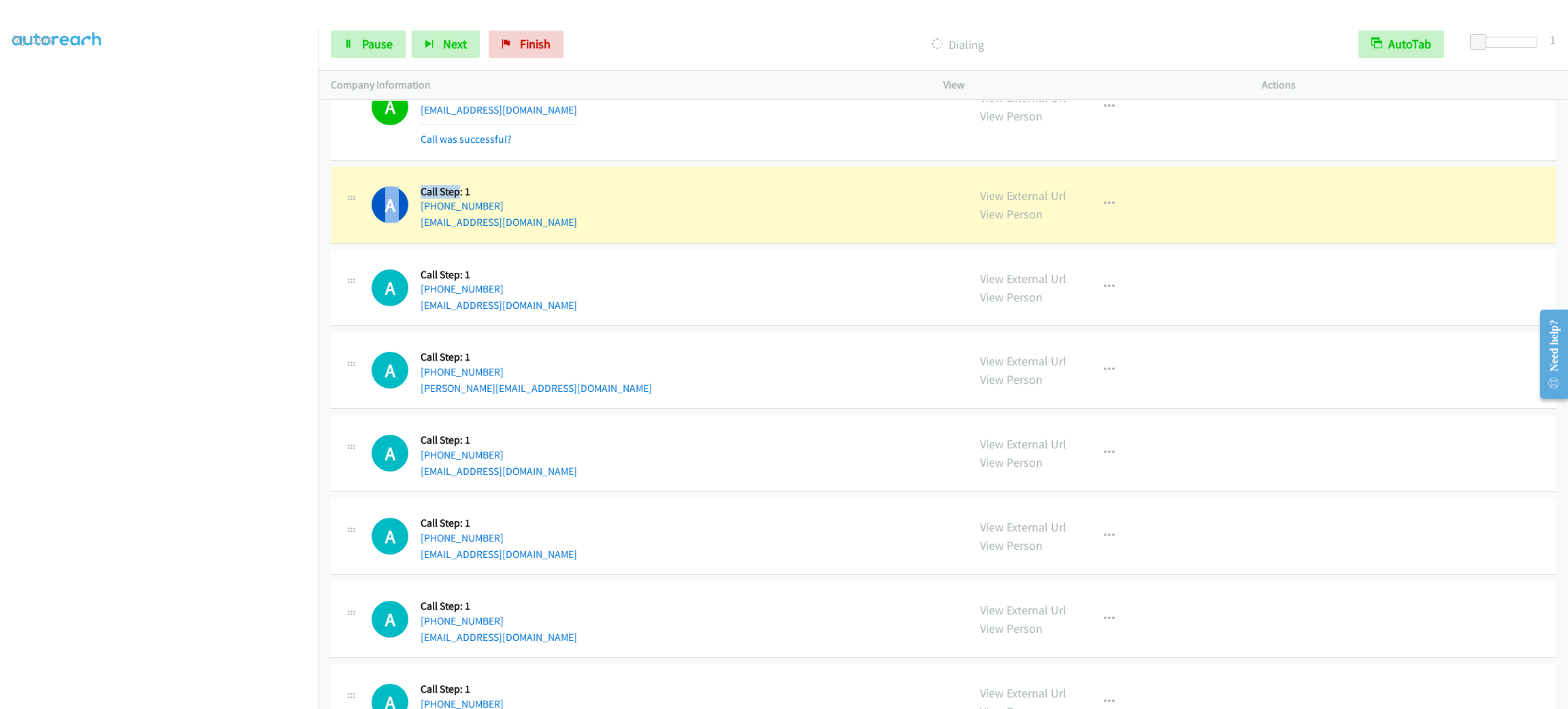
drag, startPoint x: 402, startPoint y: 193, endPoint x: 502, endPoint y: 219, distance: 103.3
click at [502, 219] on div "A Callback Scheduled Call Step: 1 America/New_York [PHONE_NUMBER] [EMAIL_ADDRES…" at bounding box center [943, 204] width 1225 height 77
click at [504, 199] on h5 "Call Step: 1" at bounding box center [498, 192] width 156 height 13
drag, startPoint x: 425, startPoint y: 205, endPoint x: 606, endPoint y: 239, distance: 184.2
click at [606, 231] on div "A Callback Scheduled Call Step: 1 America/New_York [PHONE_NUMBER] [EMAIL_ADDRES…" at bounding box center [663, 204] width 584 height 52
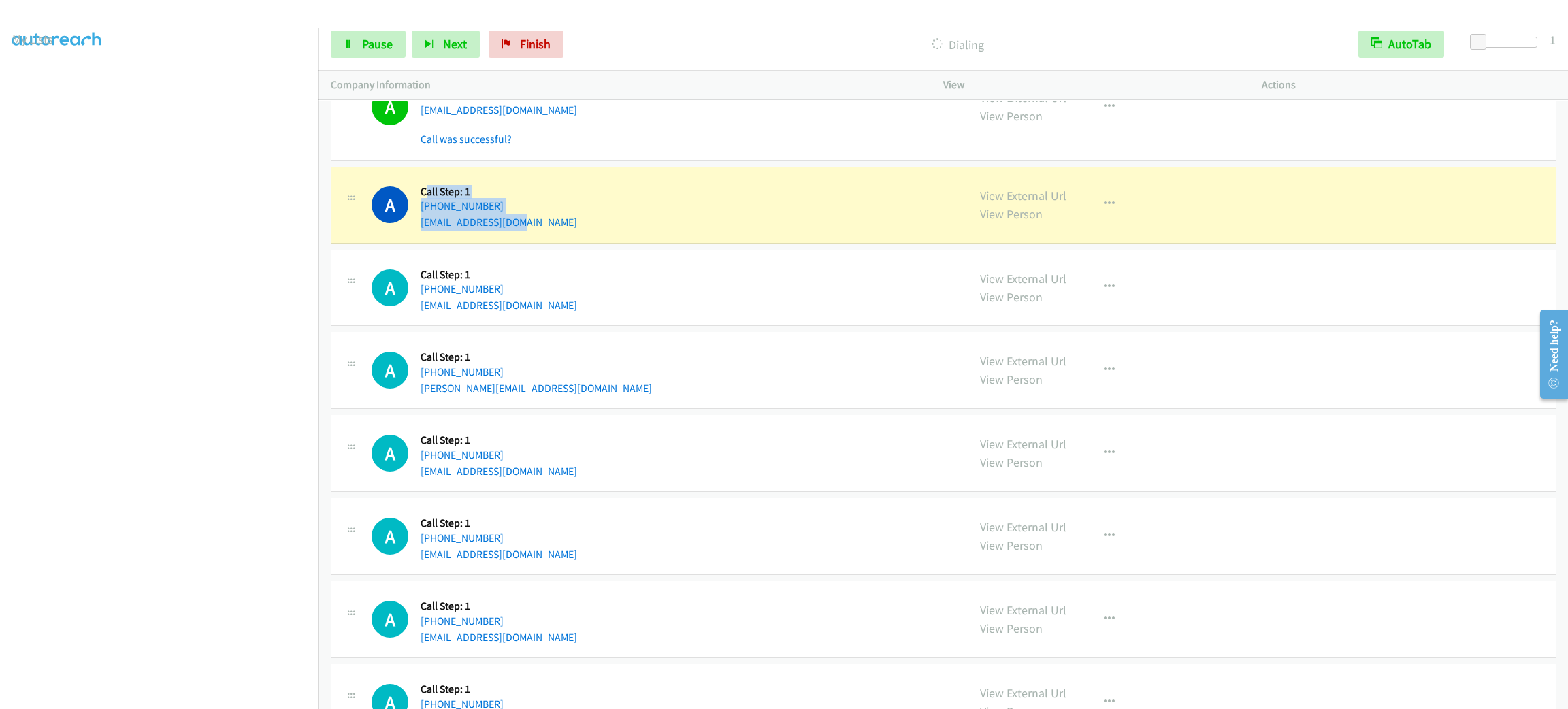
click at [608, 231] on div "A Callback Scheduled Call Step: 1 America/New_York [PHONE_NUMBER] [EMAIL_ADDRES…" at bounding box center [663, 204] width 584 height 52
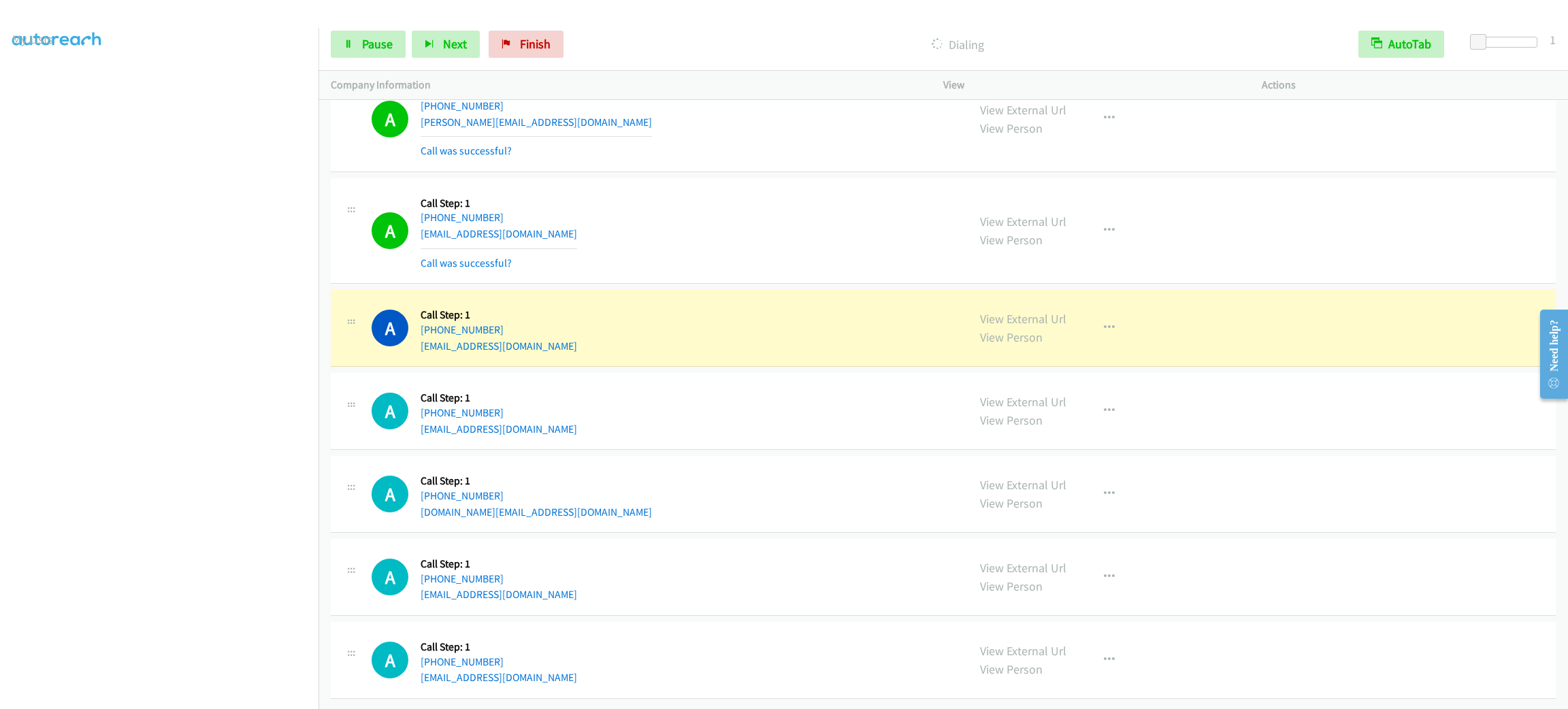
scroll to position [7934, 0]
click at [645, 178] on div "A Callback Scheduled Call Step: 1 America/Los_Angeles [PHONE_NUMBER] [EMAIL_ADD…" at bounding box center [943, 231] width 1225 height 106
drag, startPoint x: 473, startPoint y: 187, endPoint x: 410, endPoint y: 184, distance: 63.1
click at [410, 190] on div "A Callback Scheduled Call Step: 1 America/Los_Angeles [PHONE_NUMBER] [EMAIL_ADD…" at bounding box center [663, 231] width 584 height 81
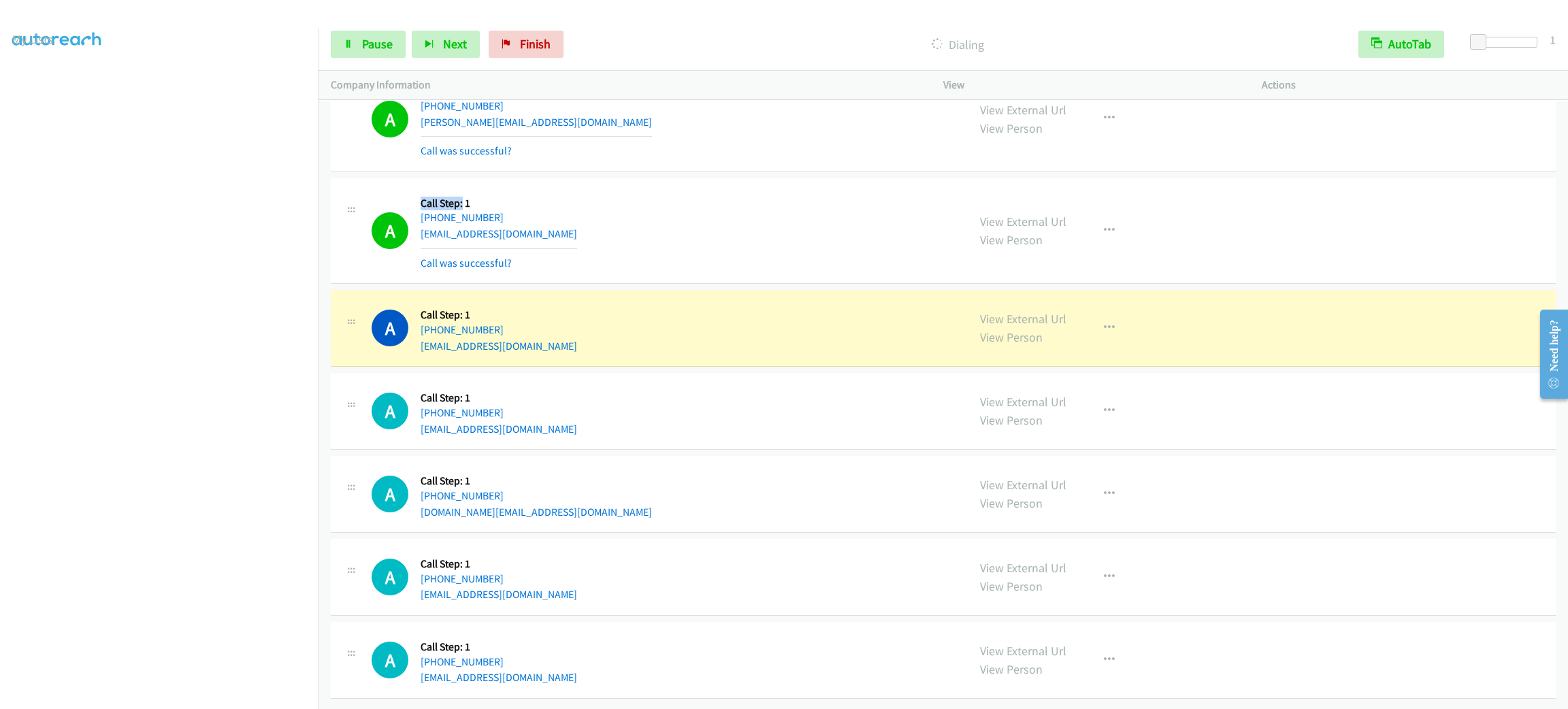
drag, startPoint x: 435, startPoint y: 175, endPoint x: 529, endPoint y: 170, distance: 94.1
click at [514, 190] on div "A Callback Scheduled Call Step: 1 America/Los_Angeles [PHONE_NUMBER] [EMAIL_ADD…" at bounding box center [663, 231] width 584 height 81
click at [529, 178] on div "A Callback Scheduled Call Step: 1 America/Los_Angeles [PHONE_NUMBER] [EMAIL_ADD…" at bounding box center [943, 231] width 1225 height 106
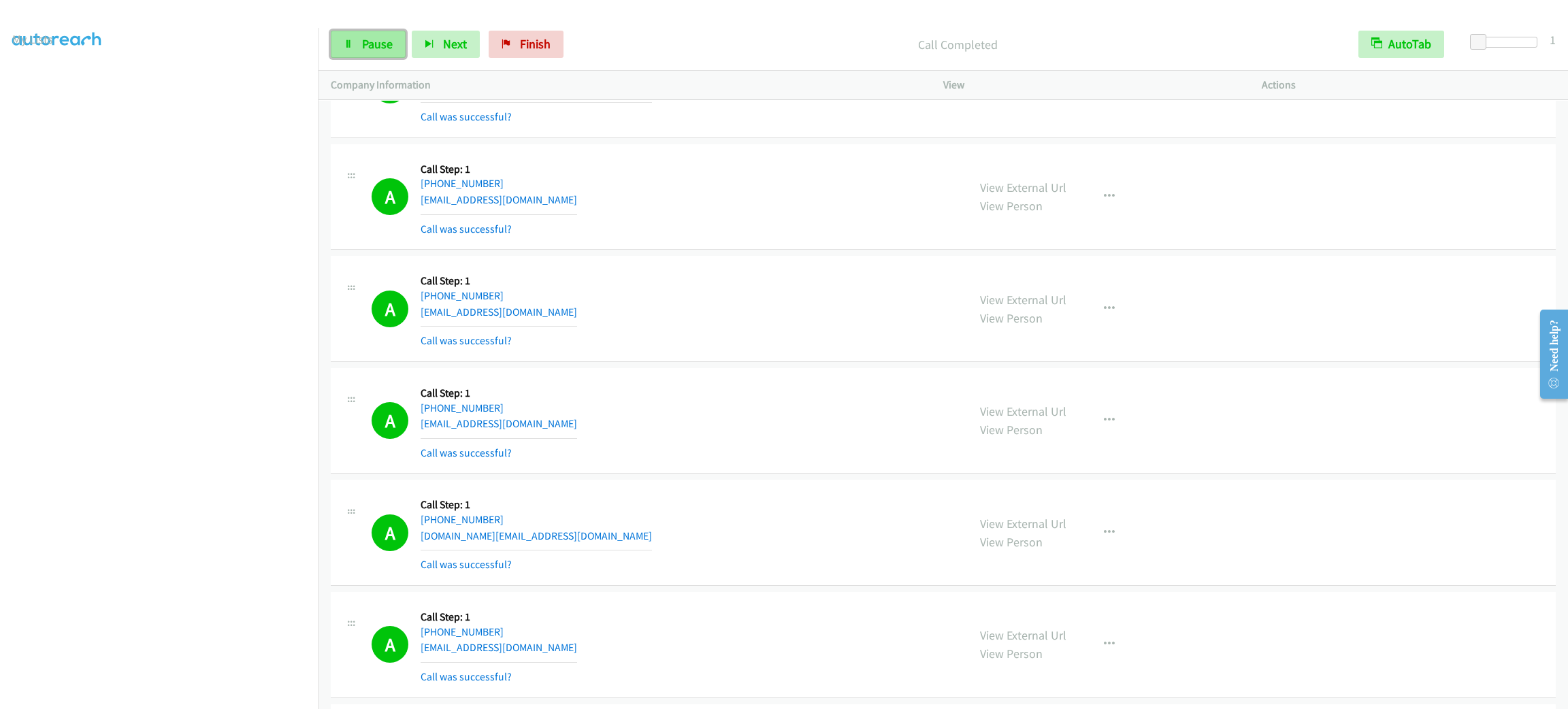
click at [368, 38] on span "Pause" at bounding box center [377, 44] width 30 height 16
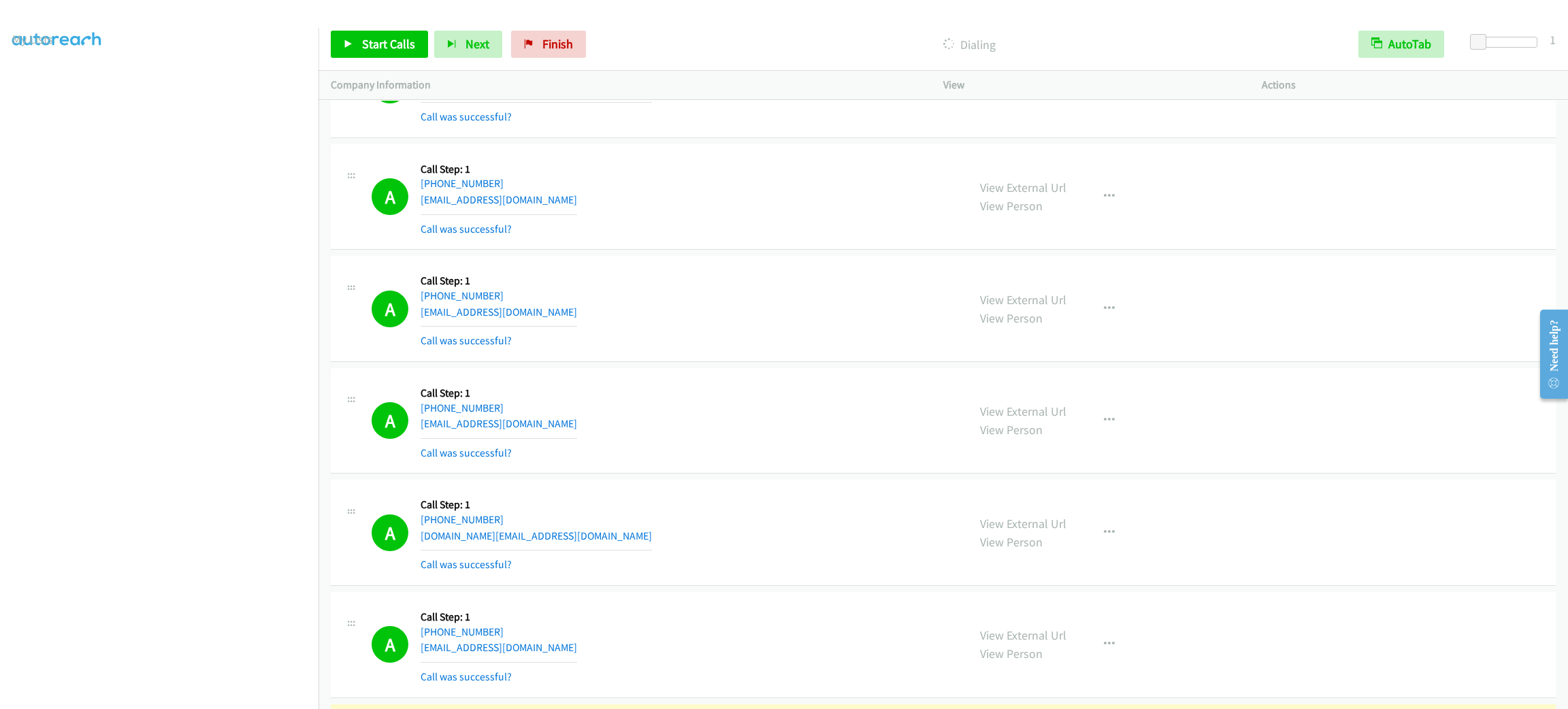
scroll to position [8547, 0]
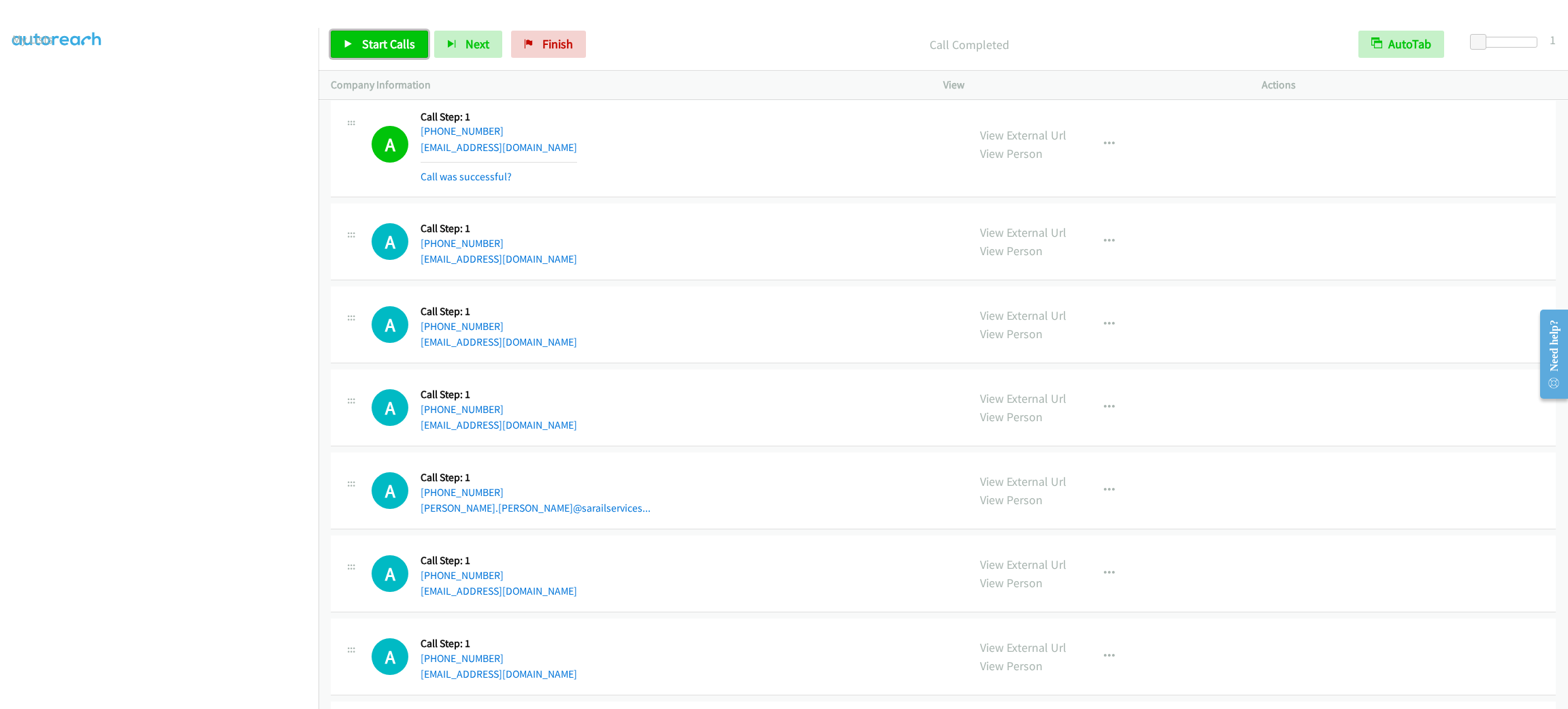
click at [401, 43] on span "Start Calls" at bounding box center [388, 44] width 53 height 16
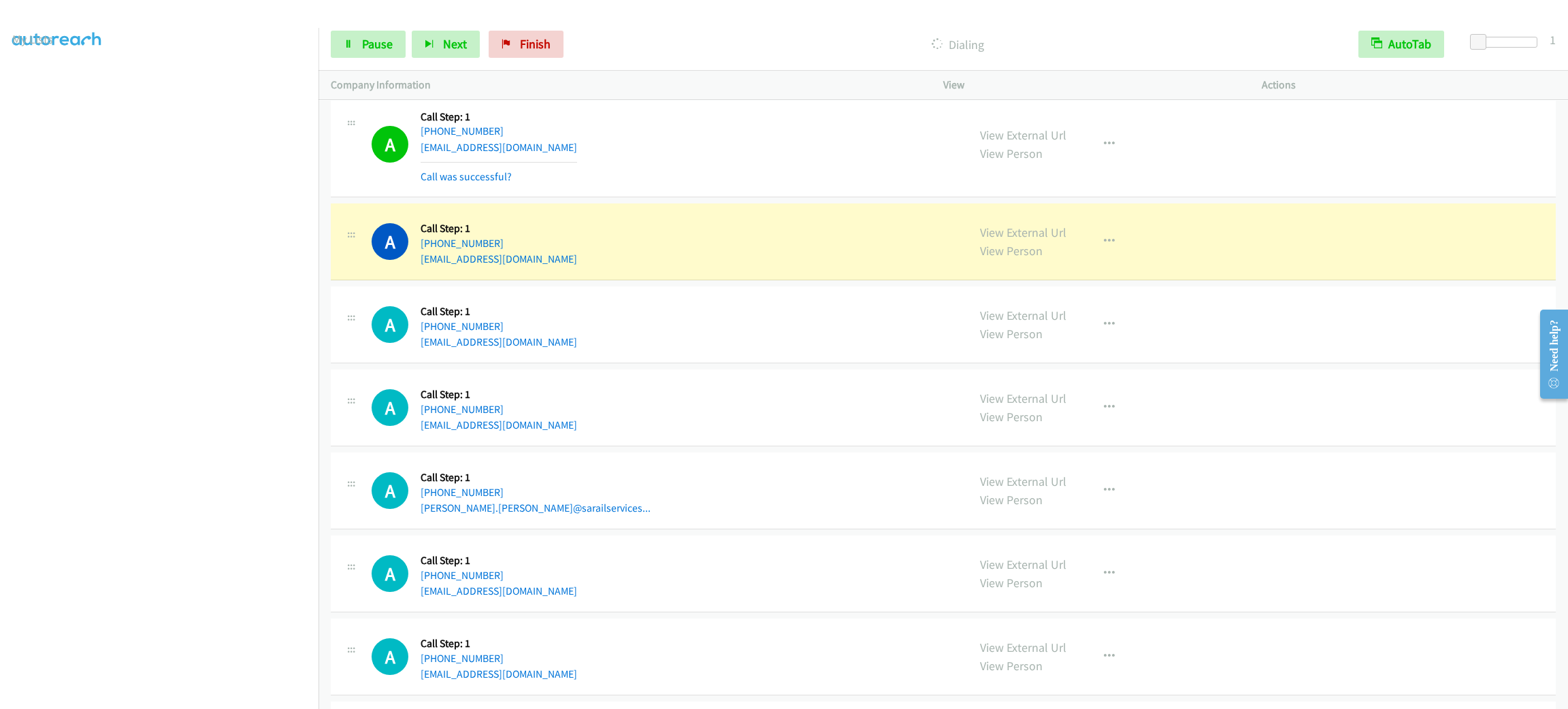
click at [655, 222] on td "A Callback Scheduled Call Step: 1 America/Los_Angeles [PHONE_NUMBER] [EMAIL_ADD…" at bounding box center [943, 242] width 1250 height 83
click at [1112, 256] on button "button" at bounding box center [1109, 241] width 37 height 27
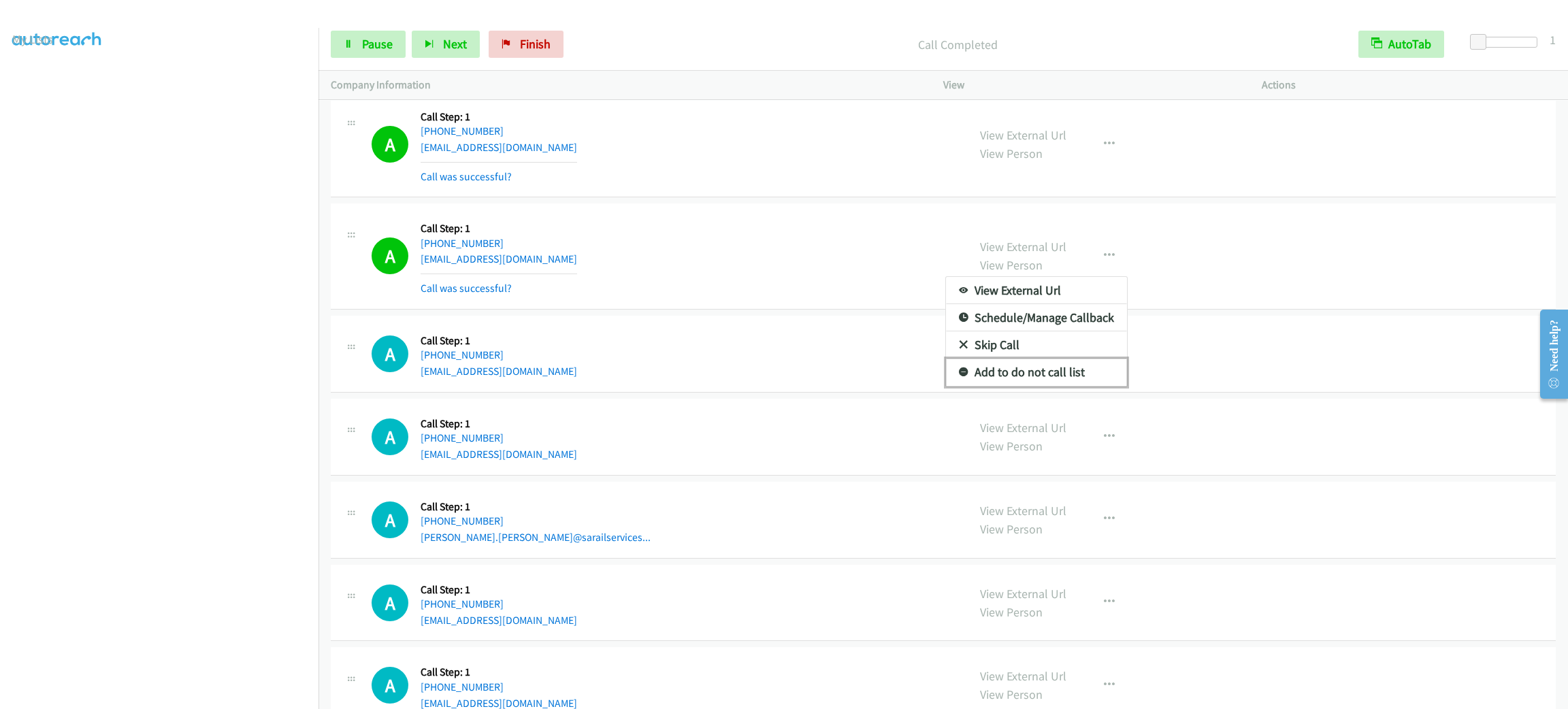
click at [1037, 386] on link "Add to do not call list" at bounding box center [1036, 372] width 181 height 27
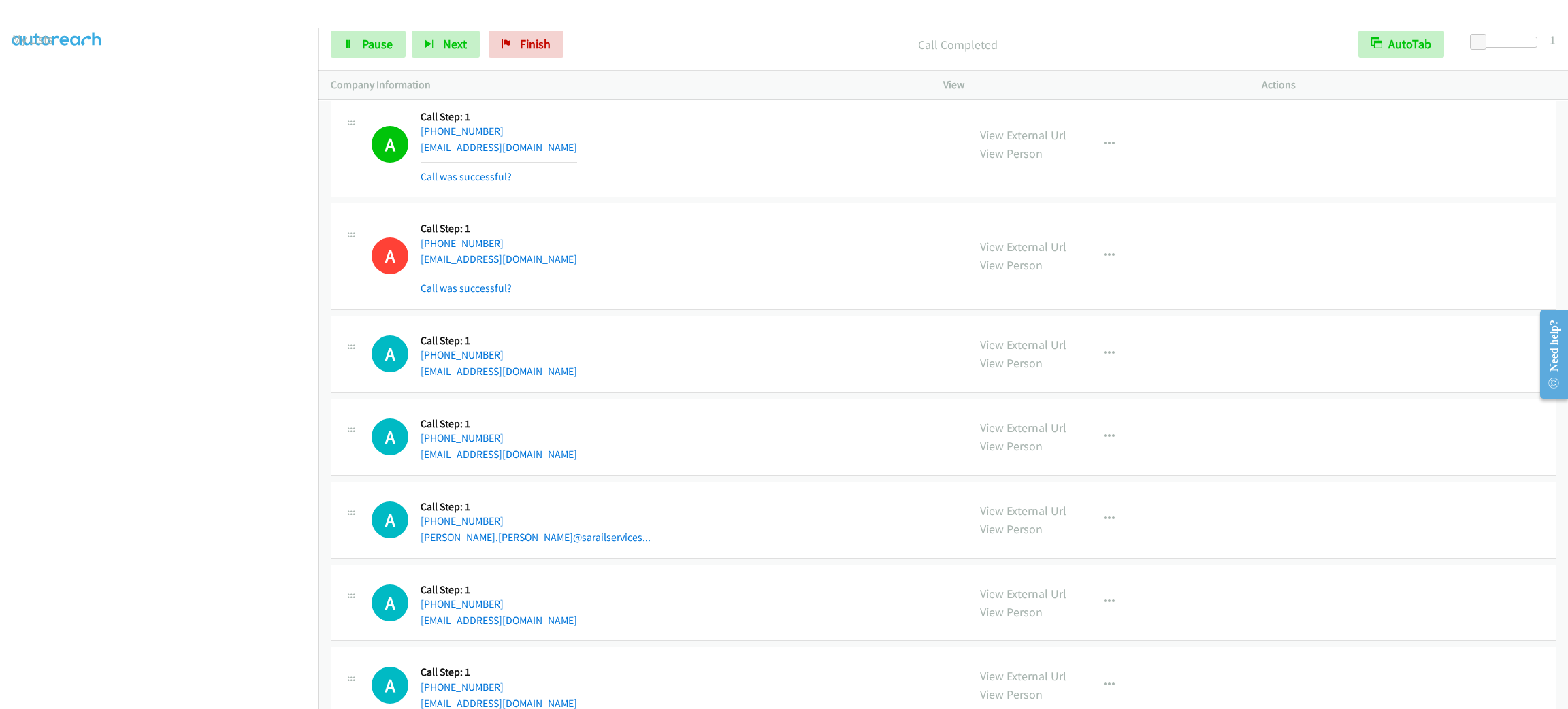
click at [558, 310] on div "A Callback Scheduled Call Step: 1 America/Los_Angeles [PHONE_NUMBER] [EMAIL_ADD…" at bounding box center [943, 257] width 1225 height 106
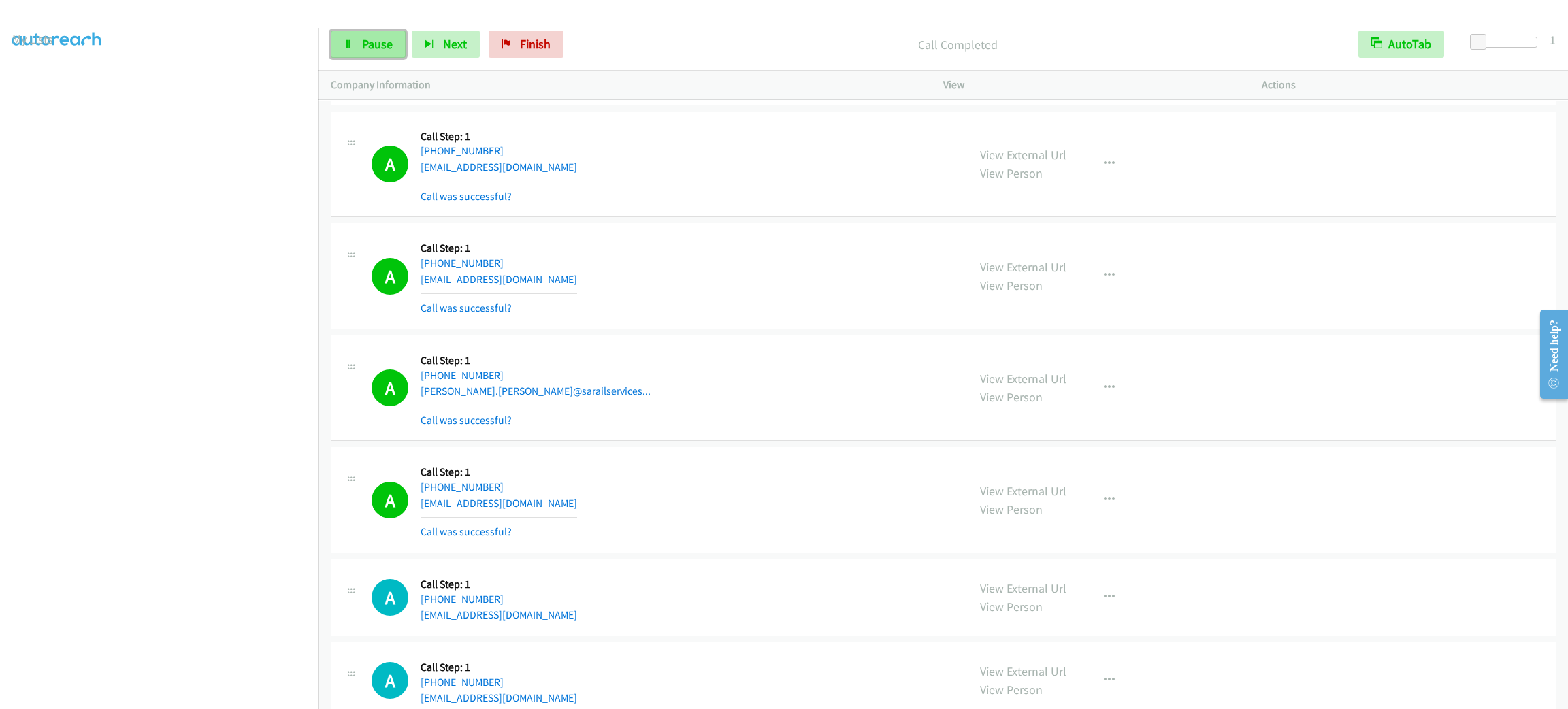
click at [383, 50] on span "Pause" at bounding box center [377, 44] width 30 height 16
click at [379, 43] on span "Start Calls" at bounding box center [388, 44] width 53 height 16
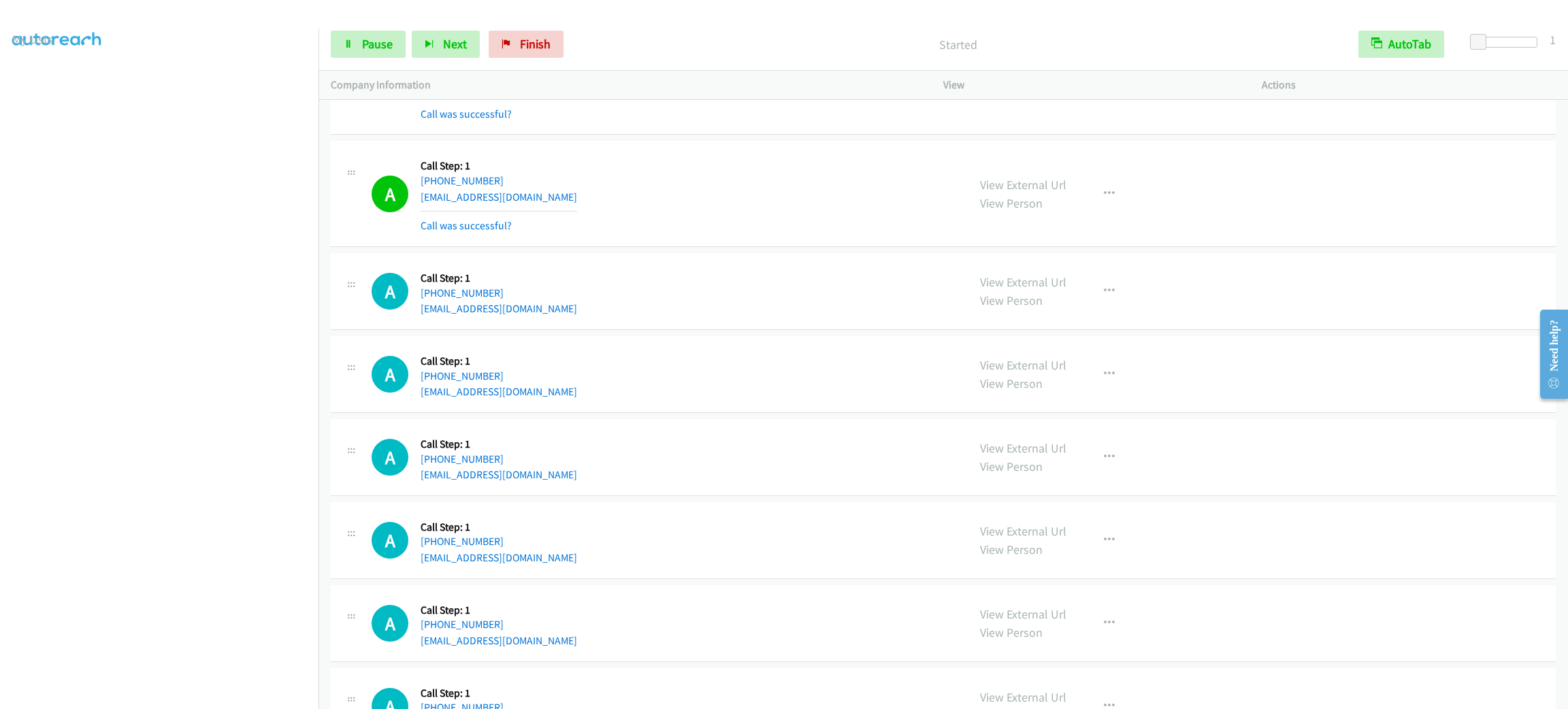
scroll to position [9159, 0]
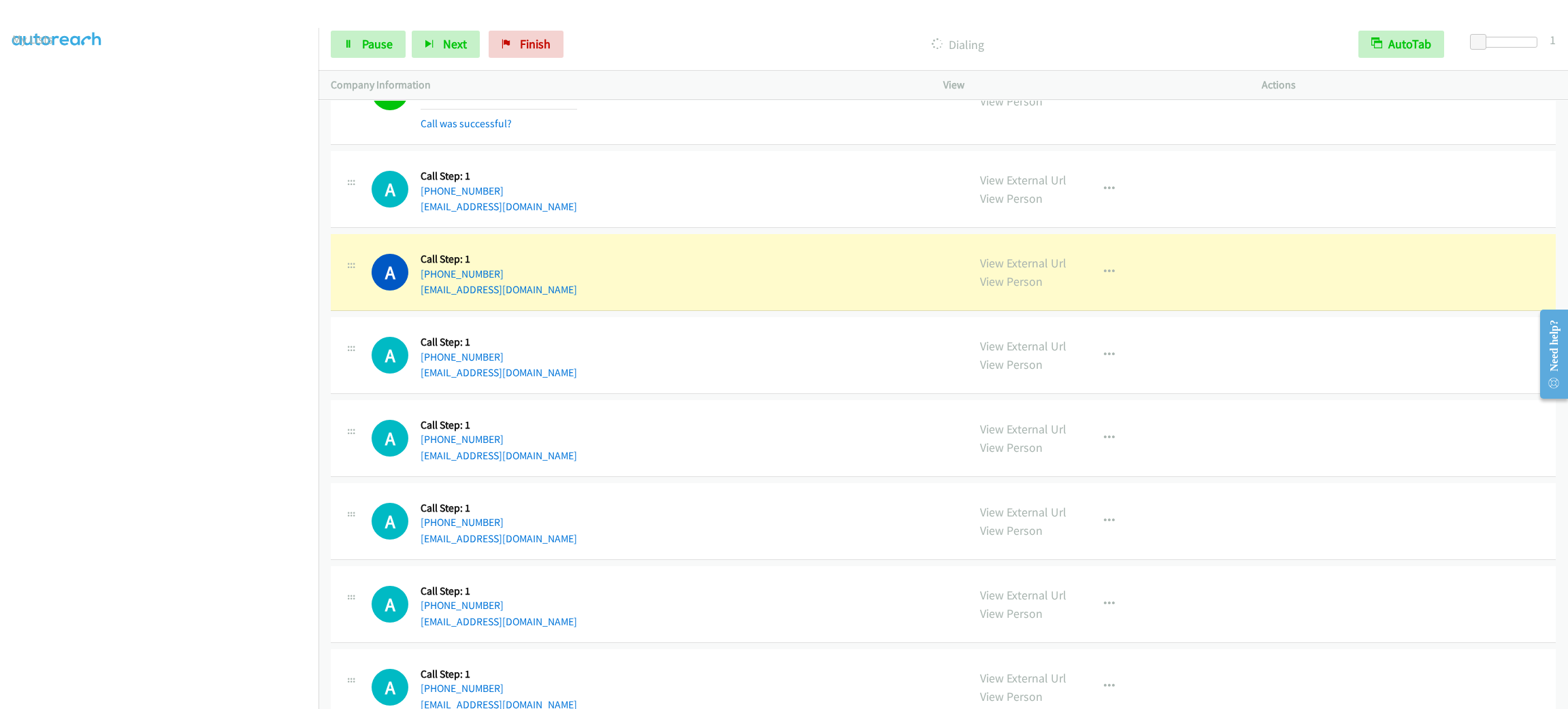
drag, startPoint x: 488, startPoint y: 217, endPoint x: 582, endPoint y: 147, distance: 117.2
click at [582, 132] on div "A Callback Scheduled Call Step: 1 America/New_York [PHONE_NUMBER] [EMAIL_ADDRES…" at bounding box center [663, 92] width 584 height 81
click at [363, 55] on link "Pause" at bounding box center [367, 44] width 75 height 27
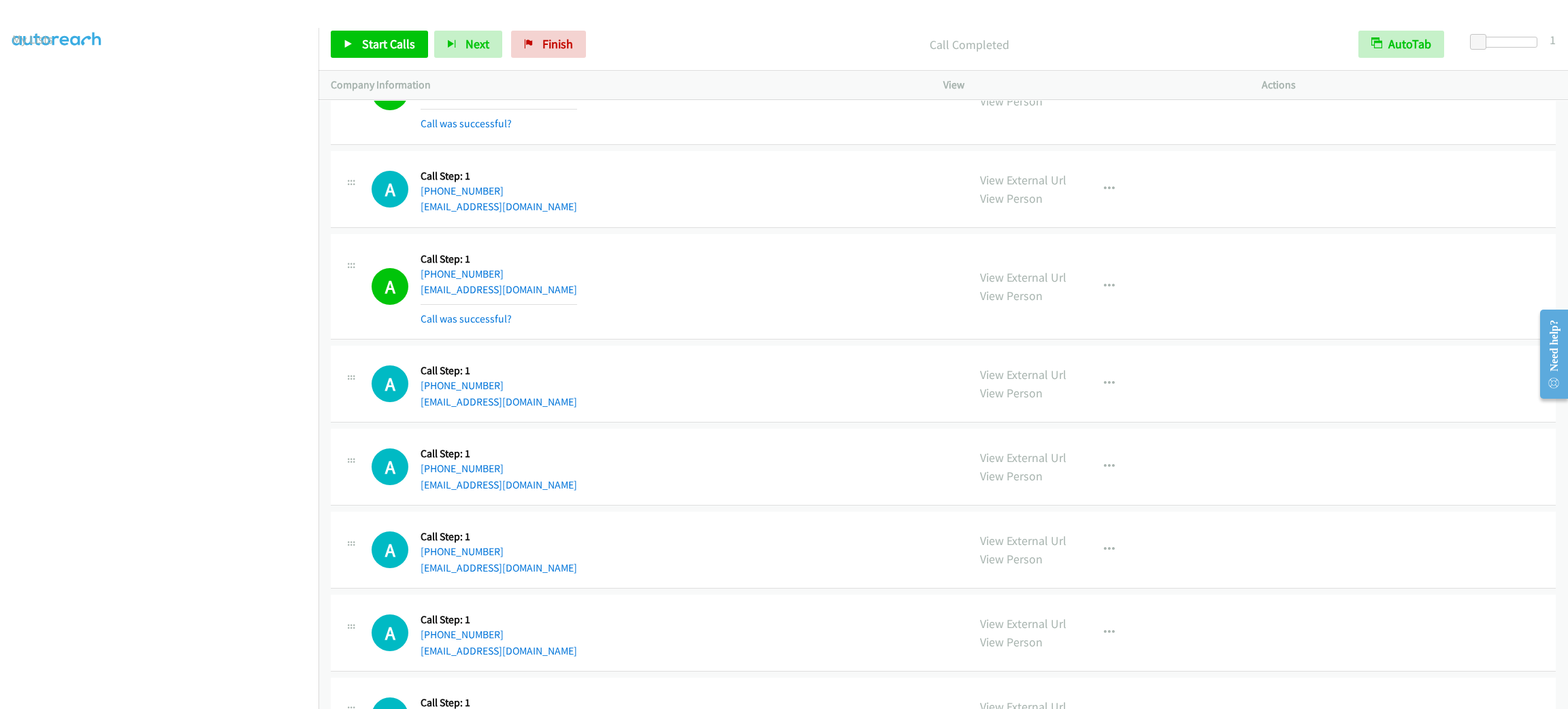
scroll to position [9261, 0]
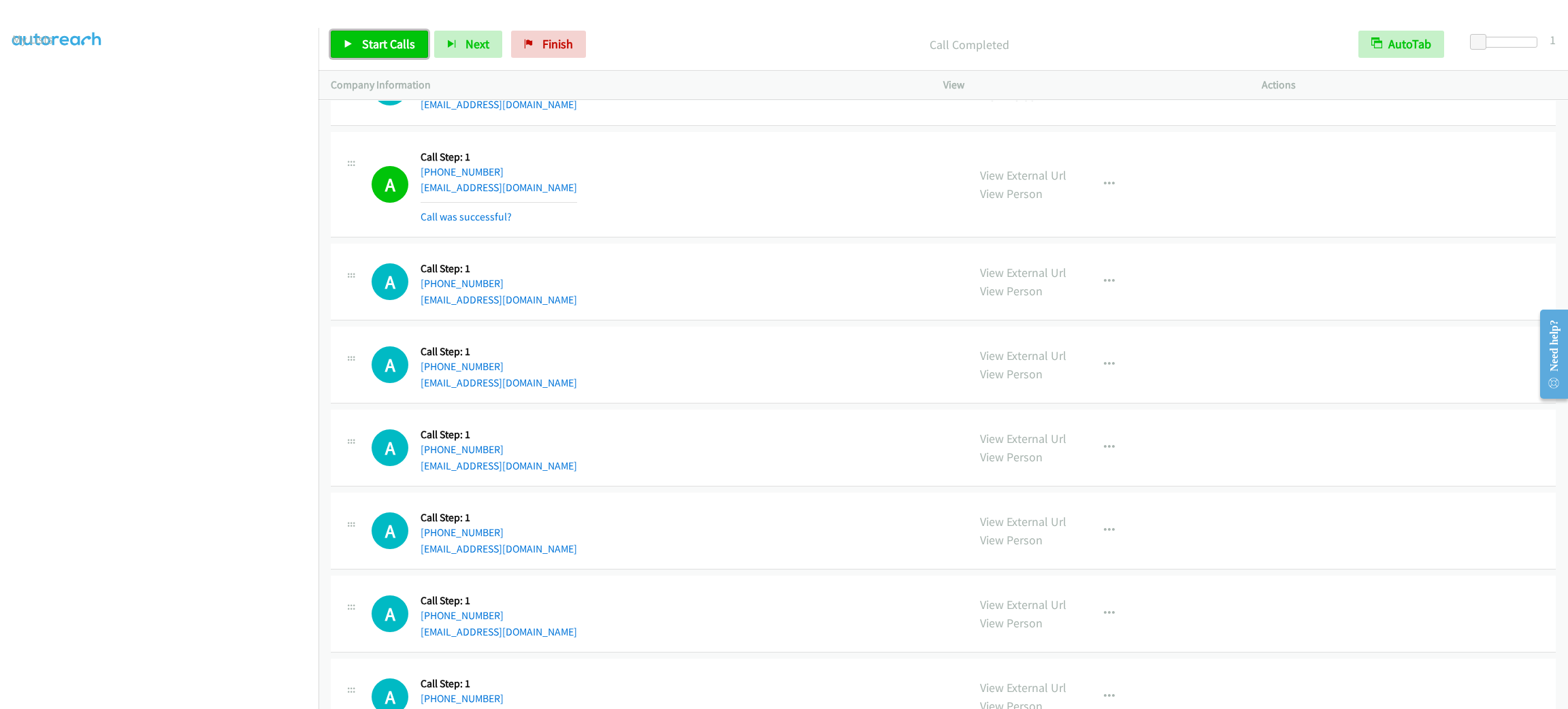
drag, startPoint x: 379, startPoint y: 43, endPoint x: 381, endPoint y: 36, distance: 7.3
click at [379, 43] on span "Start Calls" at bounding box center [388, 44] width 53 height 16
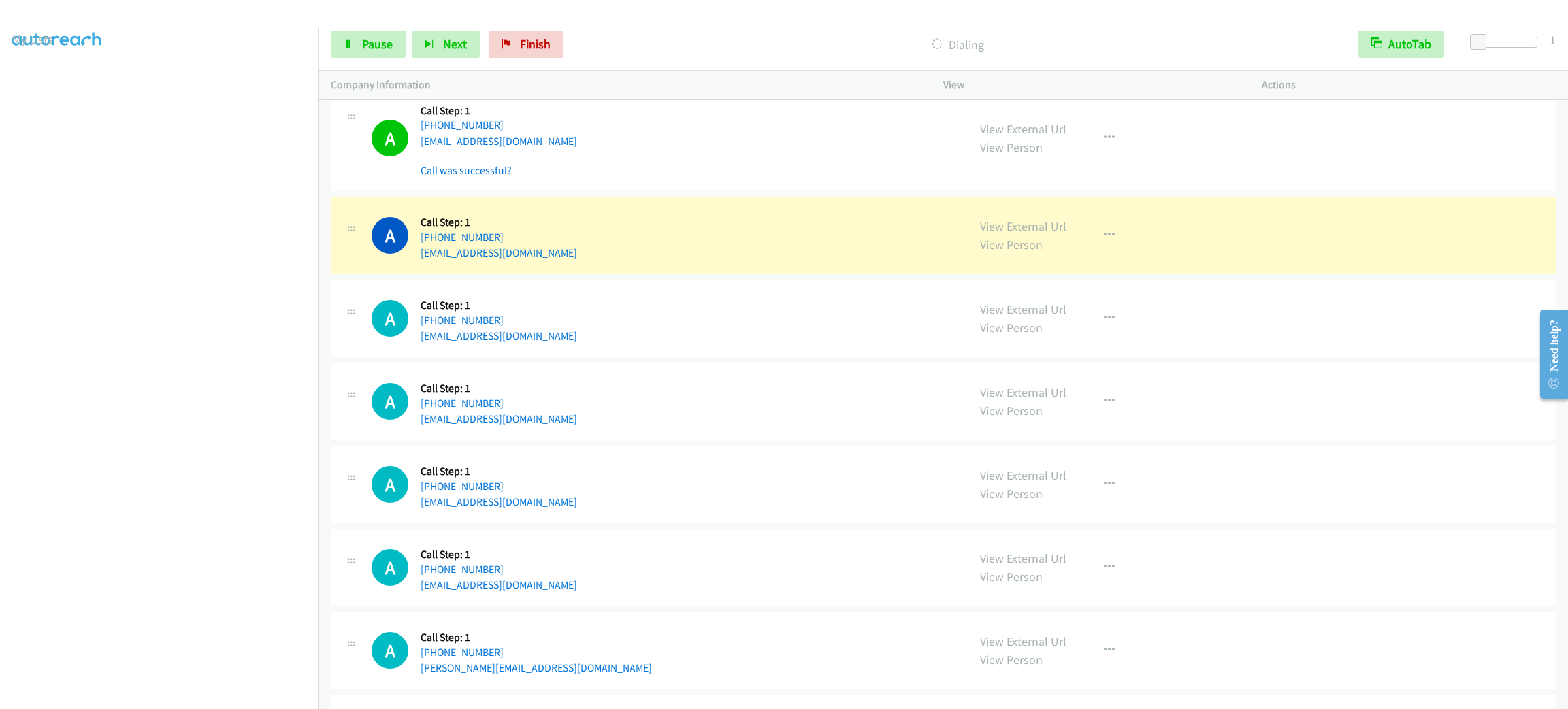
scroll to position [9746, 0]
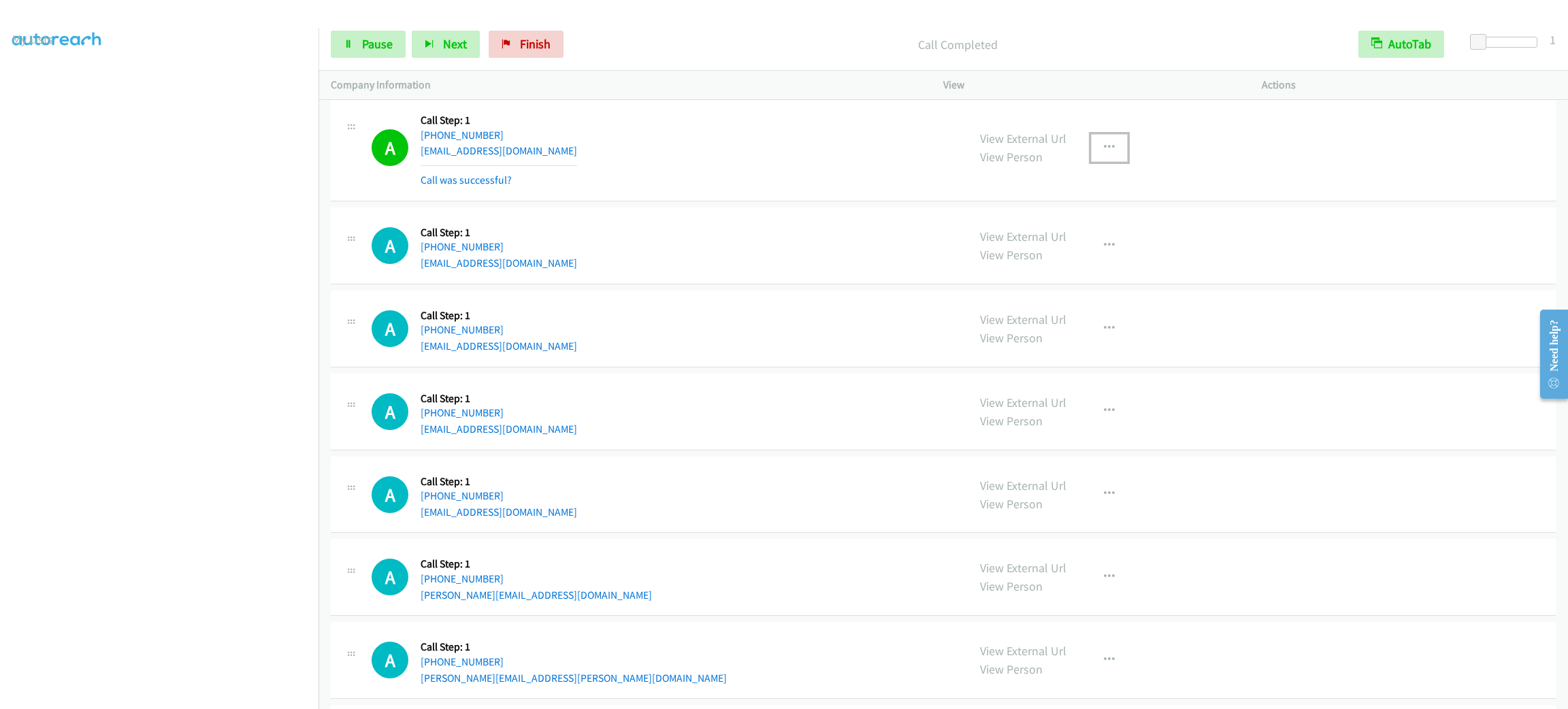
click at [1115, 161] on button "button" at bounding box center [1109, 148] width 37 height 27
click at [1066, 277] on link "Add to do not call list" at bounding box center [1036, 264] width 181 height 27
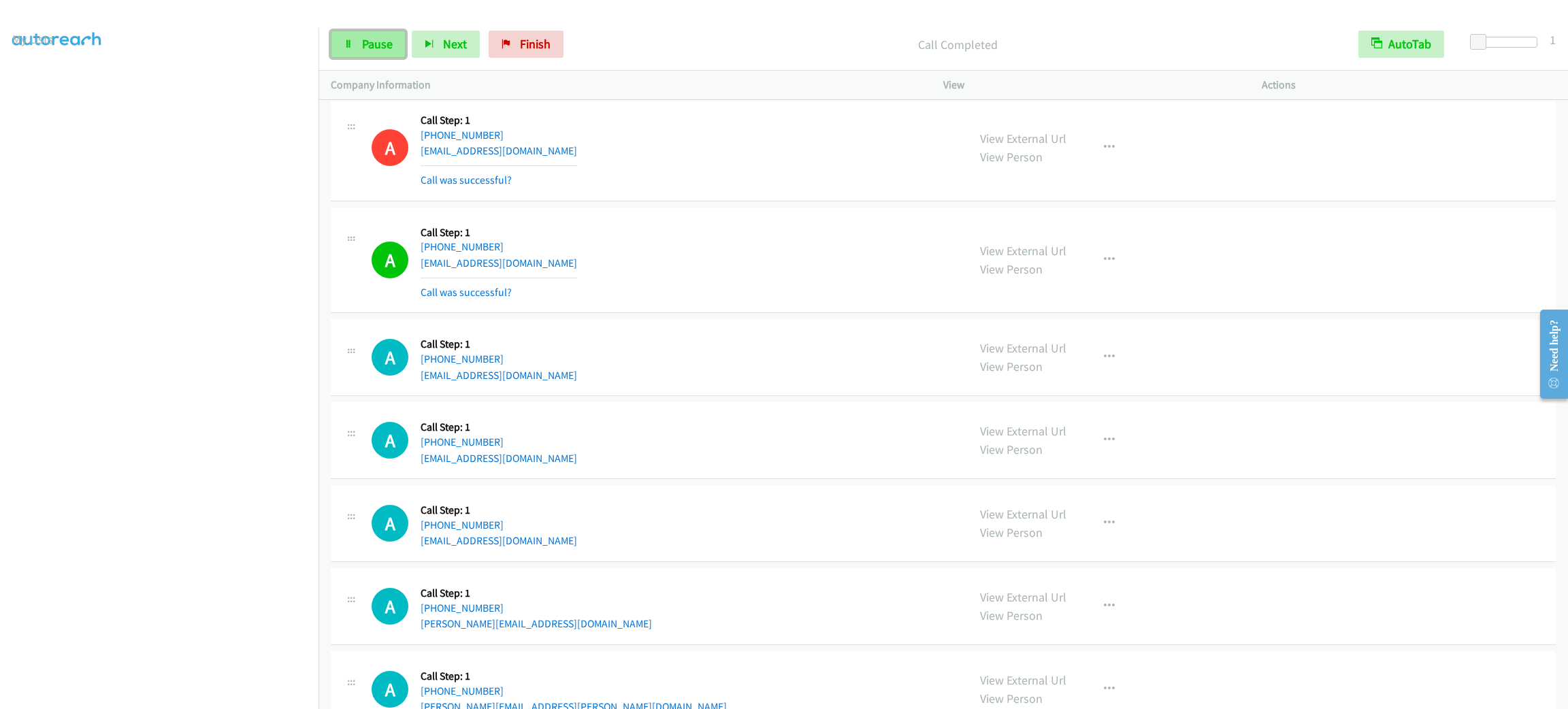
click at [357, 36] on link "Pause" at bounding box center [367, 44] width 75 height 27
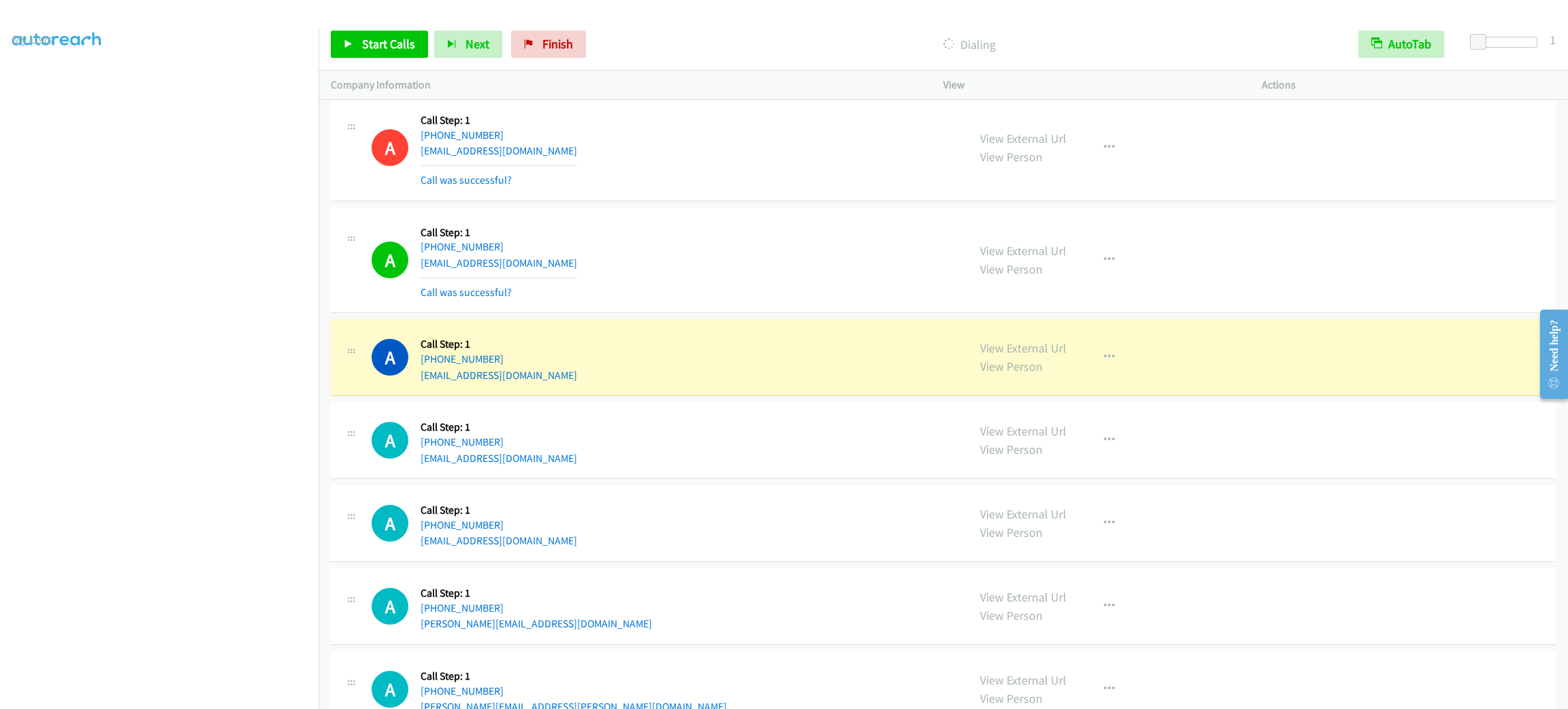
scroll to position [9848, 0]
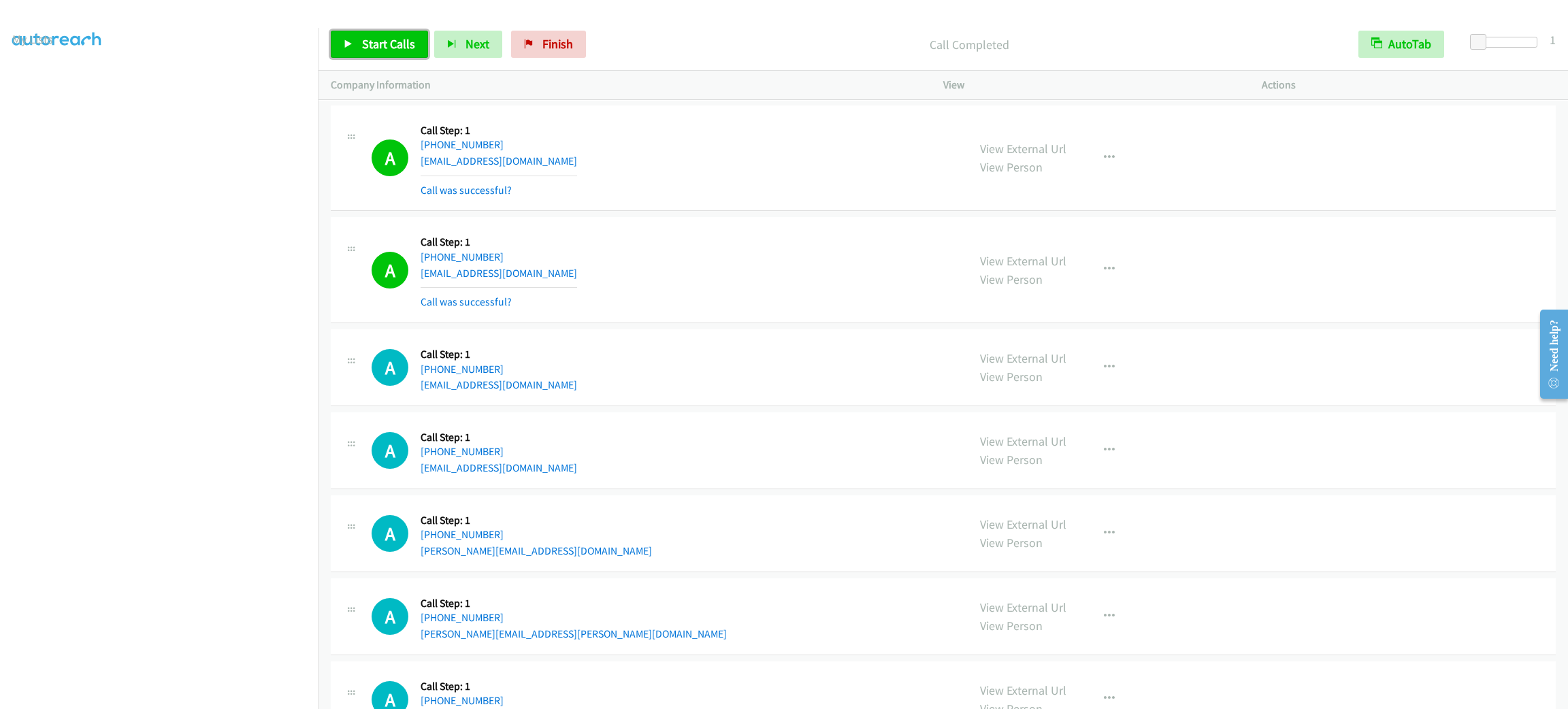
click at [366, 47] on span "Start Calls" at bounding box center [388, 44] width 53 height 16
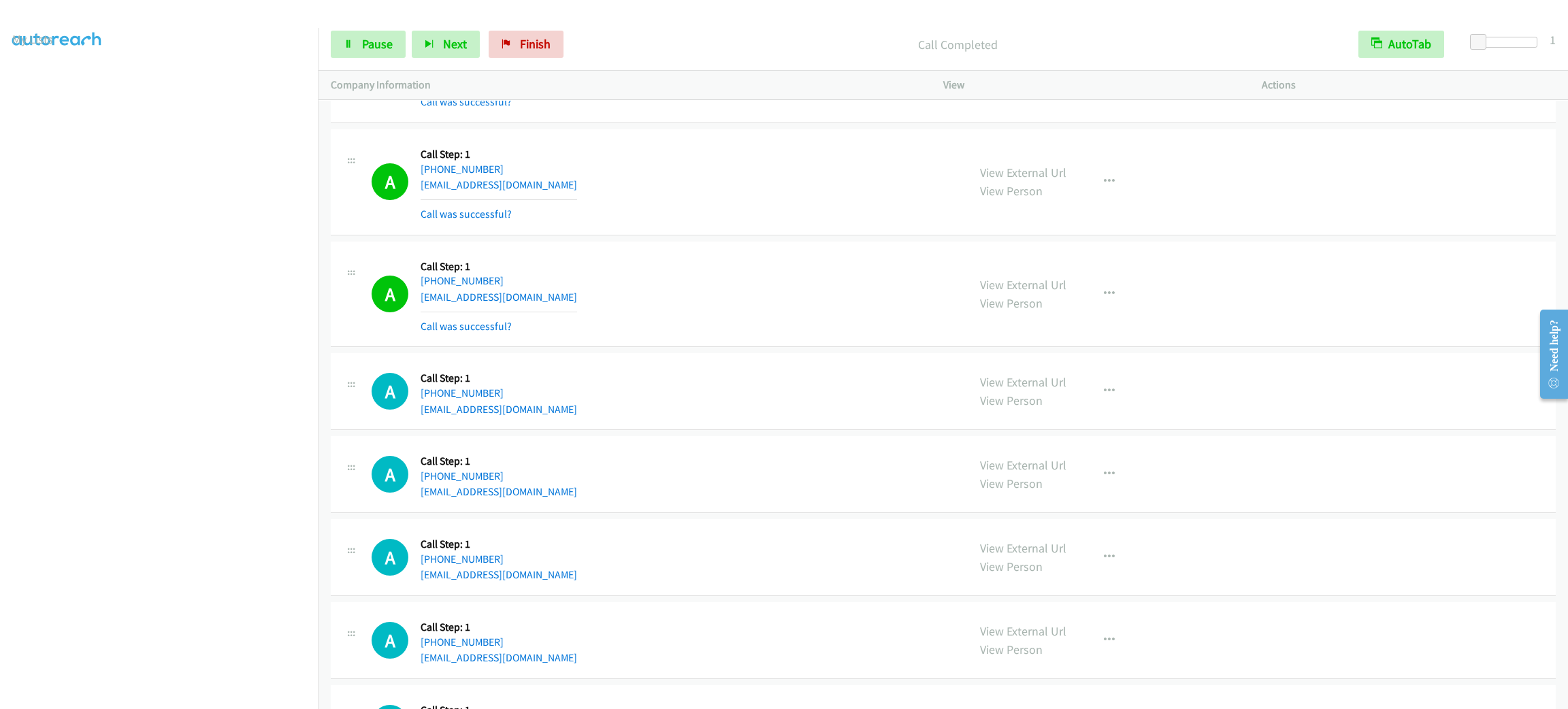
scroll to position [10598, 0]
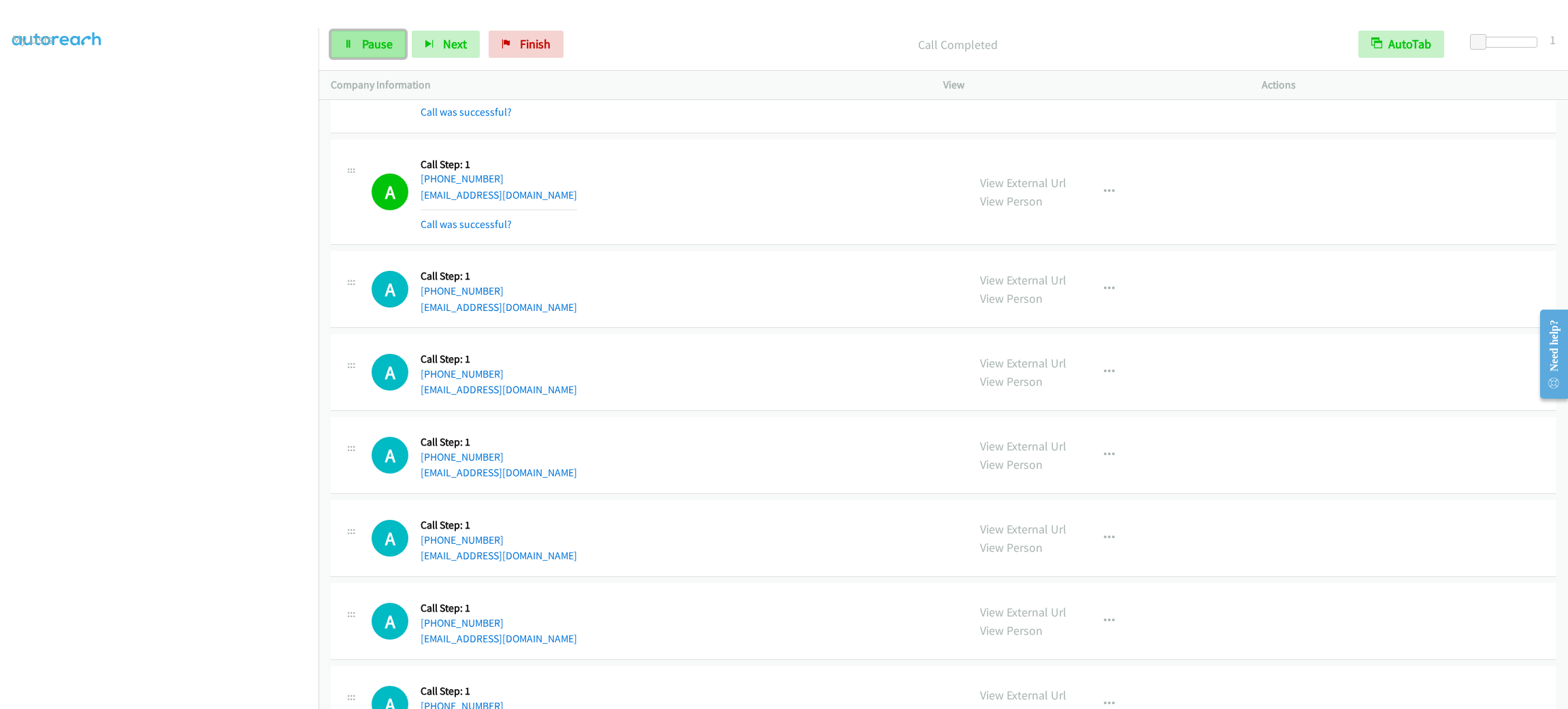
click at [368, 43] on span "Pause" at bounding box center [377, 44] width 30 height 16
click at [384, 38] on span "Start Calls" at bounding box center [388, 44] width 53 height 16
click at [677, 292] on div "A Callback Scheduled Call Step: 1 America/New_York [PHONE_NUMBER] [EMAIL_ADDRES…" at bounding box center [663, 289] width 584 height 52
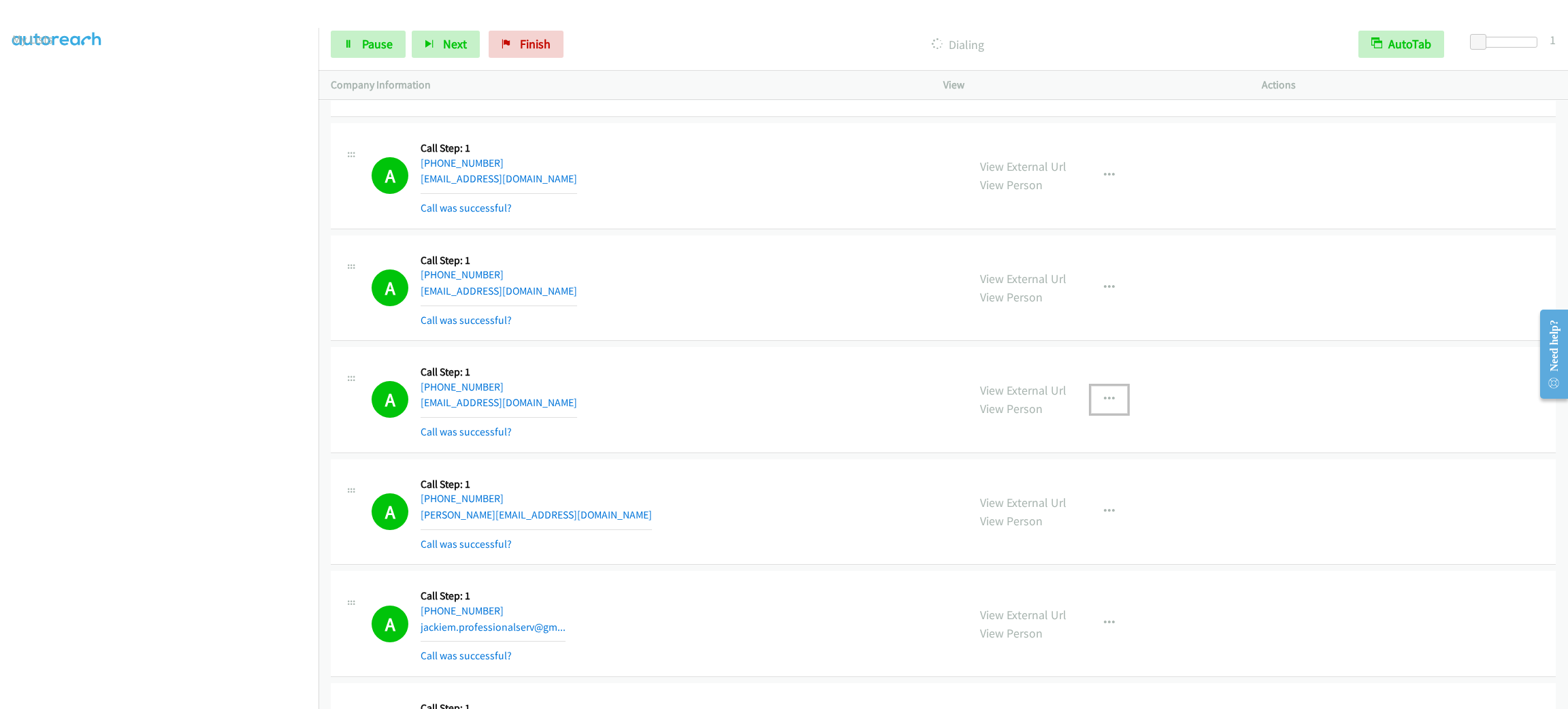
click at [1108, 401] on button "button" at bounding box center [1109, 399] width 37 height 27
click at [1084, 522] on link "Add to do not call list" at bounding box center [1036, 515] width 181 height 27
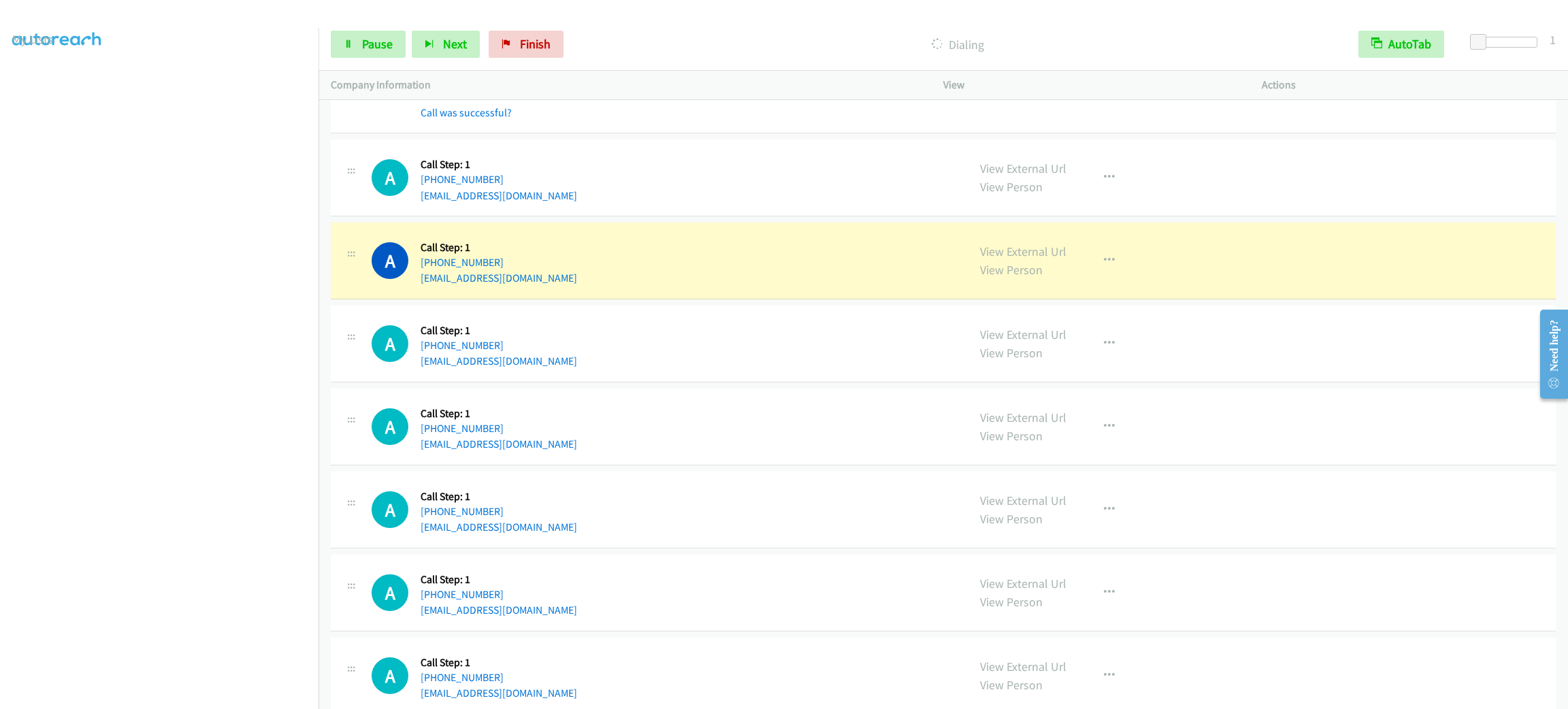
scroll to position [10811, 0]
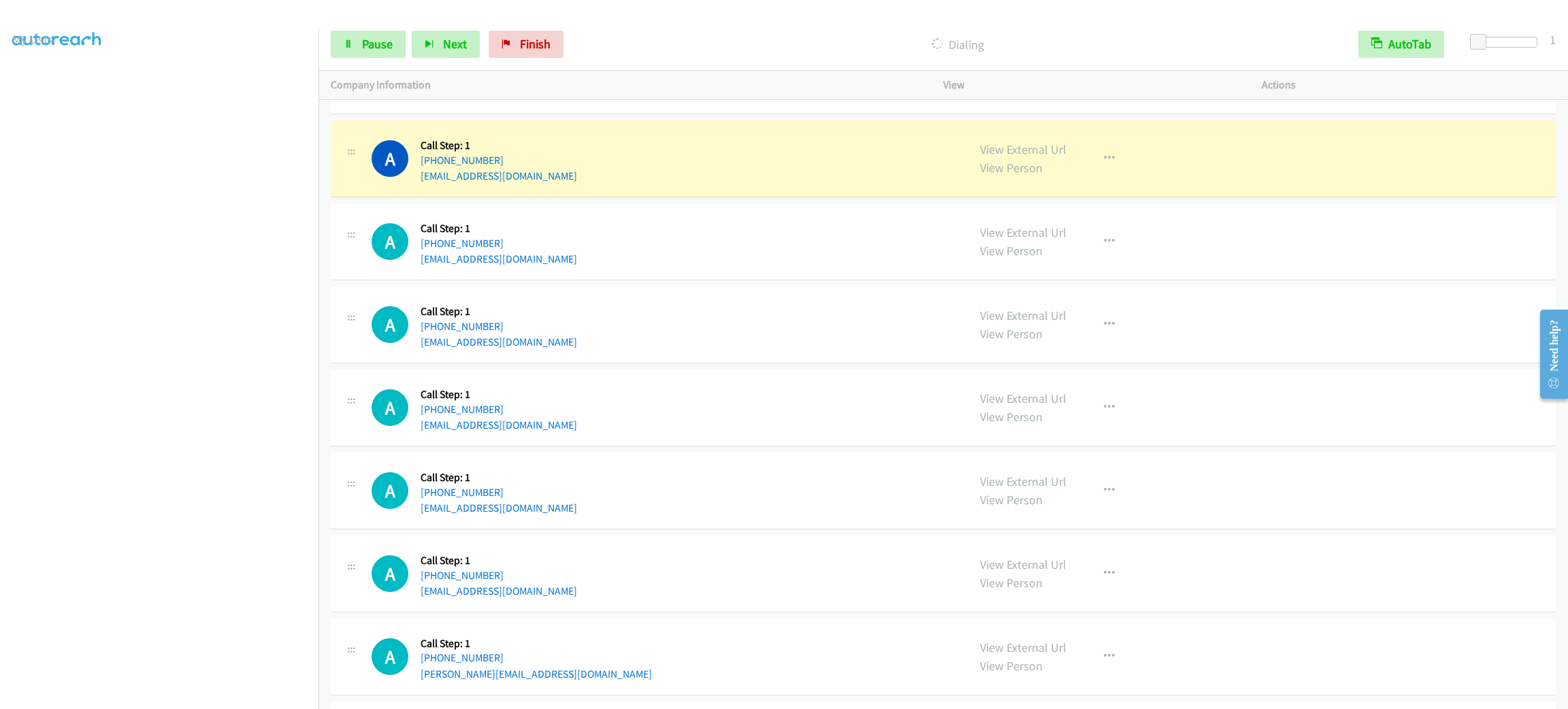
click at [1113, 173] on div "View External Url View Person View External Url Email Schedule/Manage Callback …" at bounding box center [1132, 158] width 330 height 52
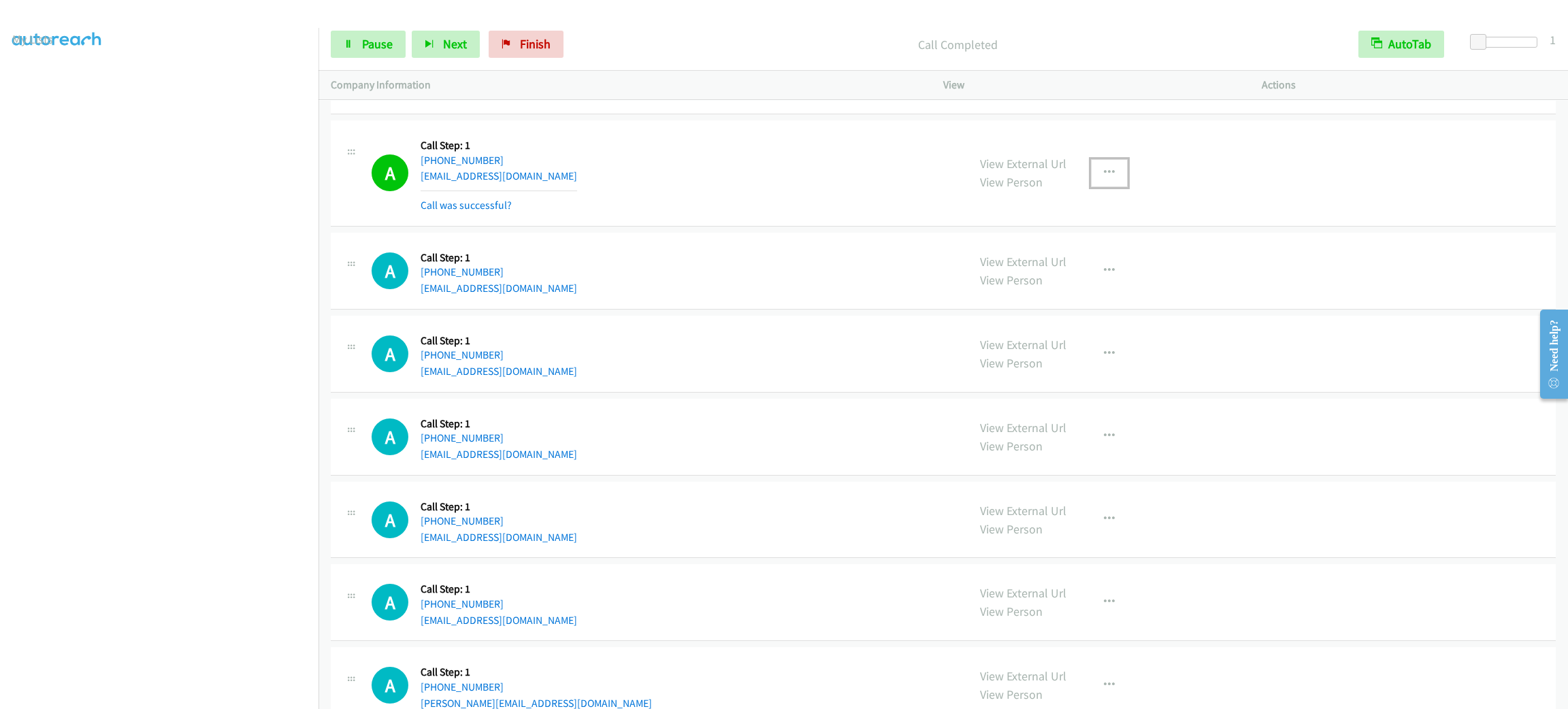
click at [1106, 186] on button "button" at bounding box center [1109, 172] width 37 height 27
click at [1089, 303] on link "Add to do not call list" at bounding box center [1036, 289] width 181 height 27
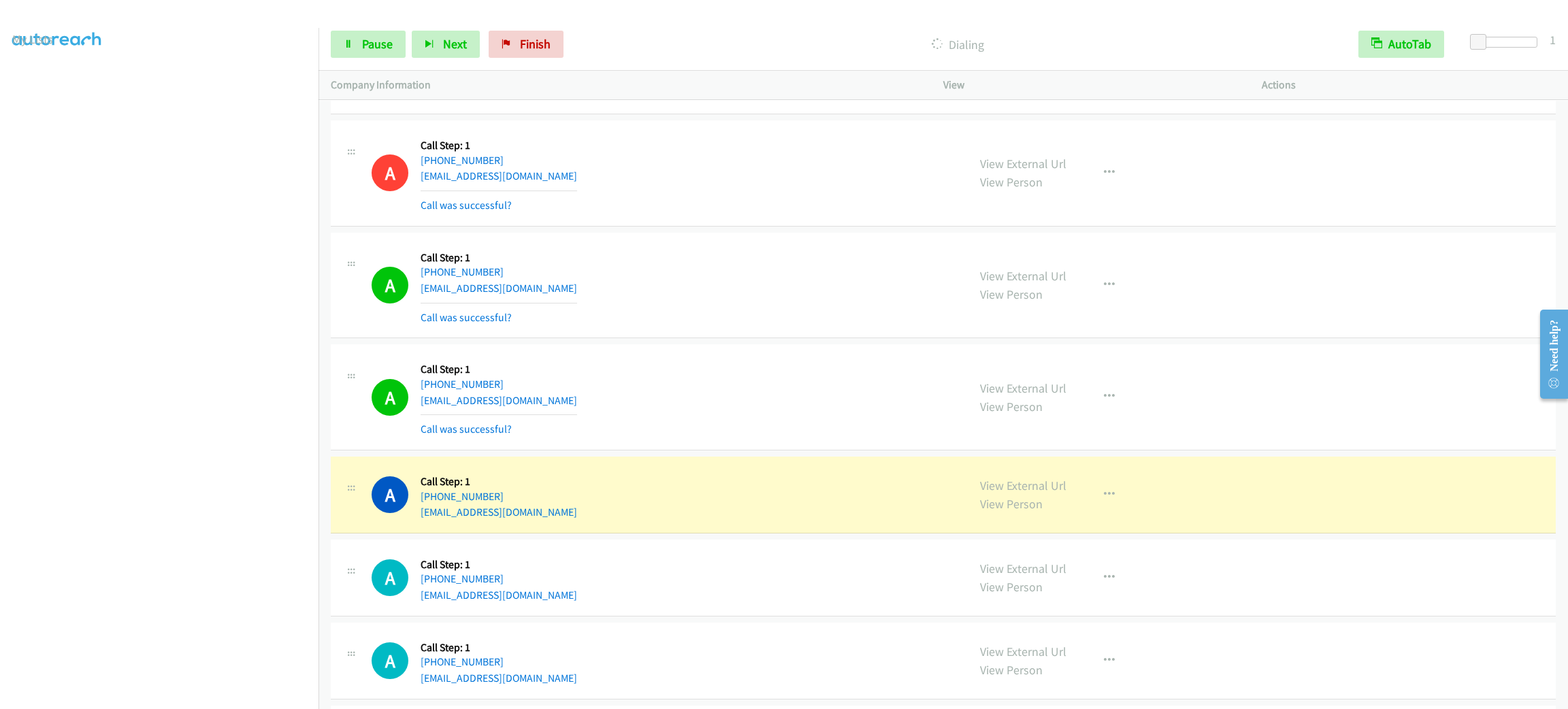
scroll to position [11103, 0]
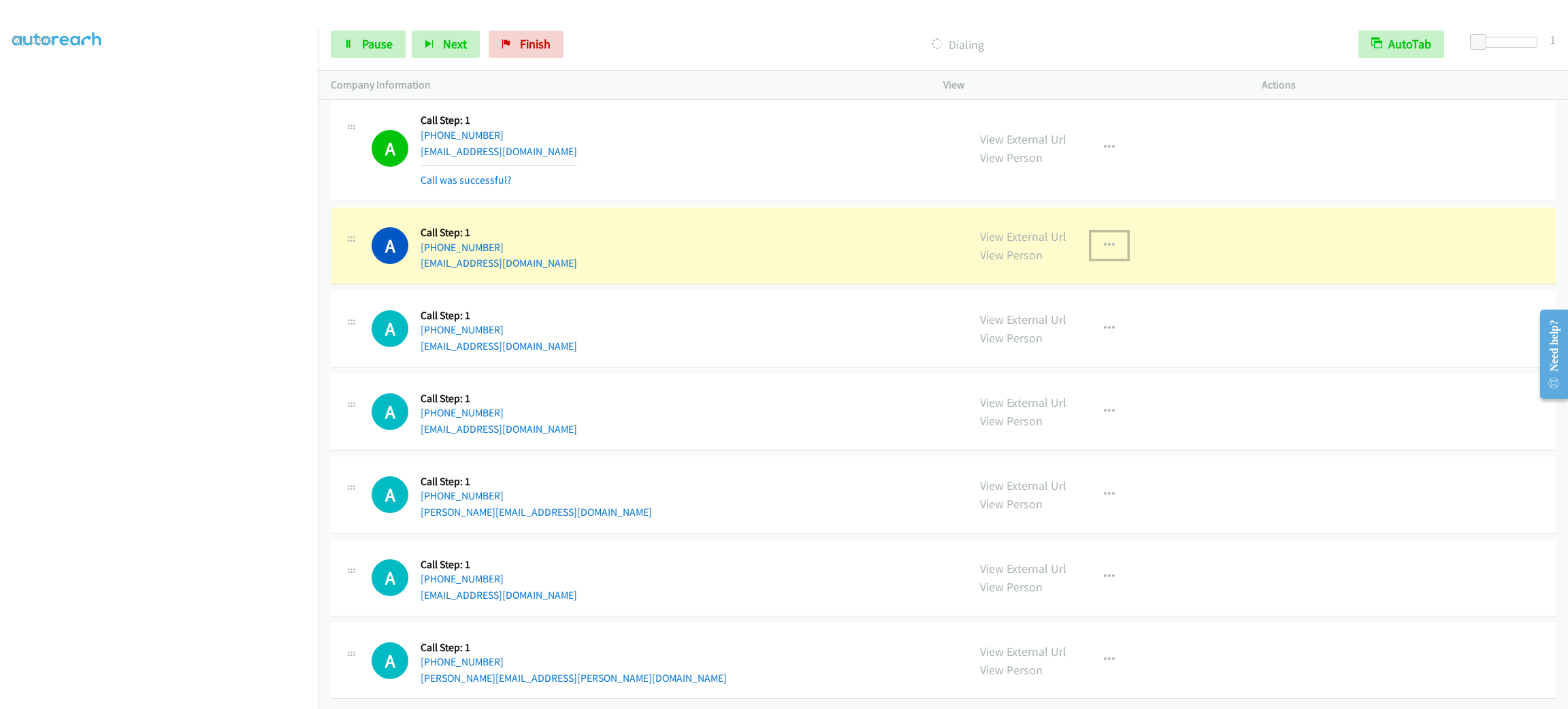
click at [1094, 232] on button "button" at bounding box center [1109, 245] width 37 height 27
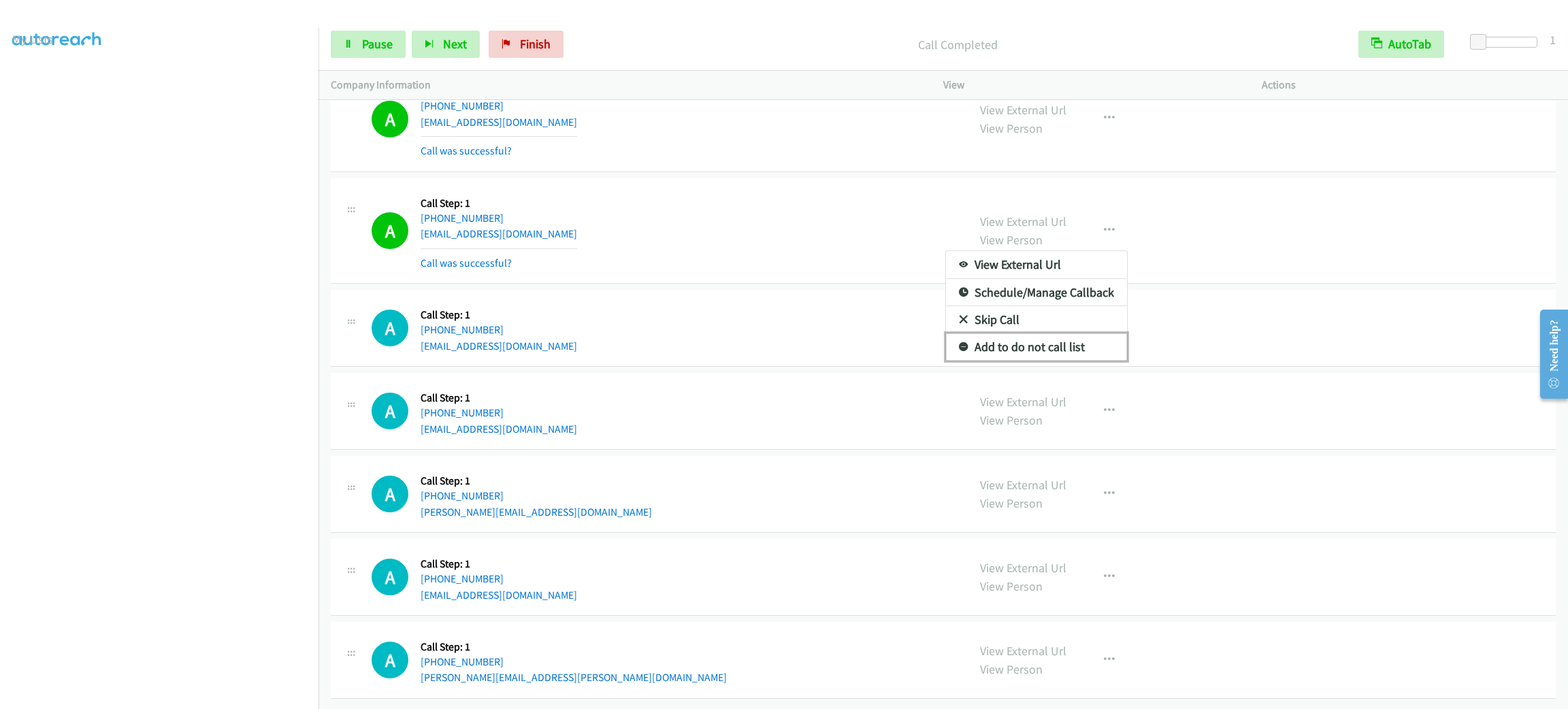
click at [1079, 352] on link "Add to do not call list" at bounding box center [1036, 346] width 181 height 27
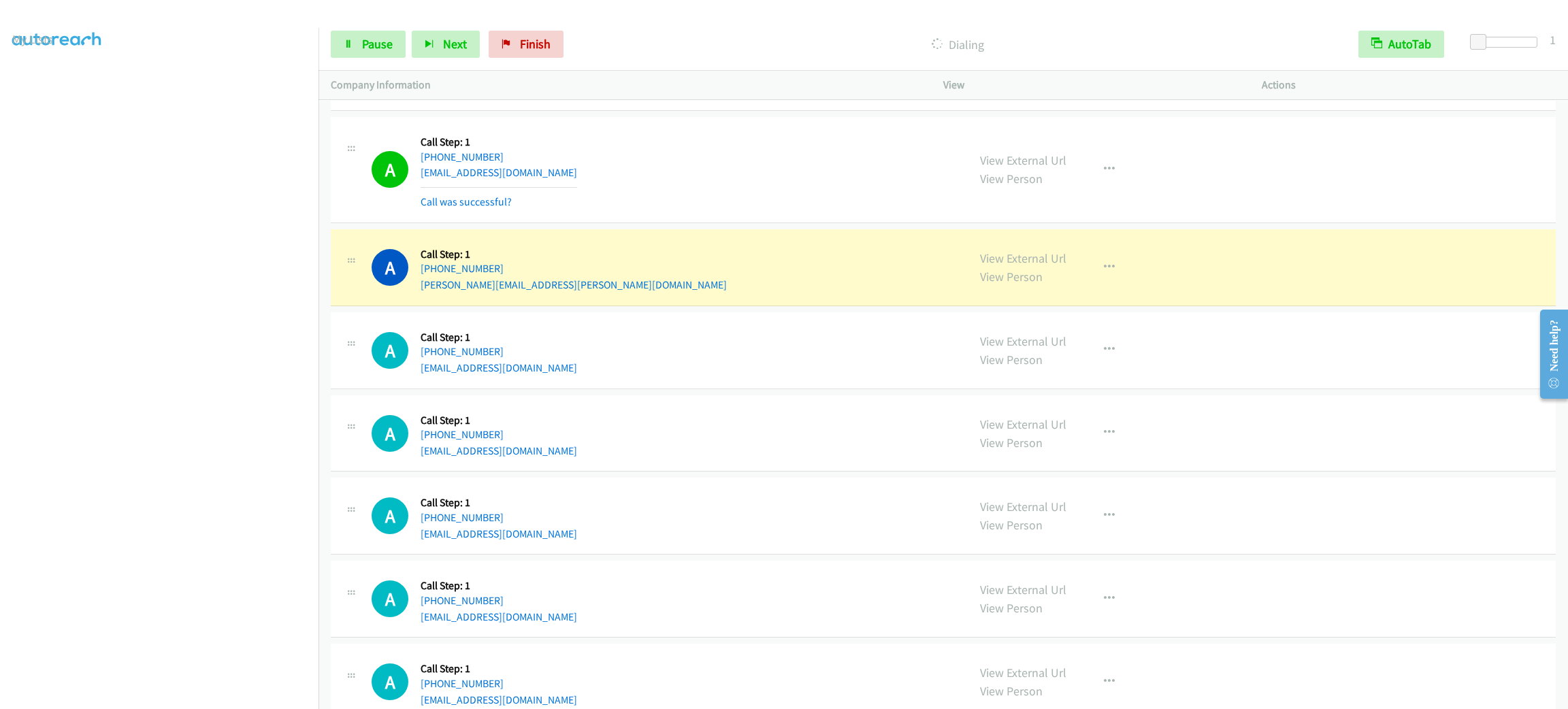
scroll to position [11701, 0]
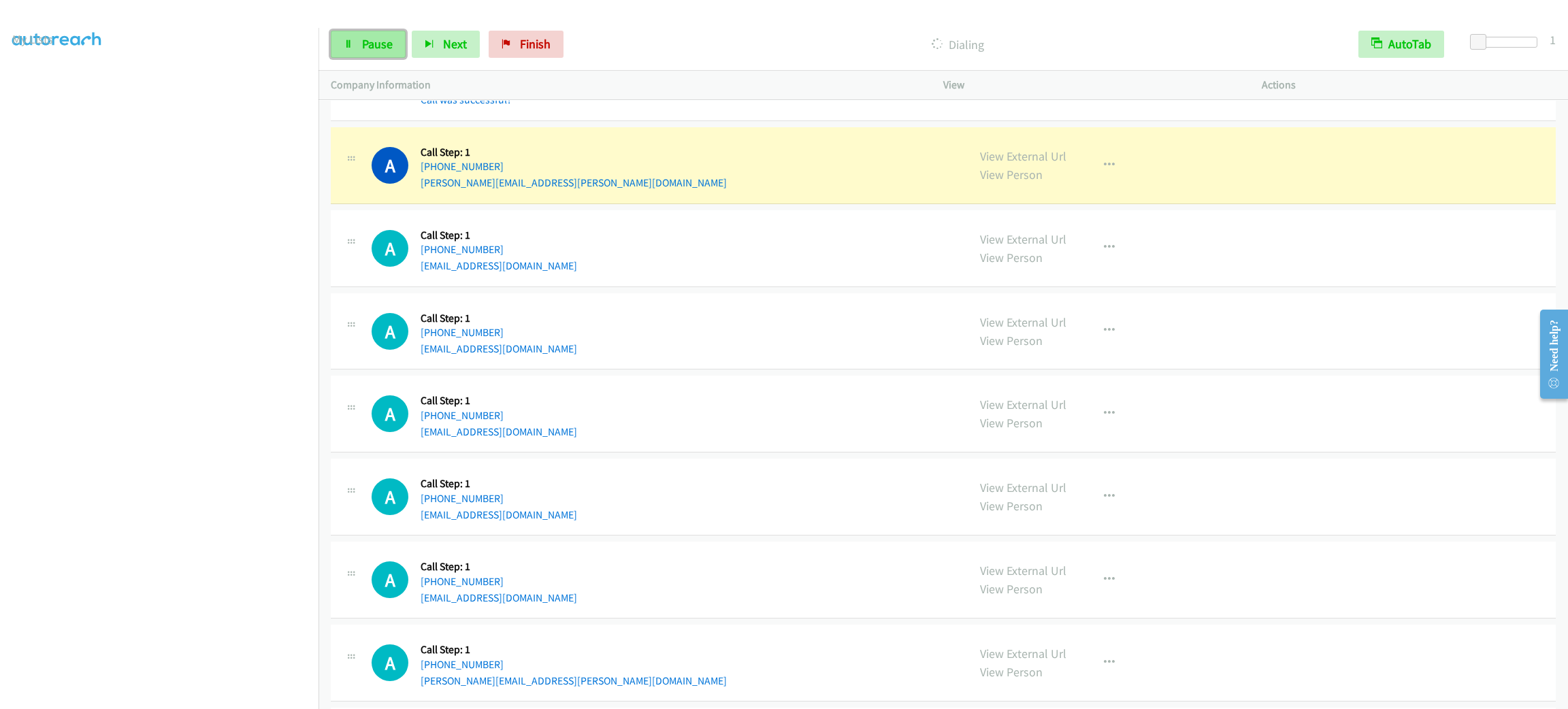
click at [386, 30] on link "Pause" at bounding box center [367, 44] width 75 height 27
click at [393, 35] on link "Pause" at bounding box center [367, 44] width 75 height 27
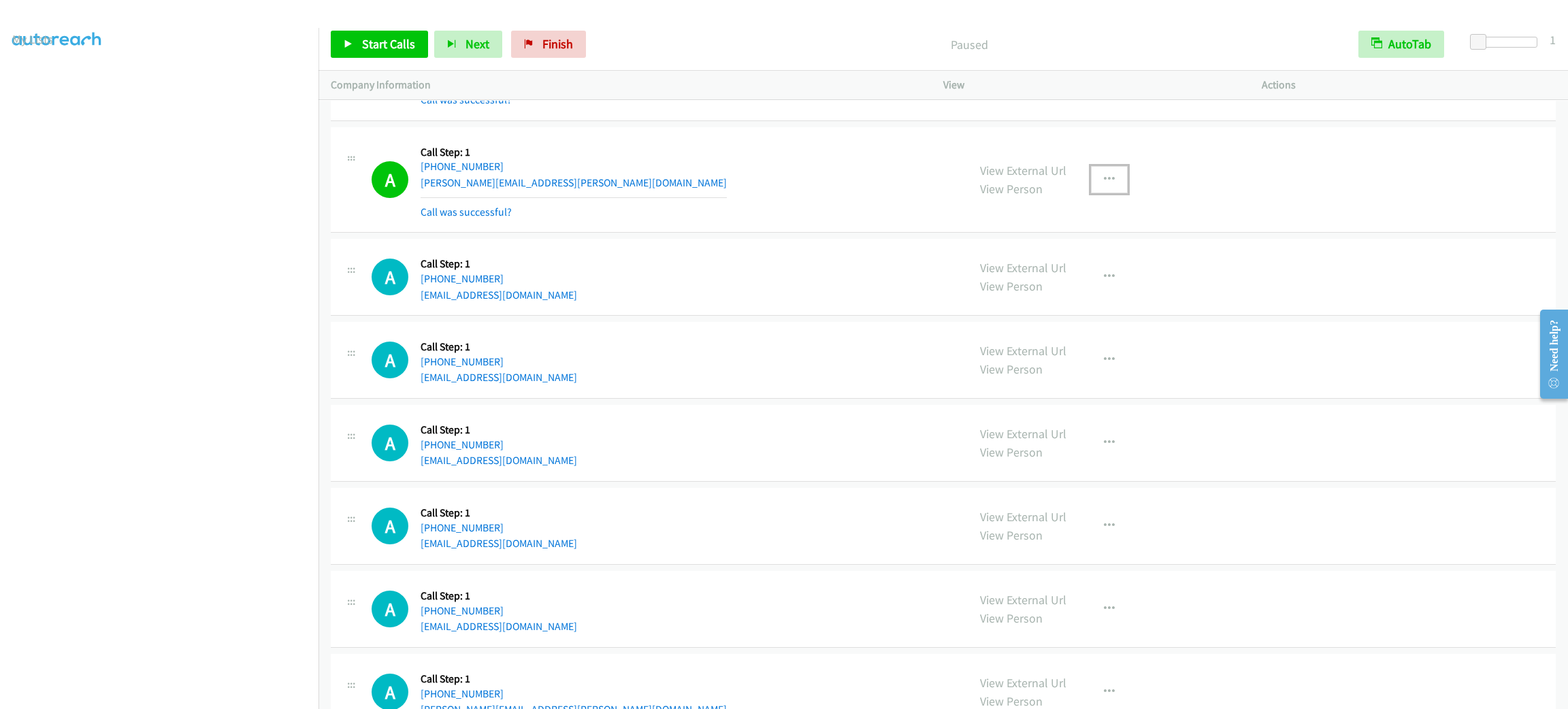
click at [1108, 193] on button "button" at bounding box center [1109, 179] width 37 height 27
click at [1064, 310] on link "Add to do not call list" at bounding box center [1036, 295] width 181 height 27
